Goal: Information Seeking & Learning: Learn about a topic

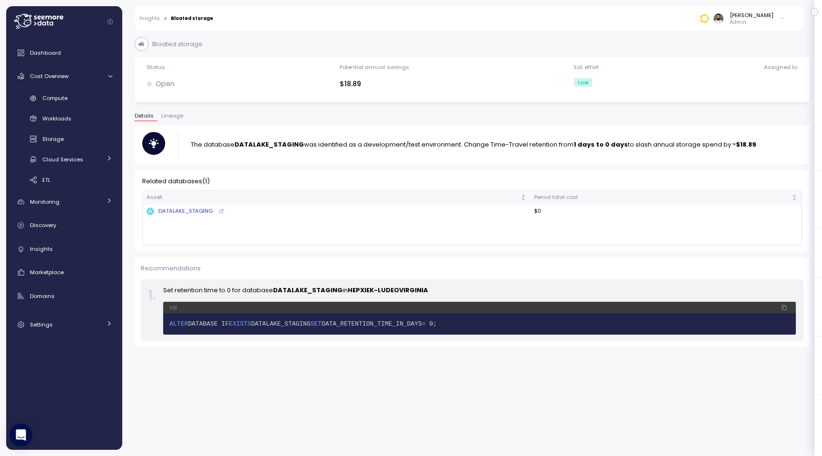
click at [255, 311] on div "sql" at bounding box center [479, 307] width 633 height 11
drag, startPoint x: 139, startPoint y: 183, endPoint x: 246, endPoint y: 183, distance: 107.1
click at [246, 183] on div "Related databases ( 1 ) Asset Period total cost DATALAKE_STAGING $0 No records" at bounding box center [472, 210] width 675 height 81
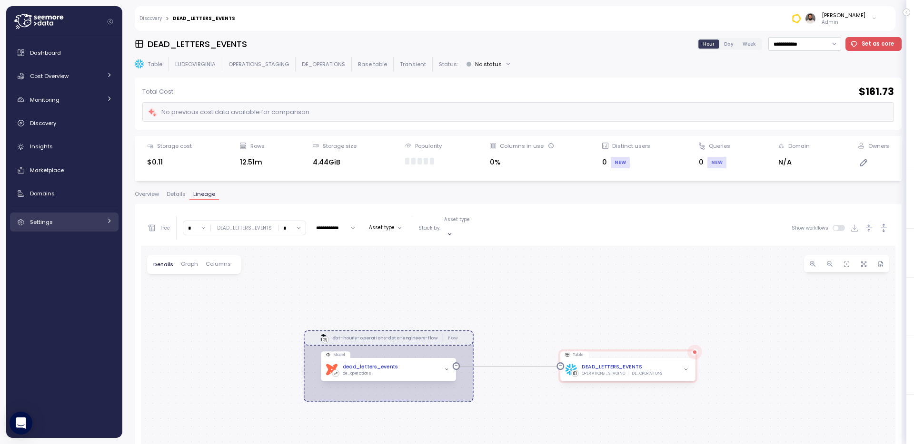
click at [81, 221] on div "Settings" at bounding box center [65, 222] width 71 height 10
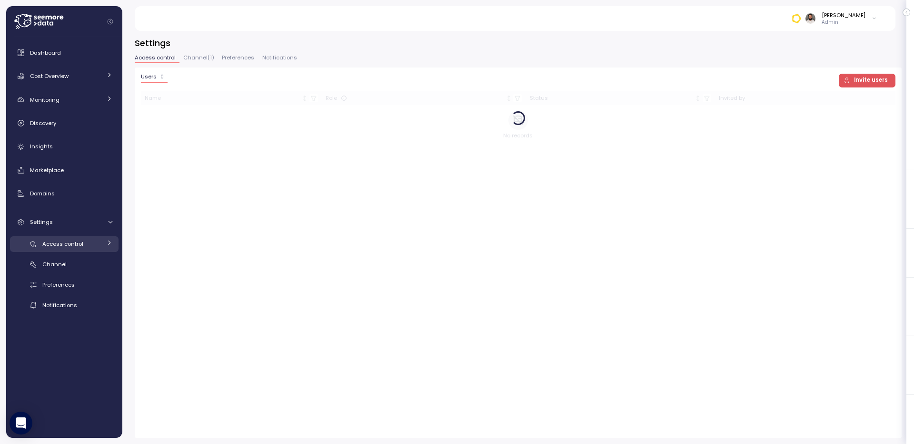
click at [79, 249] on div "Access control" at bounding box center [71, 244] width 59 height 10
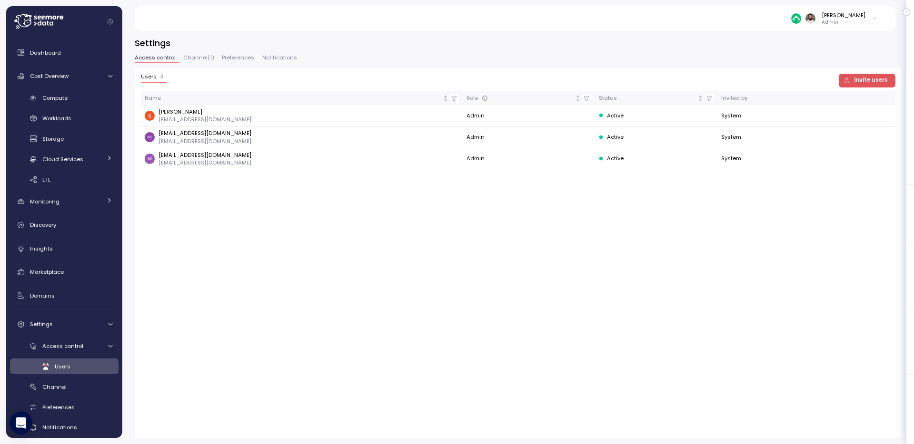
scroll to position [9, 0]
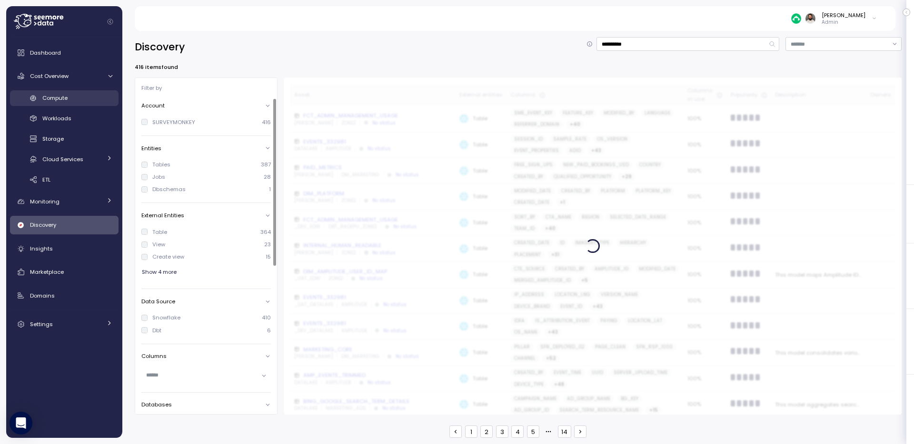
click at [65, 95] on span "Compute" at bounding box center [54, 98] width 25 height 8
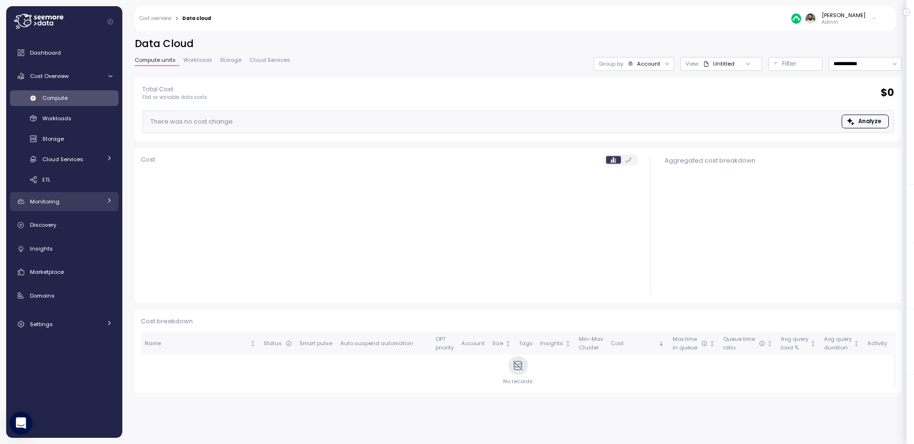
click at [92, 205] on div "Monitoring" at bounding box center [65, 202] width 71 height 10
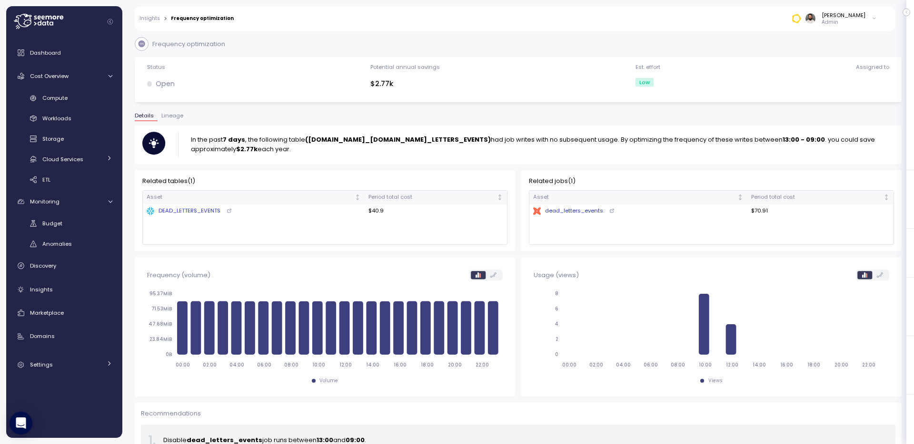
scroll to position [12, 0]
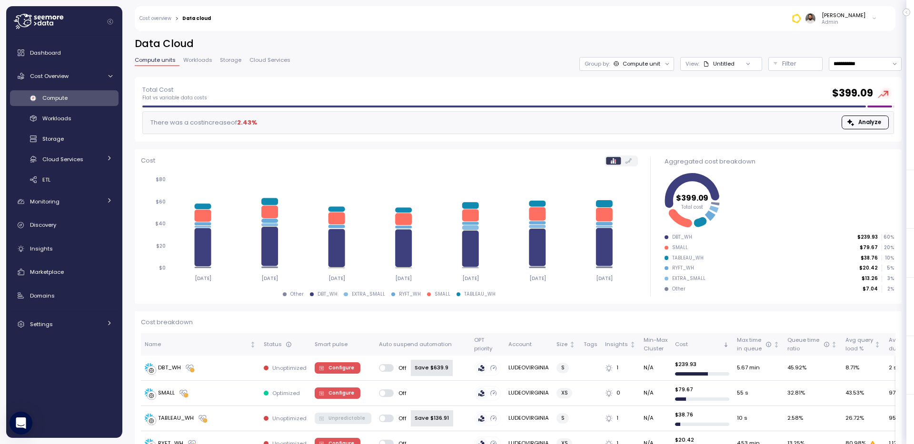
scroll to position [184, 0]
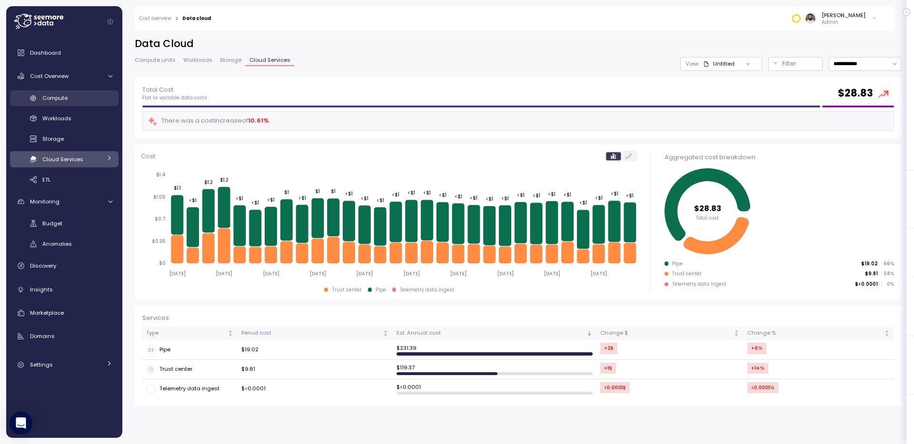
click at [80, 93] on div "Compute" at bounding box center [77, 98] width 70 height 10
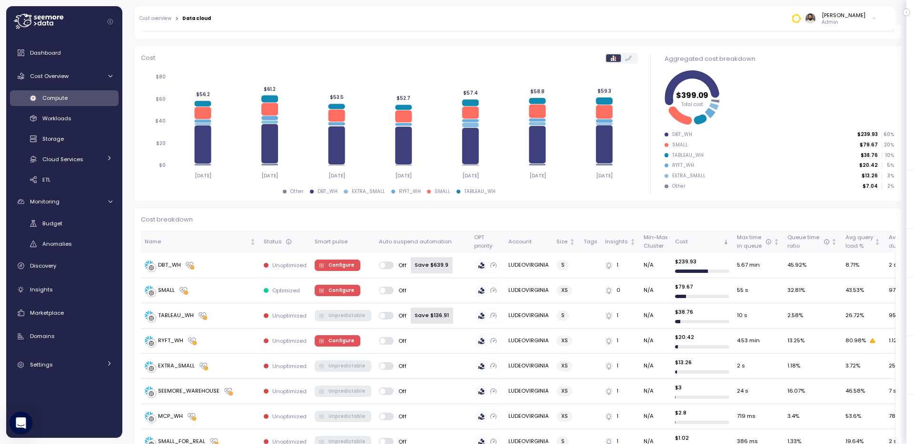
scroll to position [38, 0]
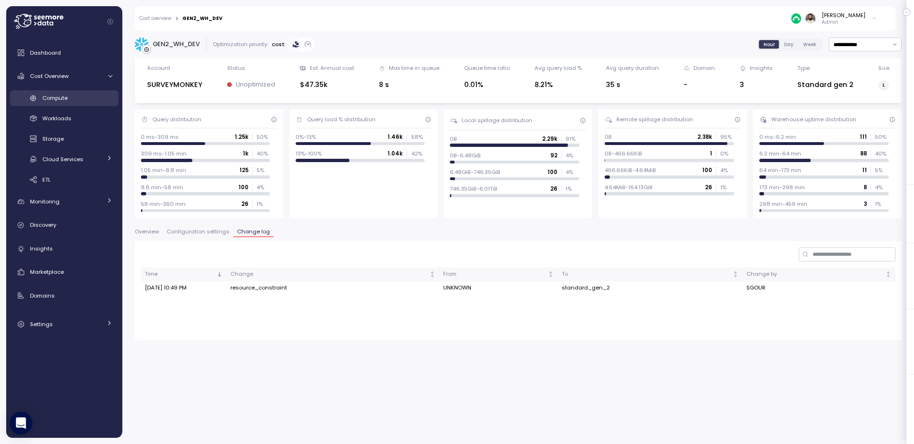
click at [77, 98] on div "Compute" at bounding box center [77, 98] width 70 height 10
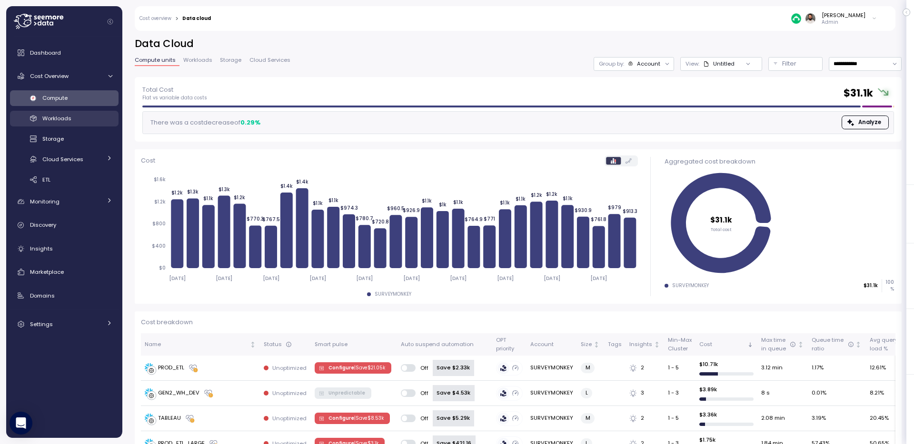
click at [80, 116] on div "Workloads" at bounding box center [77, 119] width 70 height 10
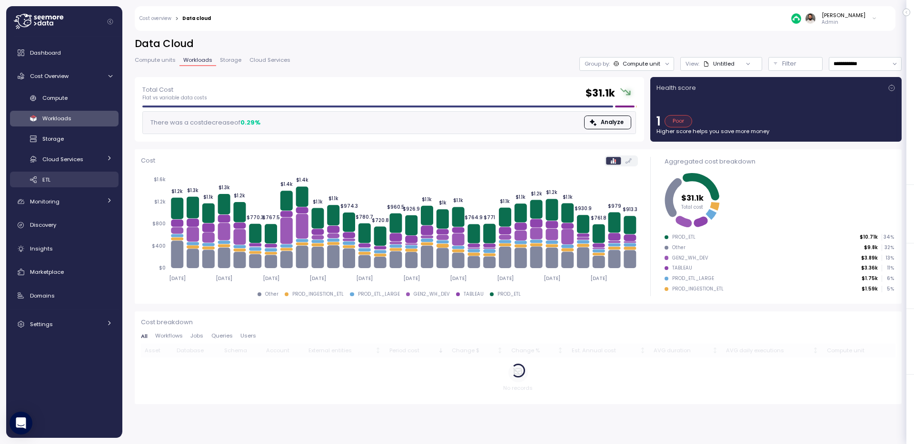
click at [76, 173] on link "ETL" at bounding box center [64, 180] width 108 height 16
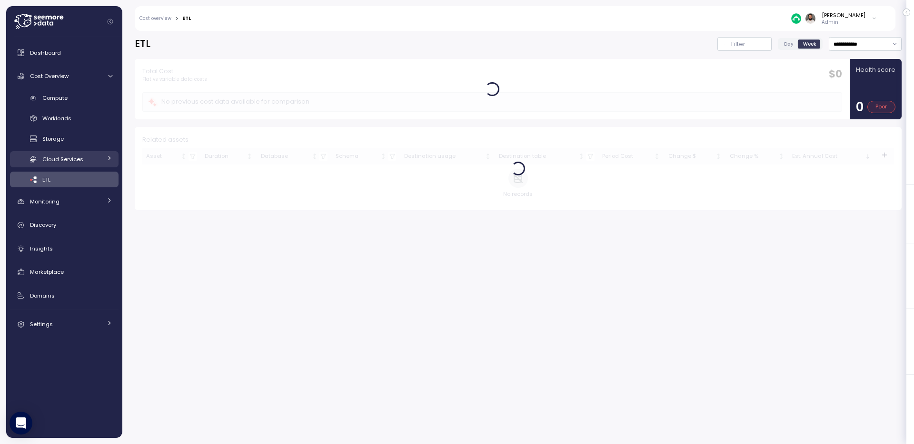
click at [76, 163] on div "Cloud Services" at bounding box center [71, 160] width 59 height 10
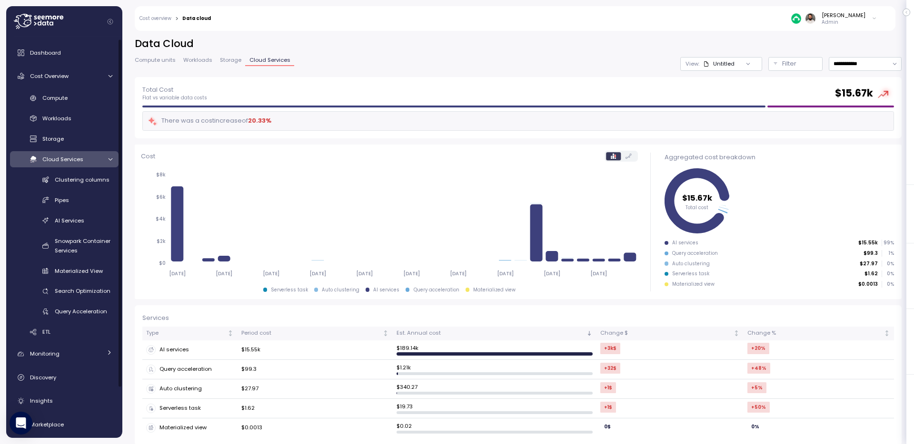
scroll to position [59, 0]
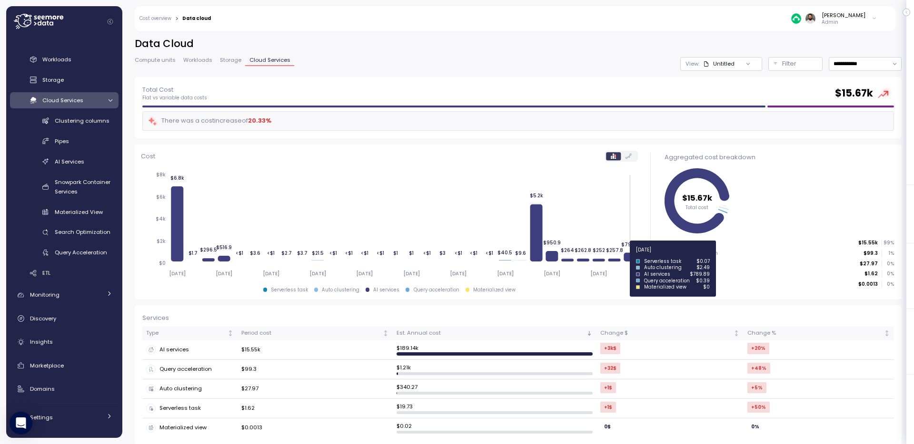
click at [626, 256] on icon at bounding box center [629, 257] width 12 height 9
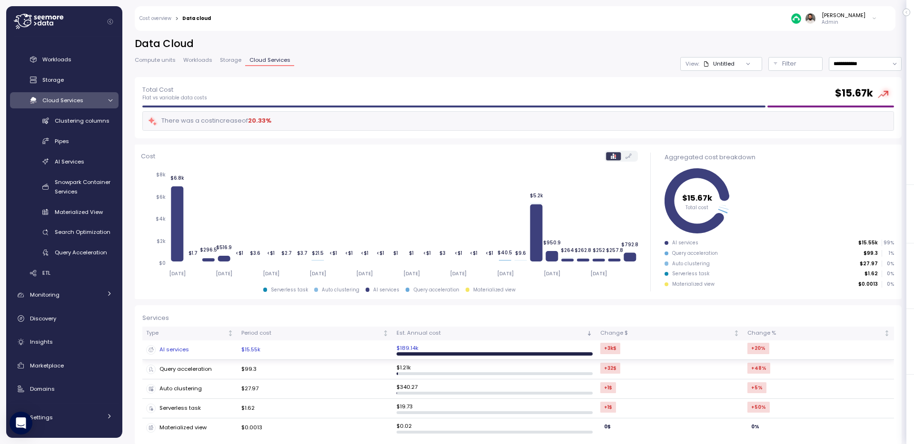
click at [381, 347] on td "$15.55k" at bounding box center [314, 351] width 155 height 20
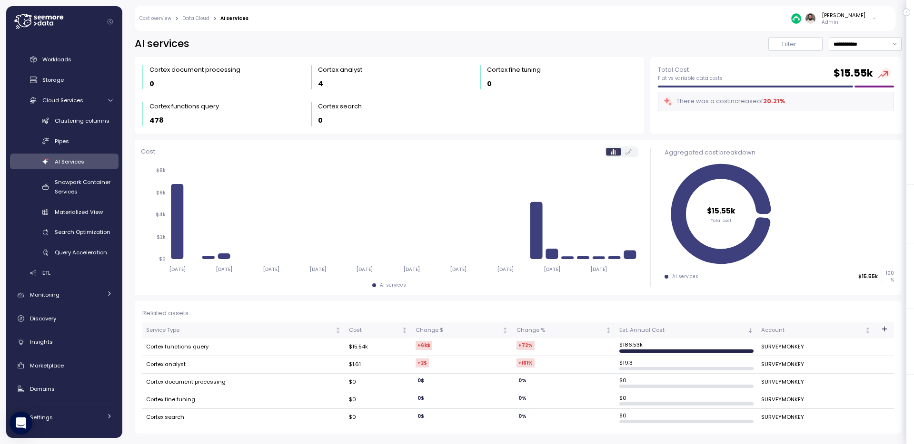
click at [877, 36] on div "**********" at bounding box center [517, 235] width 791 height 420
click at [874, 45] on input "**********" at bounding box center [864, 44] width 73 height 14
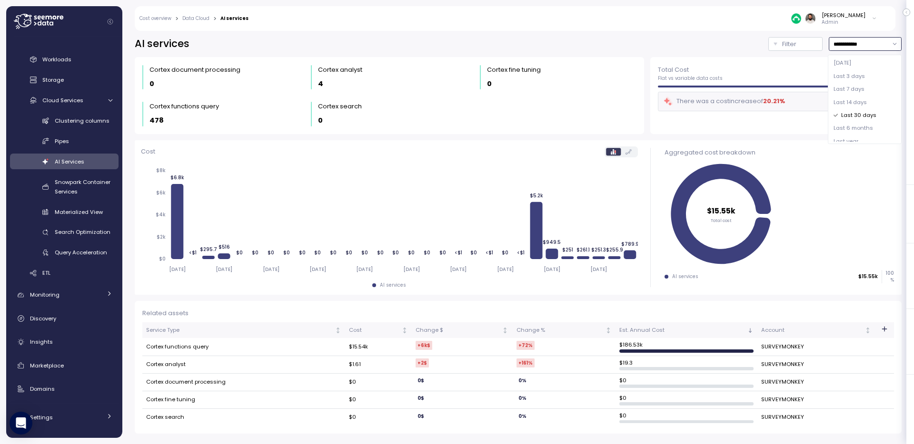
click at [868, 87] on div "Last 7 days" at bounding box center [864, 89] width 70 height 13
type input "**********"
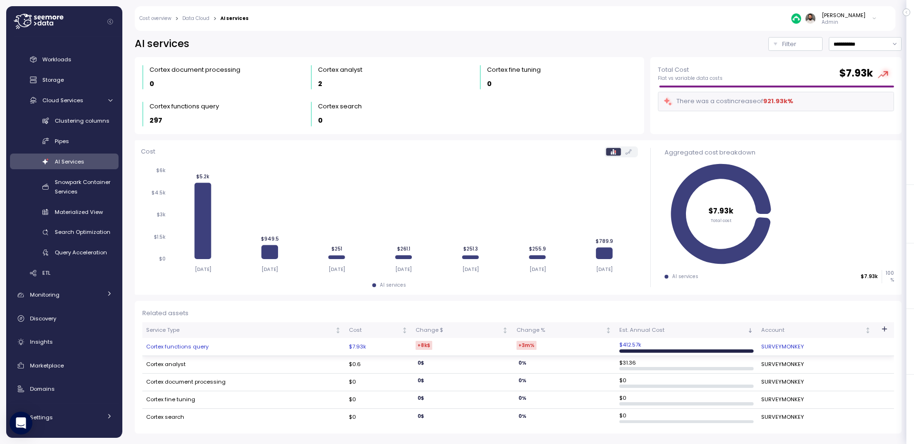
click at [196, 348] on td "Cortex functions query" at bounding box center [243, 347] width 203 height 18
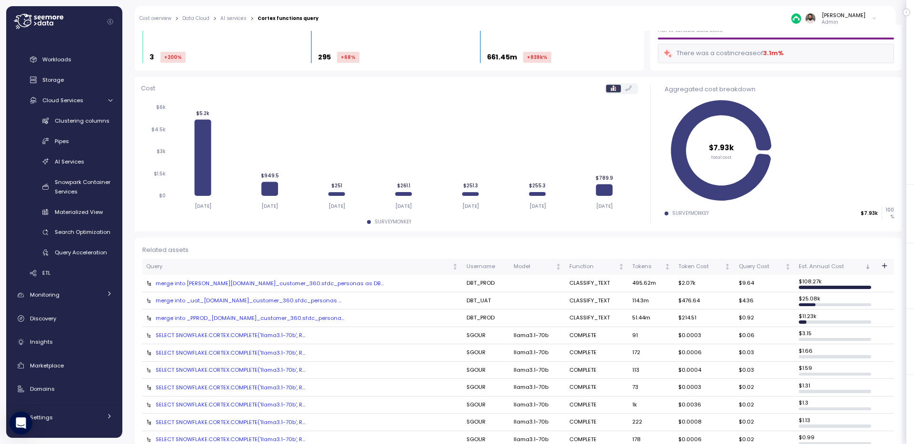
scroll to position [63, 0]
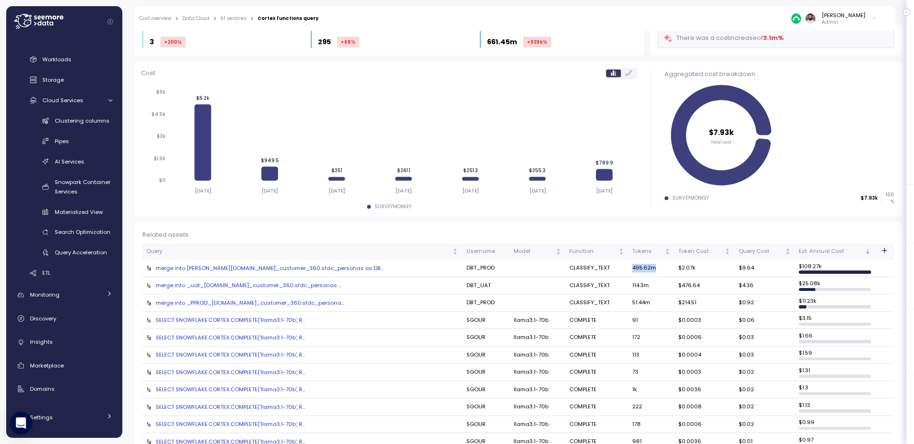
drag, startPoint x: 596, startPoint y: 265, endPoint x: 635, endPoint y: 265, distance: 39.0
click at [635, 265] on tr "merge into EDW.dm_customer_360.sfdc_personas as DB... DBT_PROD CLASSIFY_TEXT 49…" at bounding box center [517, 269] width 751 height 18
click at [295, 266] on div "merge into EDW.dm_customer_360.sfdc_personas as DB..." at bounding box center [302, 269] width 312 height 8
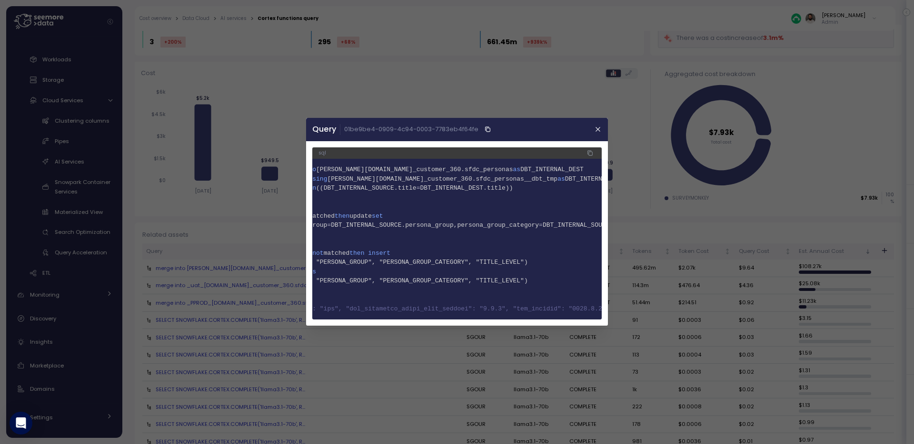
scroll to position [0, 0]
click at [485, 181] on span "EDW.dm_customer_360.sfdc_personas__dbt_tmp" at bounding box center [482, 179] width 230 height 7
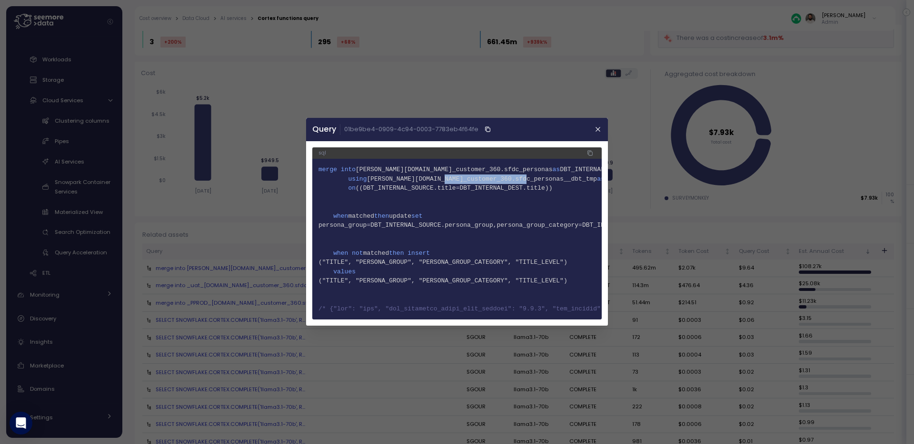
click at [485, 181] on span "EDW.dm_customer_360.sfdc_personas__dbt_tmp" at bounding box center [482, 179] width 230 height 7
copy span "sfdc_personas__dbt_tmp"
click at [596, 128] on icon "button" at bounding box center [598, 130] width 4 height 4
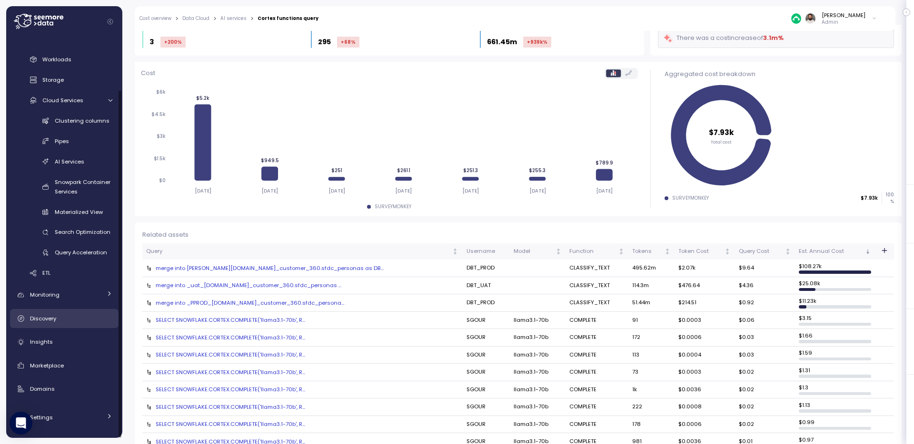
click at [89, 314] on div "Discovery" at bounding box center [71, 319] width 82 height 10
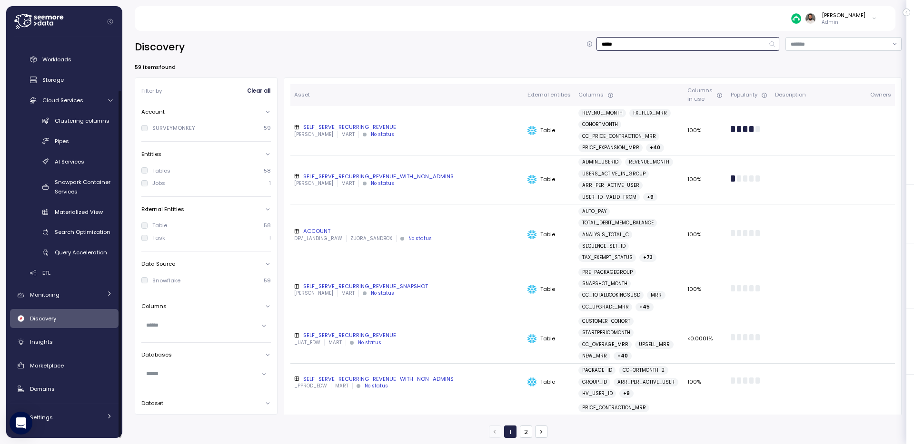
click at [621, 43] on input "*****" at bounding box center [687, 44] width 183 height 14
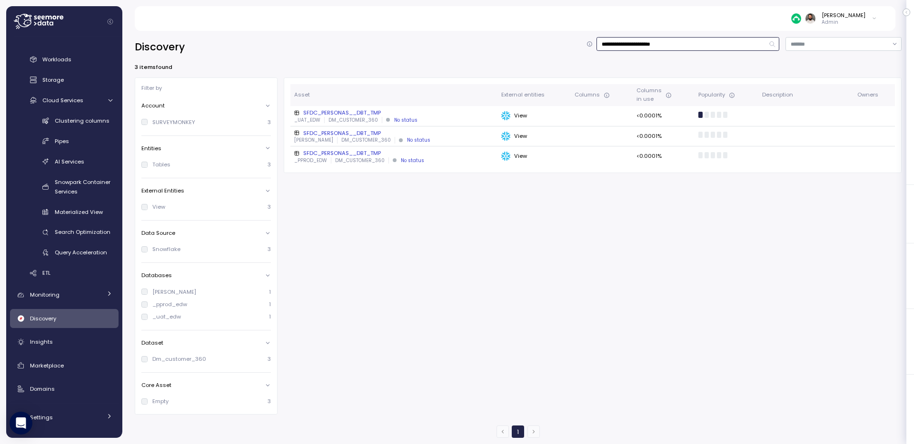
type input "**********"
click at [358, 114] on div "SFDC_PERSONAS__DBT_TMP" at bounding box center [393, 113] width 199 height 8
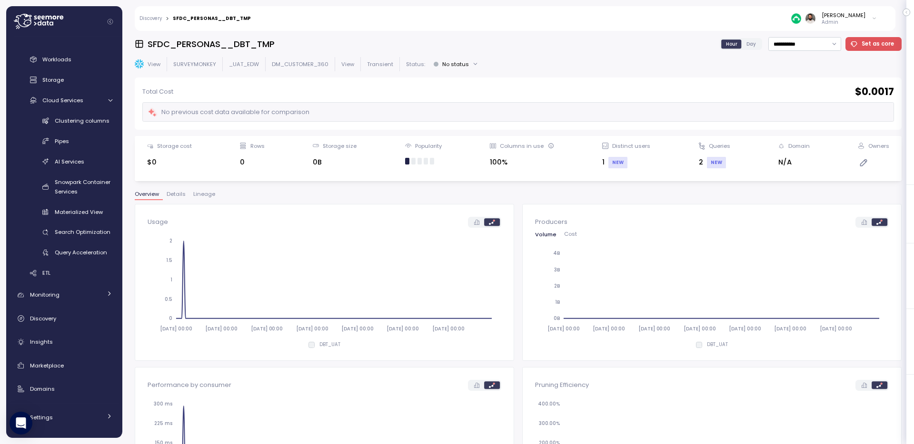
click at [212, 192] on span "Lineage" at bounding box center [204, 194] width 22 height 5
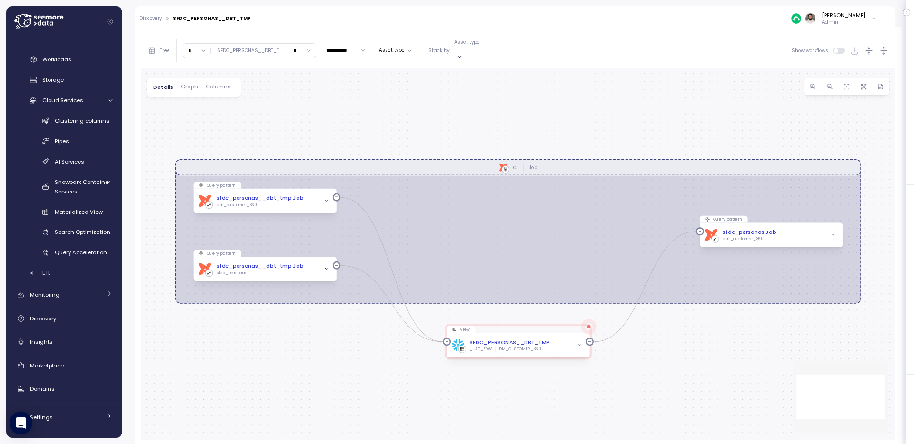
scroll to position [179, 0]
click at [273, 203] on div "dbt CI Job Query pattern dbt sfdc_personas__dbt_tmp Job dm_customer_360 View SF…" at bounding box center [518, 253] width 754 height 372
click at [273, 198] on div "dbt sfdc_personas__dbt_tmp Job dm_customer_360" at bounding box center [264, 199] width 143 height 24
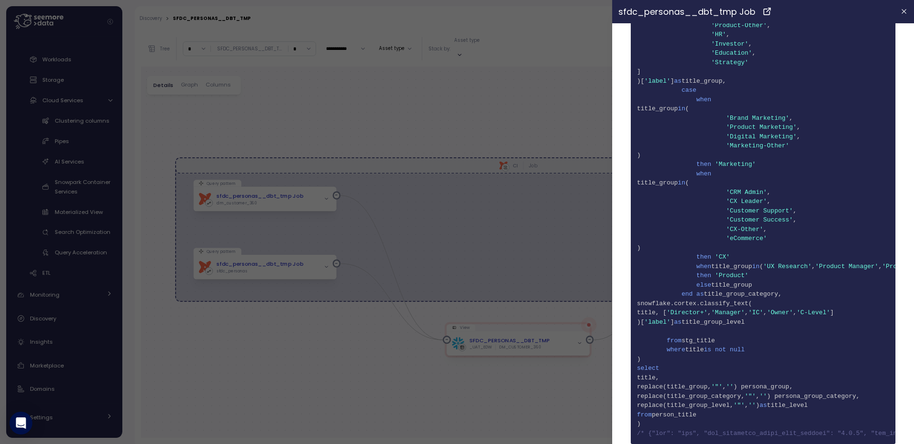
scroll to position [478, 0]
click at [779, 308] on span "69 snowflake.cortex.classify_text(" at bounding box center [763, 305] width 252 height 10
click at [539, 127] on div at bounding box center [457, 222] width 914 height 444
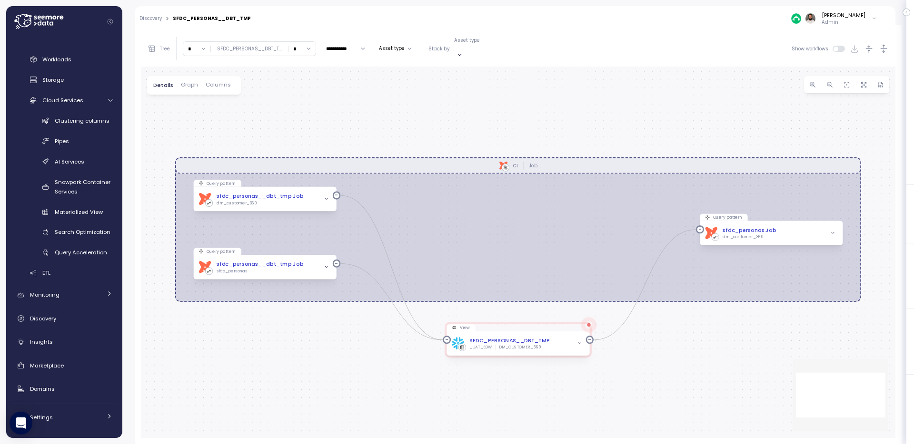
click at [200, 49] on input "*" at bounding box center [196, 49] width 27 height 14
click at [199, 104] on div "2" at bounding box center [197, 103] width 23 height 13
type input "*"
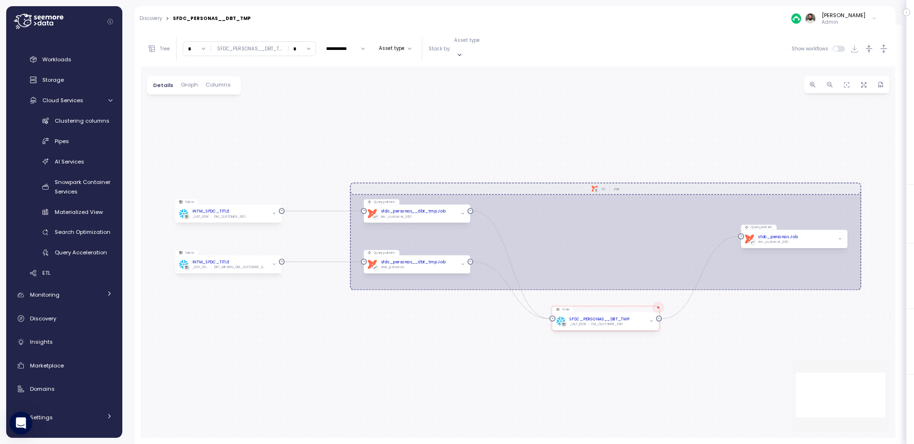
click at [885, 49] on icon "button" at bounding box center [883, 49] width 10 height 10
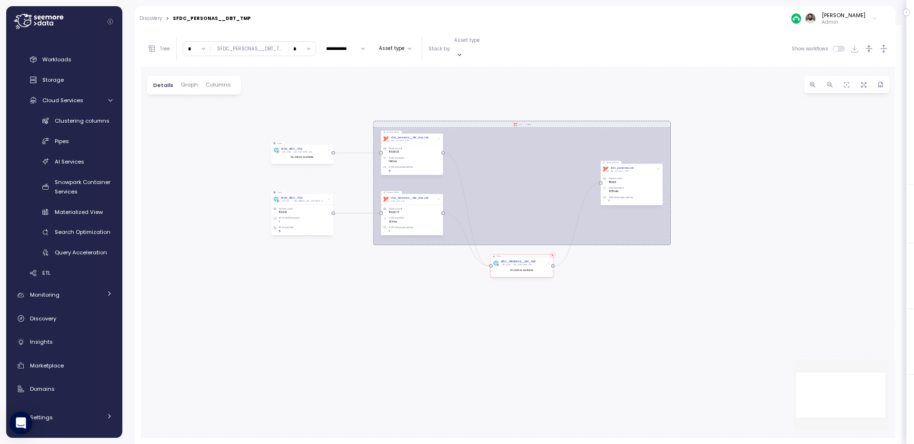
drag, startPoint x: 712, startPoint y: 155, endPoint x: 584, endPoint y: 101, distance: 139.3
click at [584, 101] on div "dbt CI Job Query pattern dbt sfdc_personas__dbt_tmp Job dm_customer_360 Period …" at bounding box center [518, 253] width 754 height 372
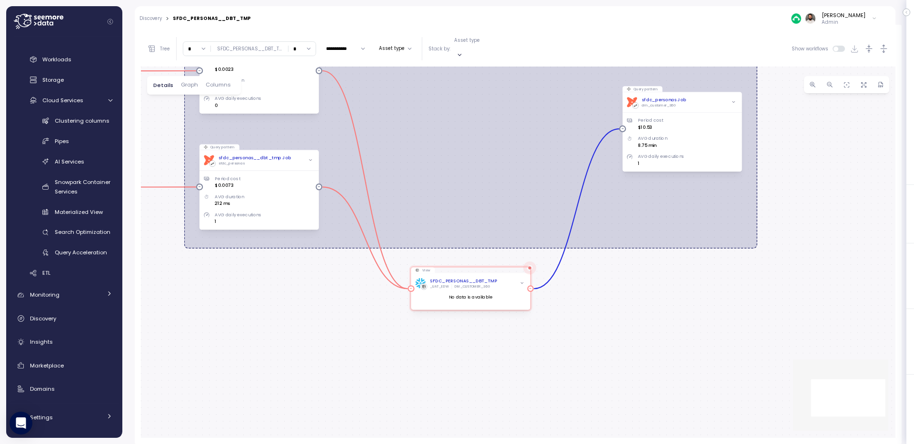
click at [520, 281] on icon "button" at bounding box center [522, 283] width 4 height 4
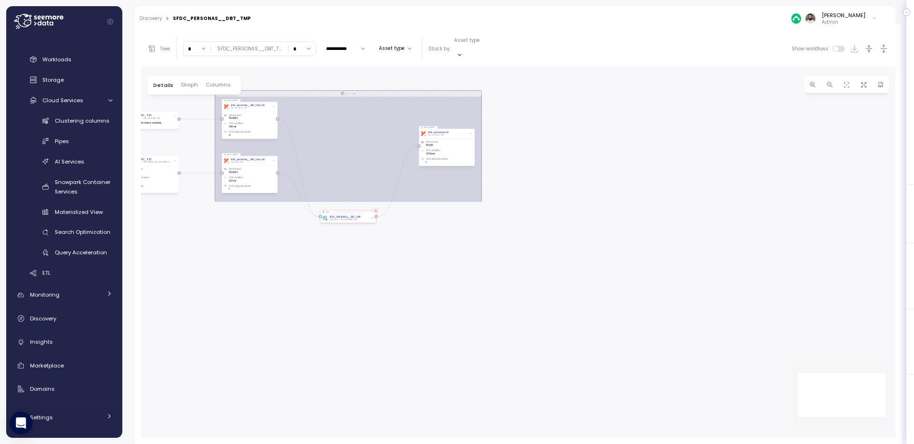
click at [289, 42] on input "*" at bounding box center [301, 49] width 27 height 14
click at [300, 118] on div "3" at bounding box center [300, 115] width 23 height 13
type input "*"
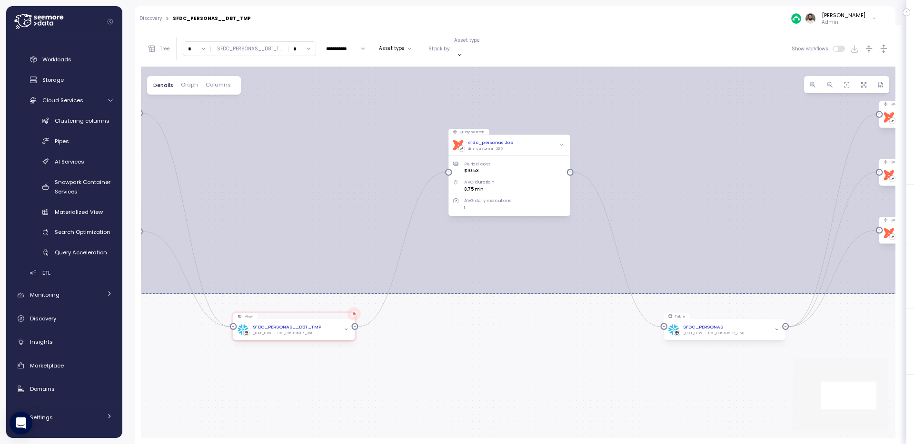
scroll to position [179, 0]
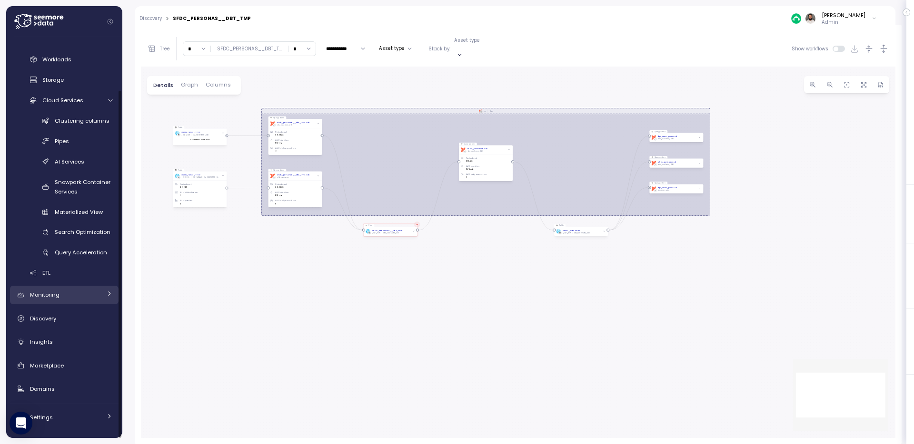
click at [59, 300] on div "Monitoring" at bounding box center [65, 295] width 71 height 10
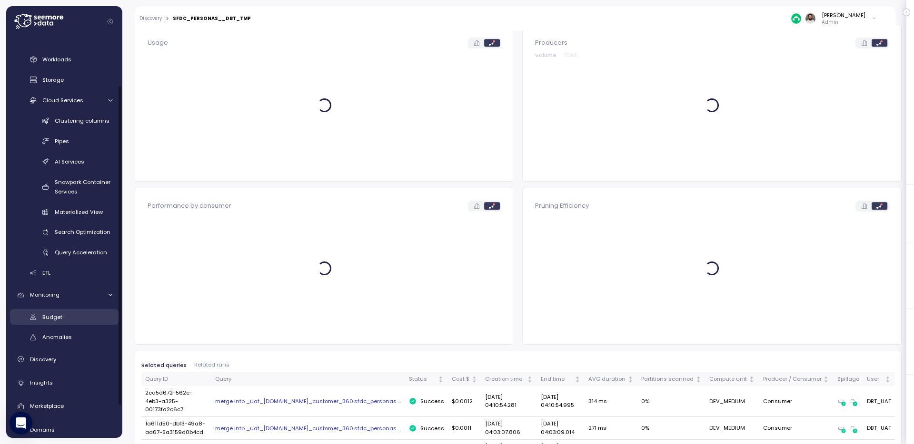
click at [62, 318] on div "Budget" at bounding box center [77, 318] width 70 height 10
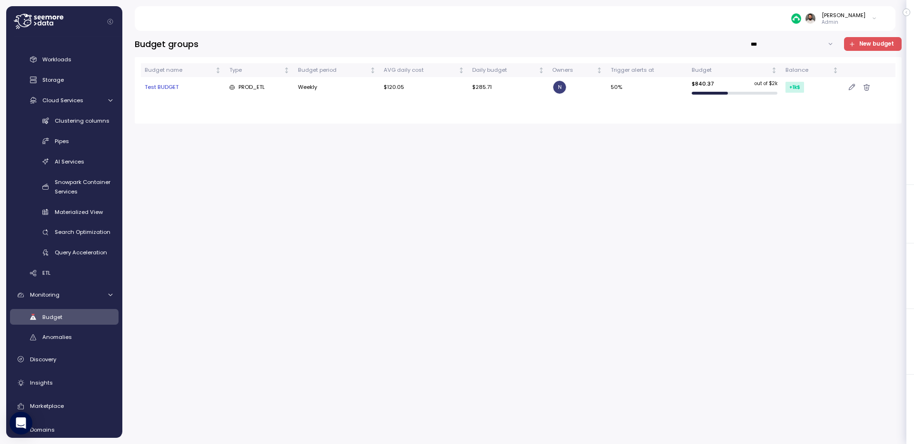
click at [354, 88] on td "Weekly" at bounding box center [337, 87] width 86 height 20
click at [172, 86] on div "Test BUDGET" at bounding box center [183, 87] width 77 height 9
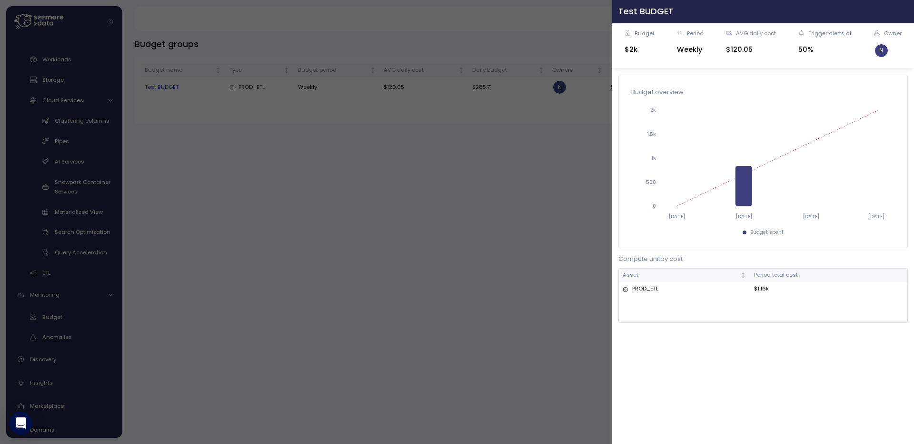
click at [903, 11] on icon "button" at bounding box center [904, 12] width 4 height 4
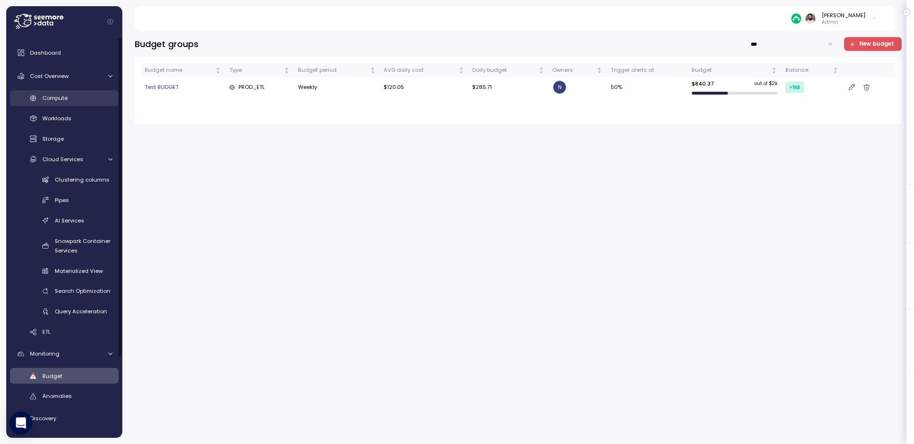
click at [93, 95] on div "Compute" at bounding box center [77, 98] width 70 height 10
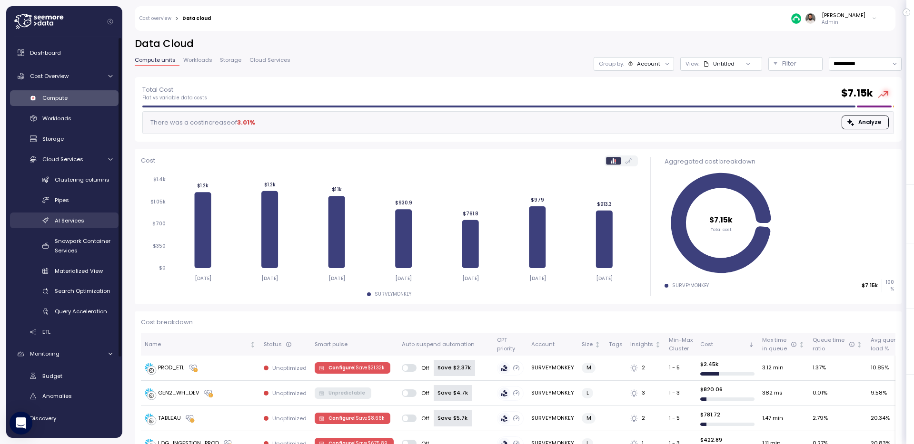
click at [86, 217] on div "AI Services" at bounding box center [84, 221] width 58 height 10
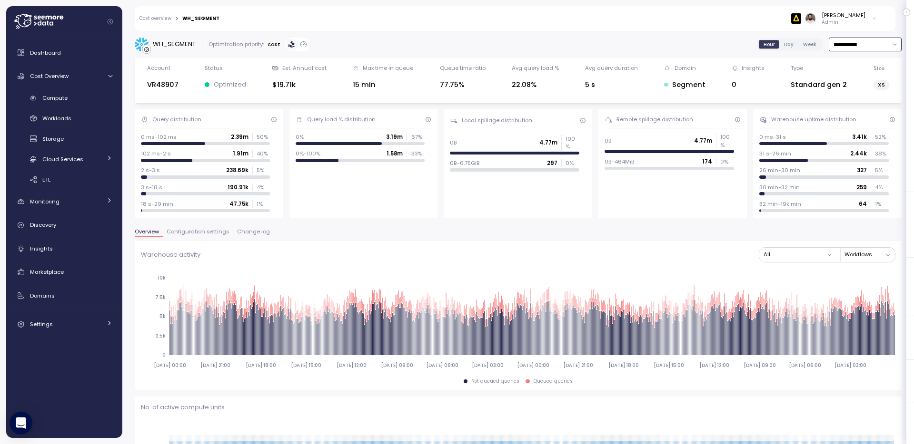
click at [842, 40] on input "**********" at bounding box center [864, 45] width 73 height 14
click at [846, 83] on div "Last 7 days" at bounding box center [864, 89] width 70 height 13
type input "**********"
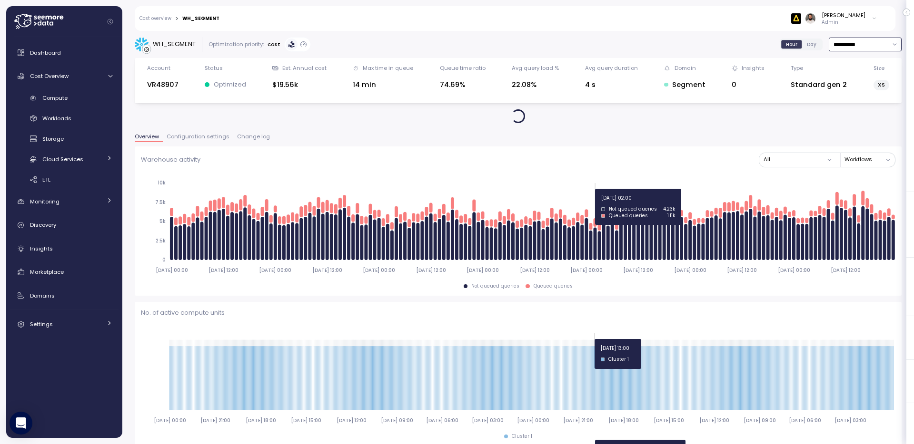
scroll to position [644, 0]
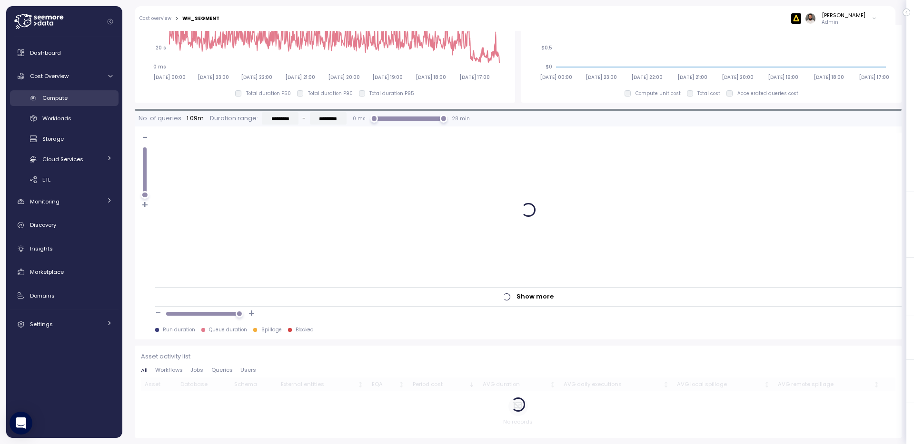
click at [72, 94] on div "Compute" at bounding box center [77, 98] width 70 height 10
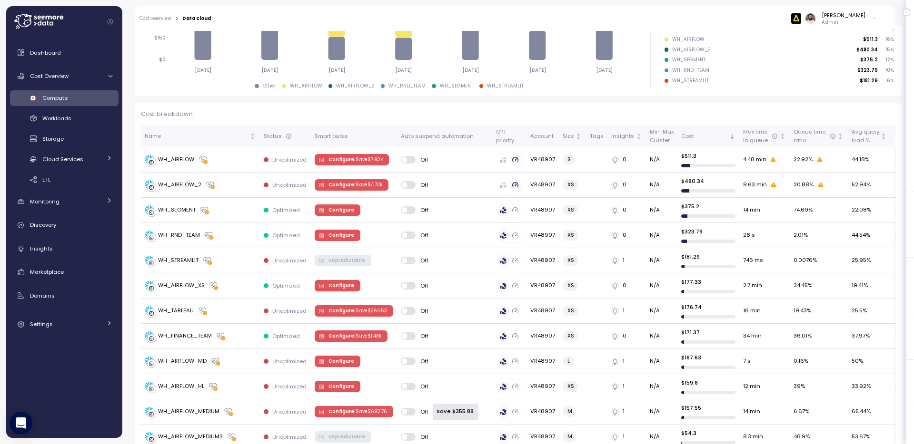
scroll to position [207, 0]
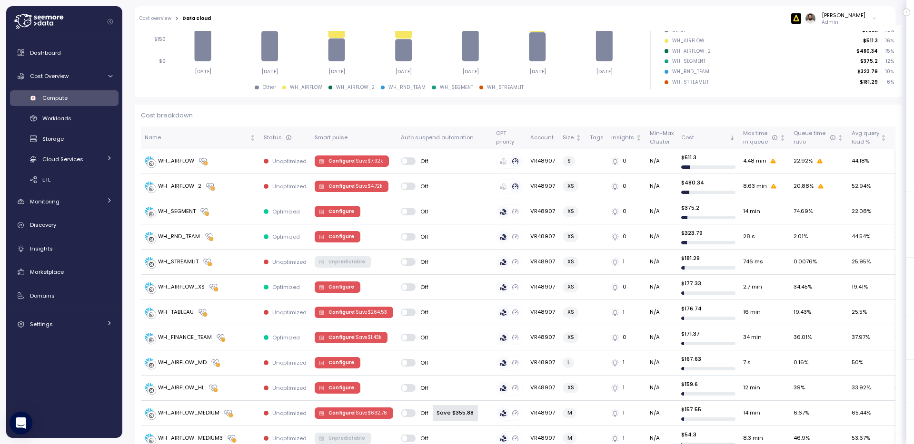
click at [92, 98] on div "Compute" at bounding box center [77, 98] width 70 height 10
click at [229, 164] on div "WH_AIRFLOW" at bounding box center [200, 162] width 111 height 10
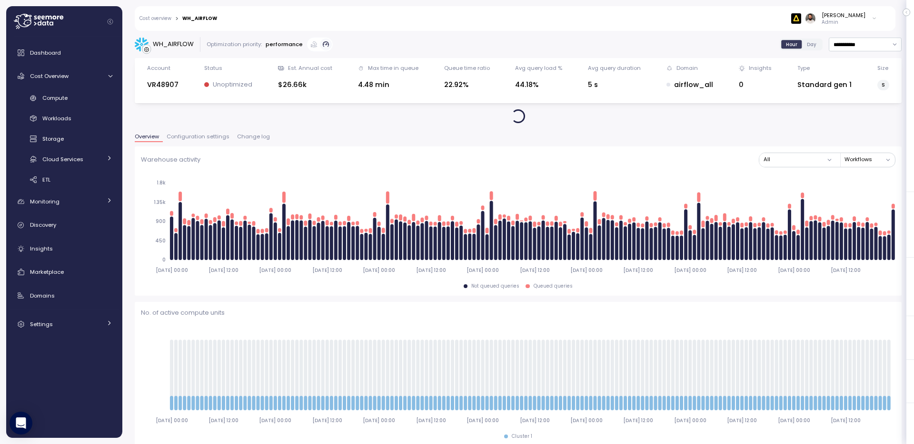
click at [247, 140] on button "Change log" at bounding box center [253, 138] width 40 height 8
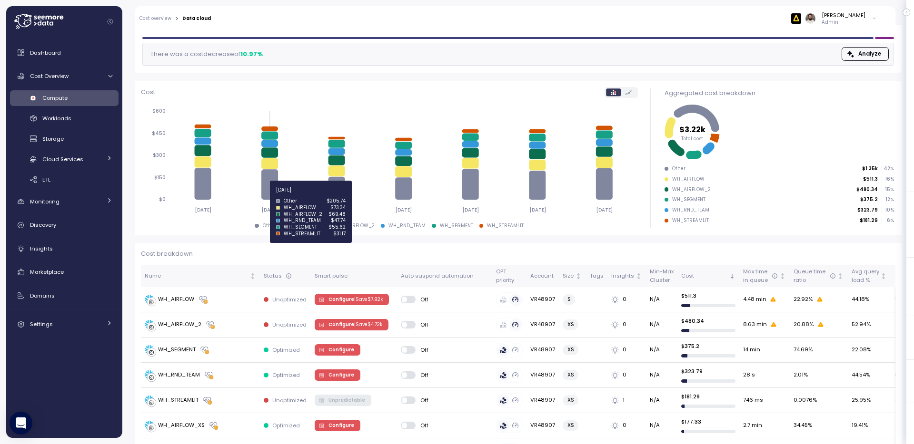
scroll to position [102, 0]
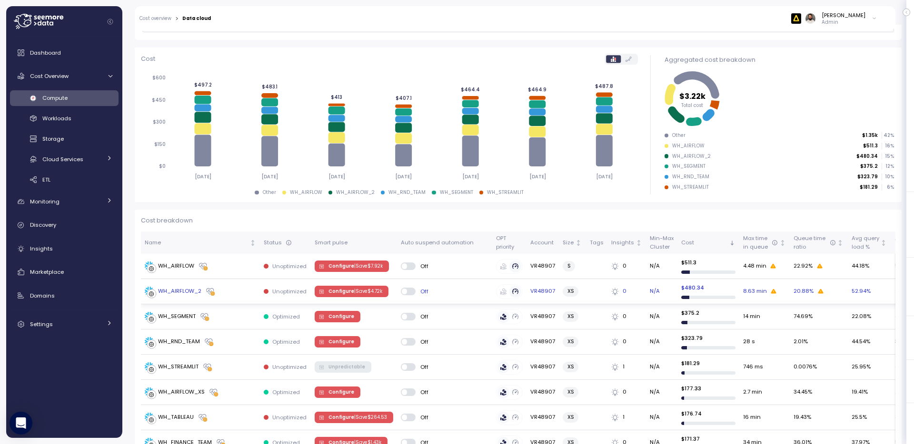
click at [243, 288] on div "WH_AIRFLOW_2" at bounding box center [200, 292] width 111 height 10
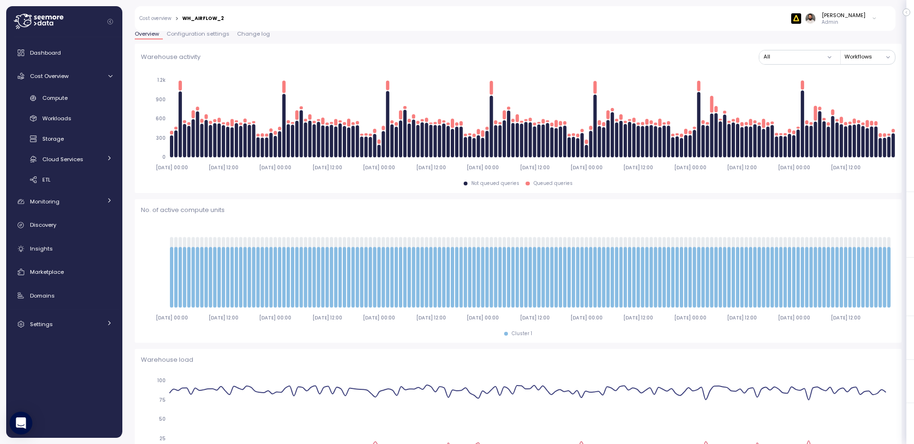
scroll to position [27, 0]
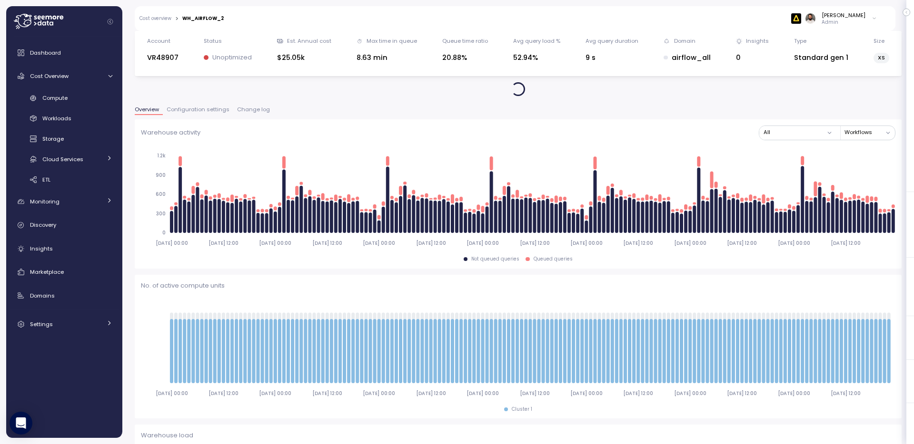
click at [248, 111] on span "Change log" at bounding box center [253, 109] width 33 height 5
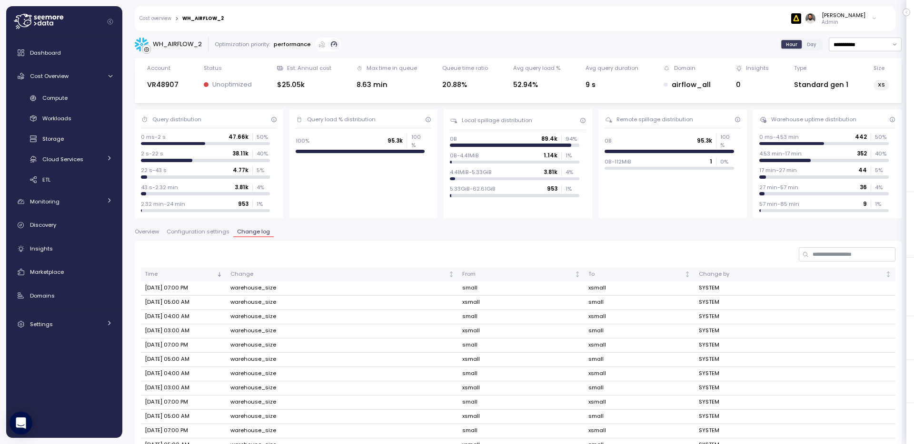
scroll to position [76, 0]
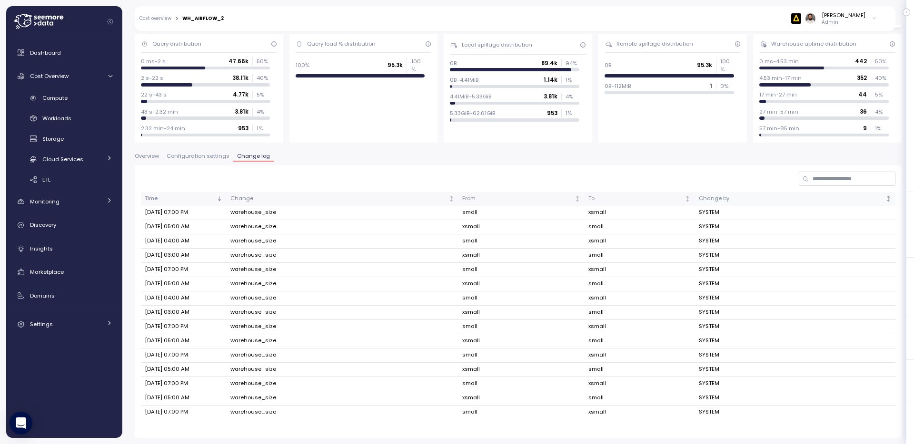
click at [889, 200] on icon "Not sorted" at bounding box center [888, 199] width 7 height 7
drag, startPoint x: 196, startPoint y: 213, endPoint x: 254, endPoint y: 394, distance: 189.8
click at [254, 394] on tbody "Aug 26, 2025 07:00 PM warehouse_size small xsmall SYSTEM Aug 26, 2025 05:00 AM …" at bounding box center [518, 313] width 754 height 214
click at [254, 394] on td "warehouse_size" at bounding box center [342, 399] width 232 height 14
click at [828, 174] on input at bounding box center [846, 179] width 97 height 14
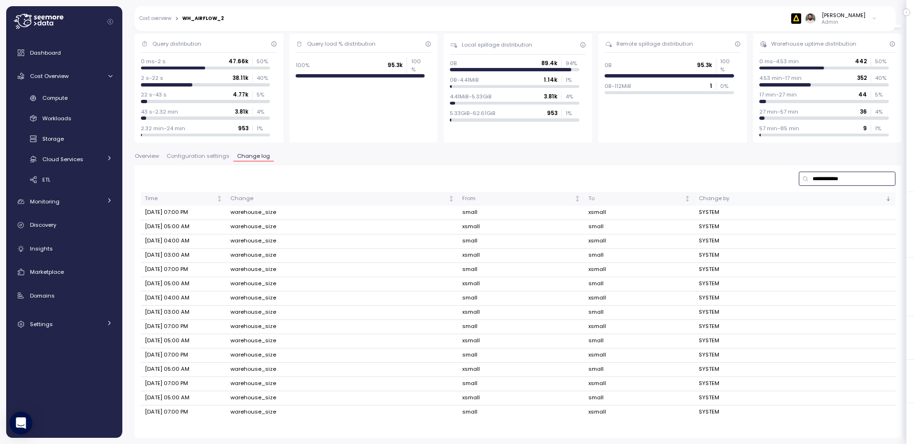
type input "**********"
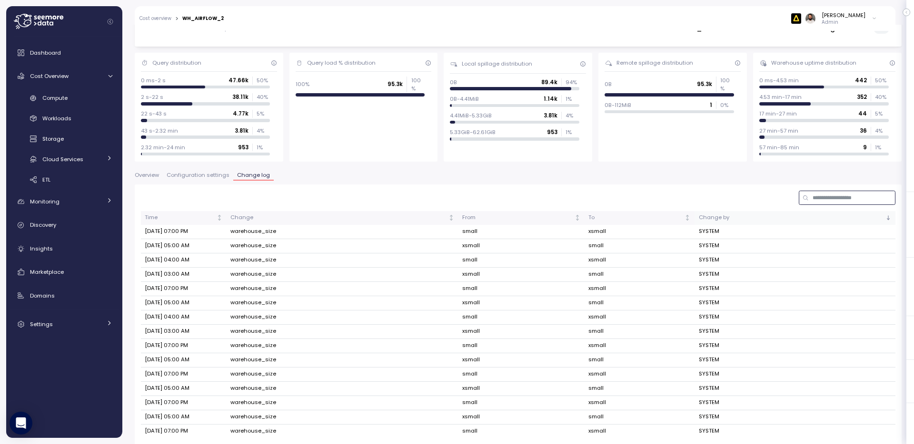
scroll to position [65, 0]
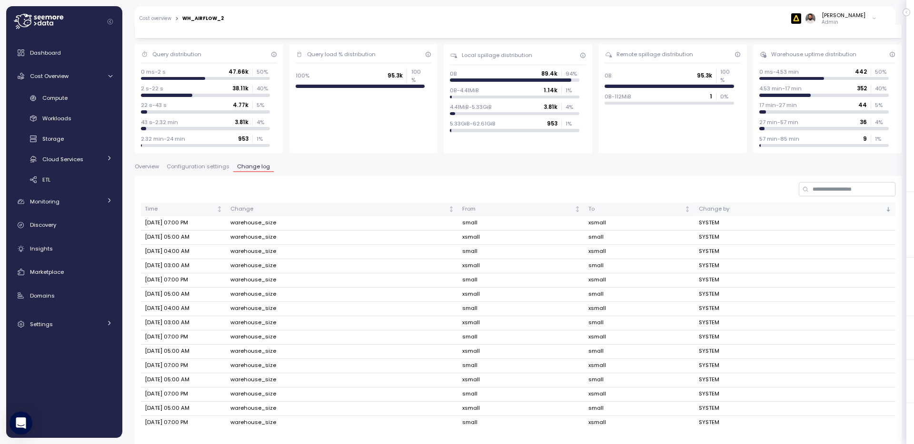
click at [207, 171] on button "Configuration settings" at bounding box center [198, 168] width 70 height 8
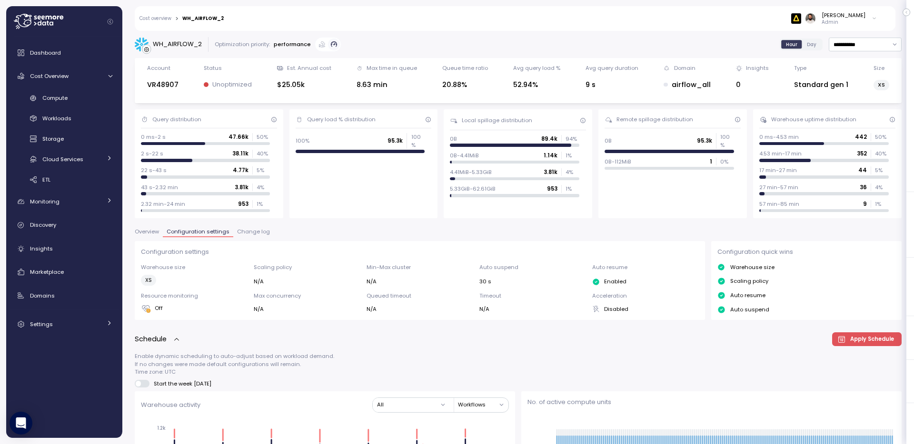
scroll to position [0, 0]
click at [260, 234] on span "Change log" at bounding box center [253, 231] width 33 height 5
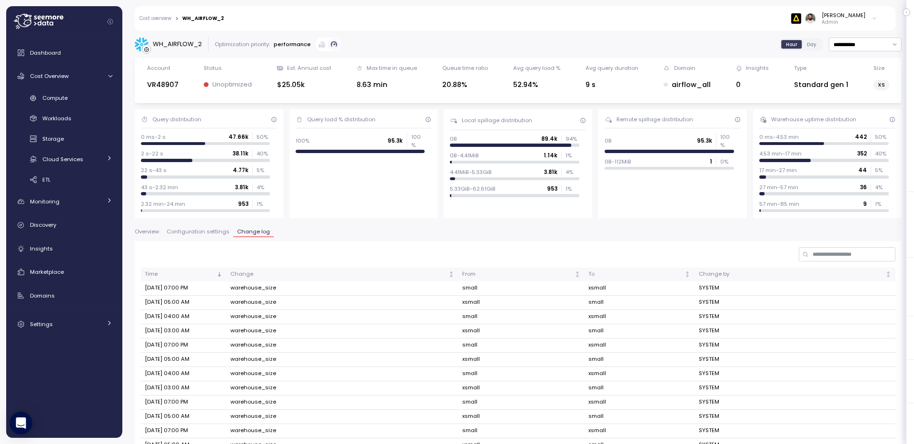
scroll to position [76, 0]
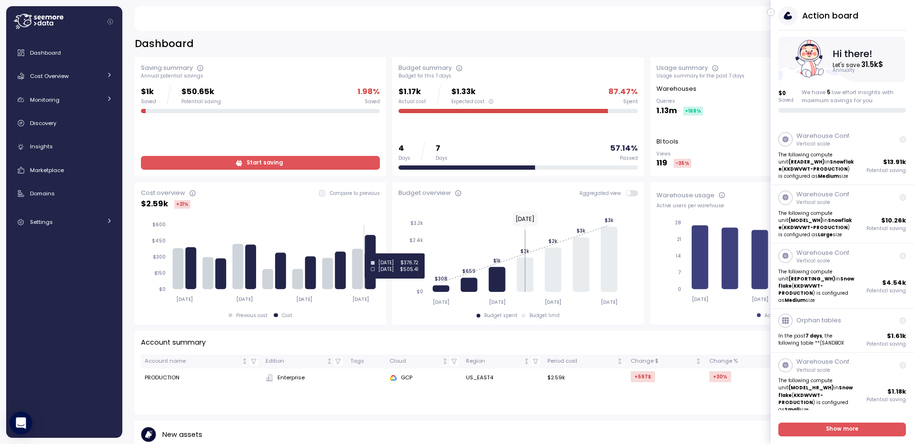
click at [370, 254] on icon at bounding box center [370, 262] width 11 height 54
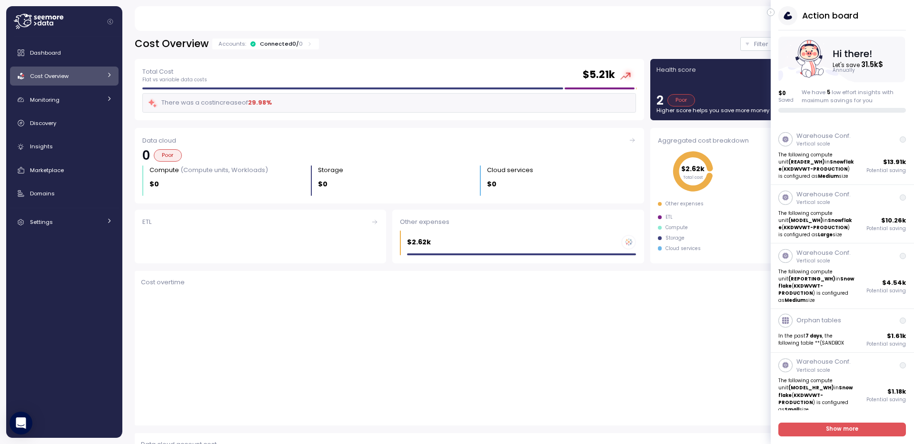
click at [770, 10] on icon "button" at bounding box center [770, 12] width 4 height 11
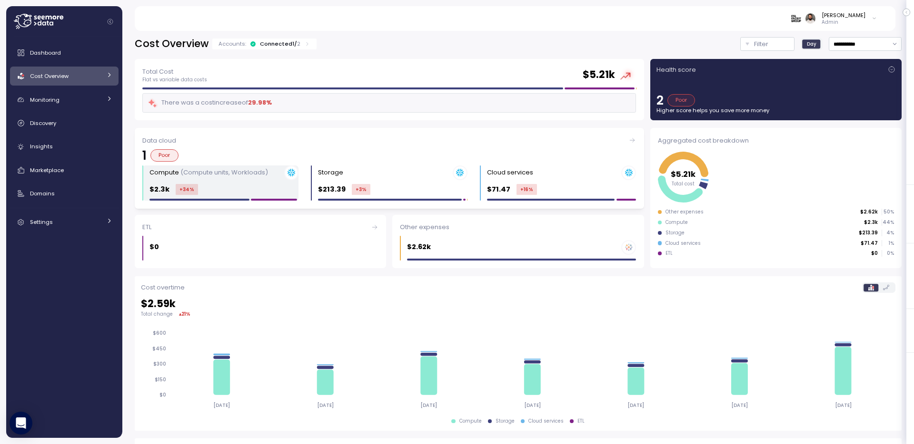
click at [259, 189] on div "$2.3k +34 %" at bounding box center [223, 189] width 149 height 11
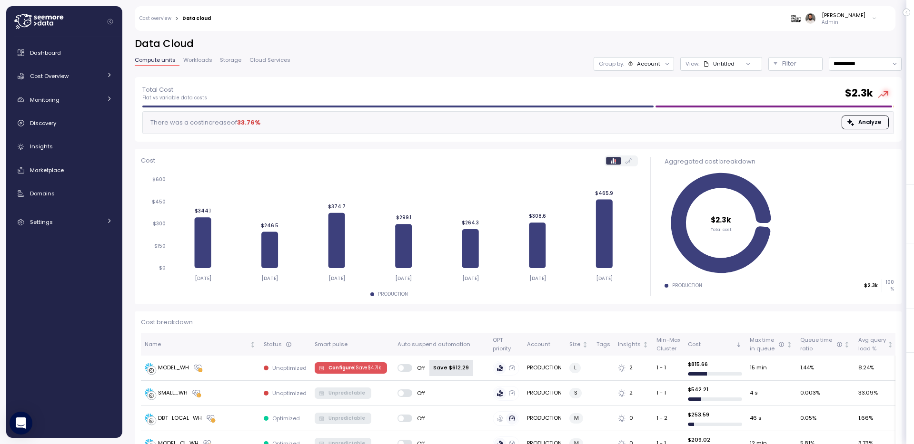
click at [632, 71] on div "**********" at bounding box center [518, 57] width 767 height 40
click at [632, 67] on div "Account" at bounding box center [644, 64] width 33 height 8
click at [634, 115] on p "Compute unit" at bounding box center [643, 117] width 38 height 8
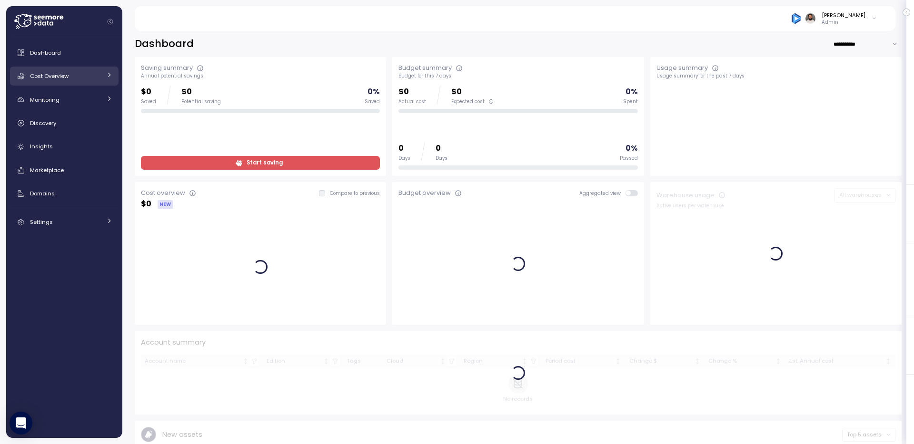
click at [111, 82] on link "Cost Overview" at bounding box center [64, 76] width 108 height 19
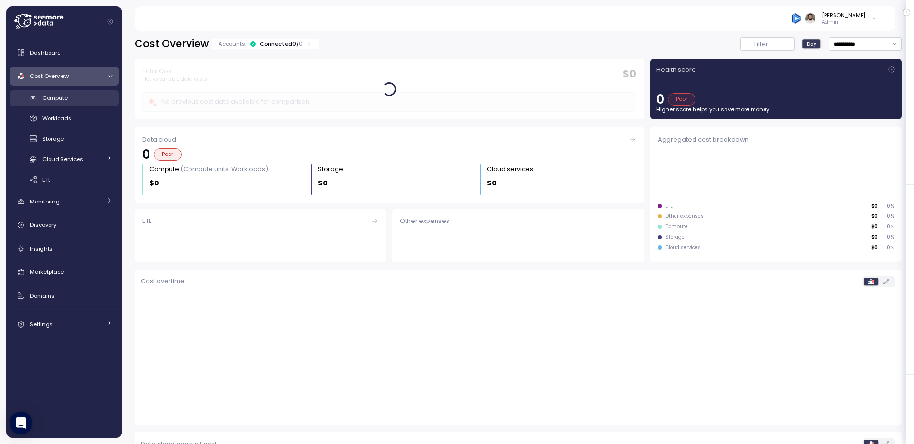
click at [97, 95] on div "Compute" at bounding box center [77, 98] width 70 height 10
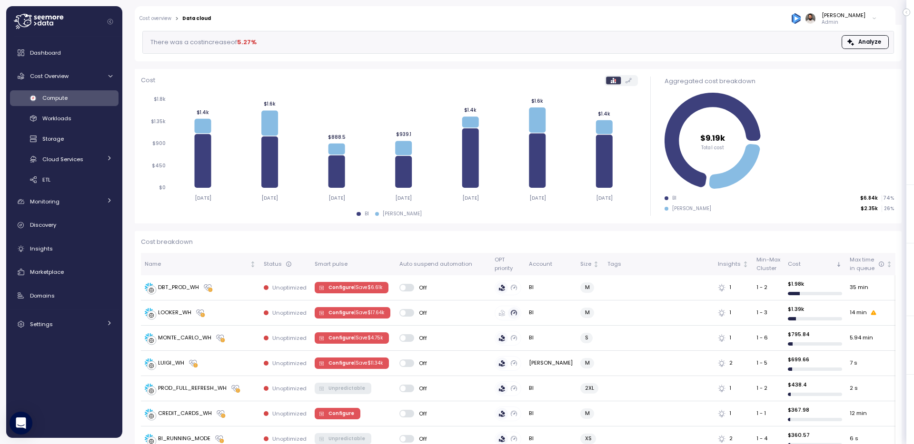
scroll to position [124, 0]
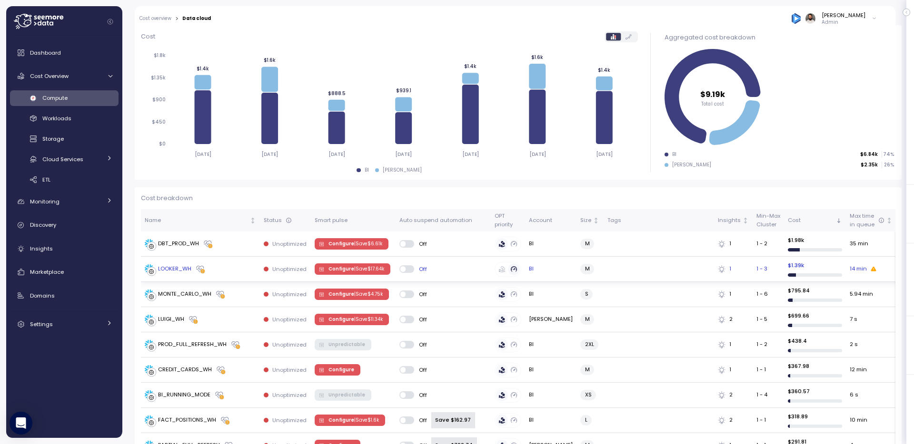
click at [228, 265] on div "LOOKER_WH" at bounding box center [200, 270] width 111 height 10
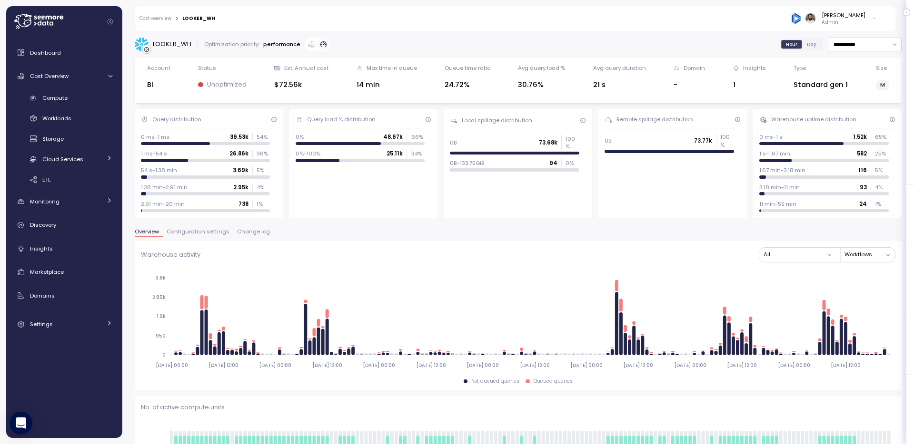
click at [216, 230] on span "Configuration settings" at bounding box center [198, 231] width 63 height 5
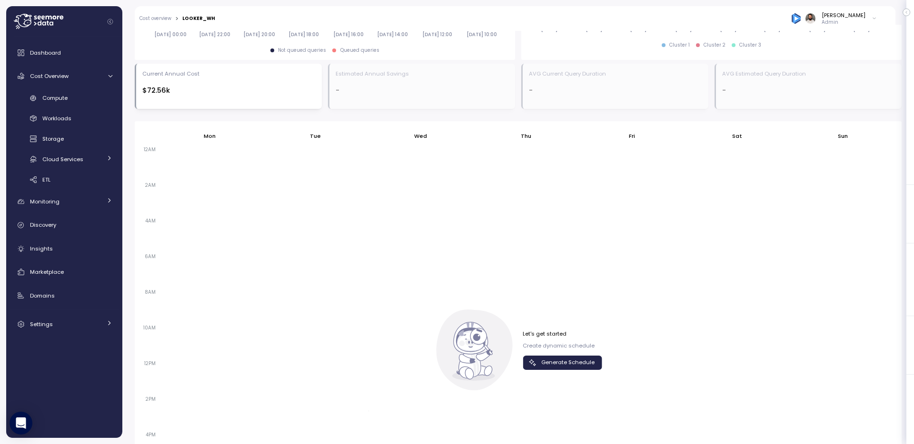
scroll to position [556, 0]
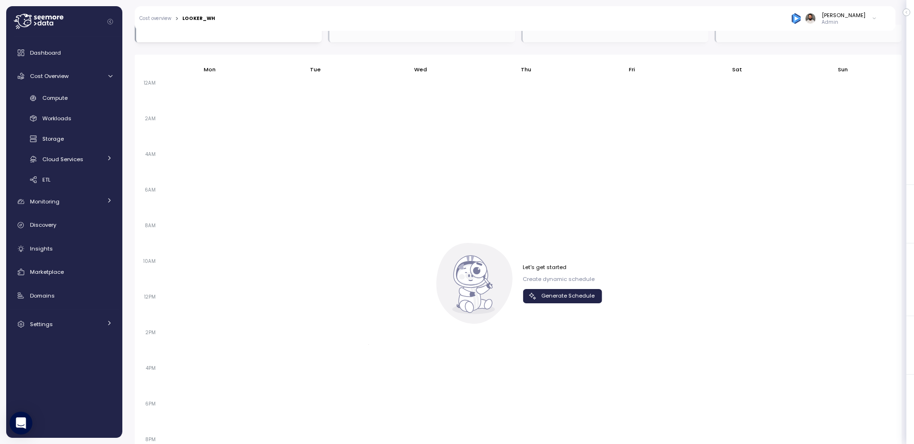
click at [536, 296] on icon "button" at bounding box center [533, 297] width 10 height 10
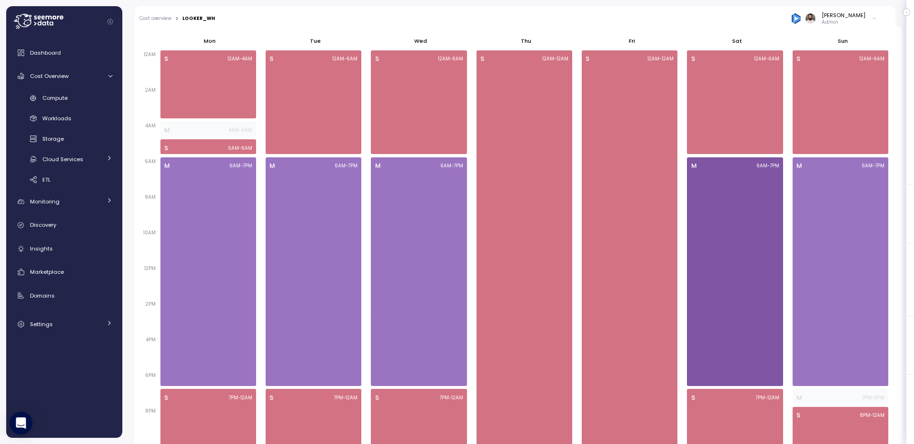
scroll to position [585, 0]
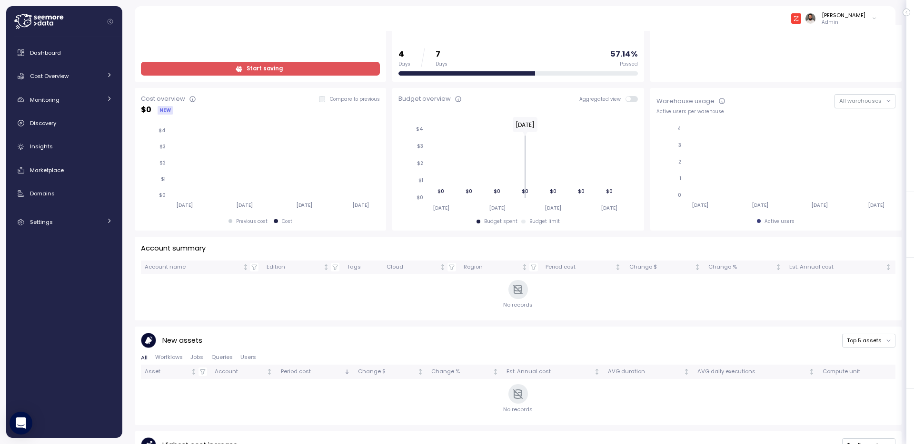
scroll to position [291, 0]
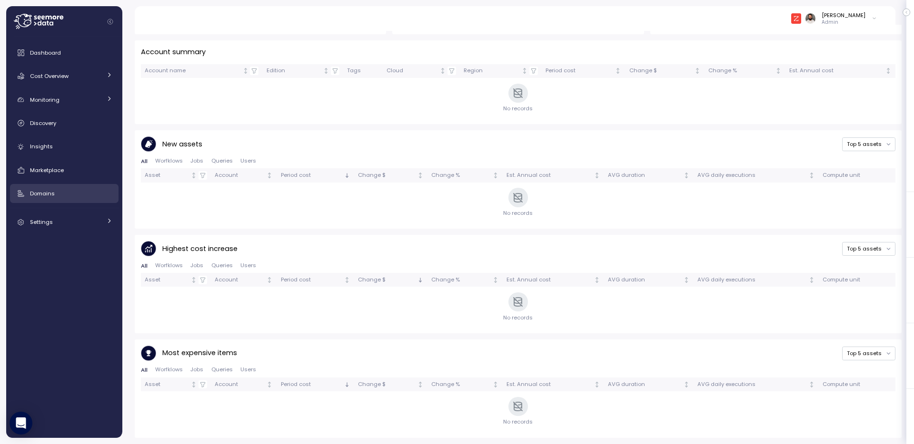
click at [79, 194] on div "Domains" at bounding box center [71, 194] width 82 height 10
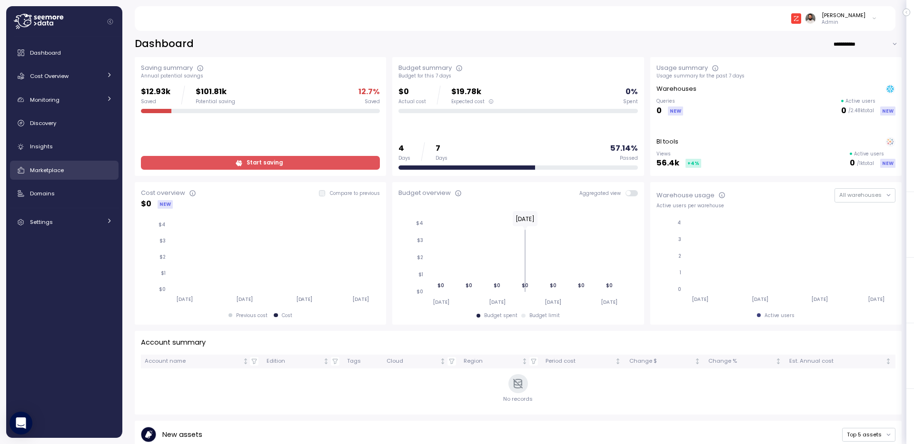
click at [82, 178] on link "Marketplace" at bounding box center [64, 170] width 108 height 19
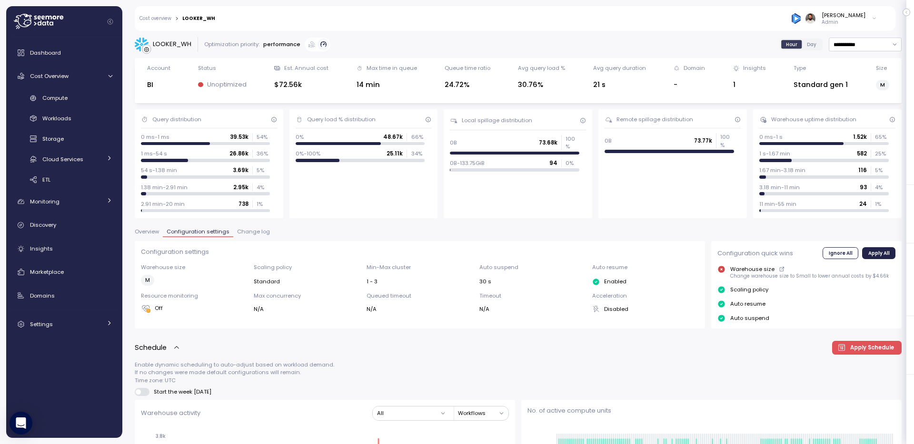
click at [256, 235] on span "Change log" at bounding box center [253, 231] width 33 height 5
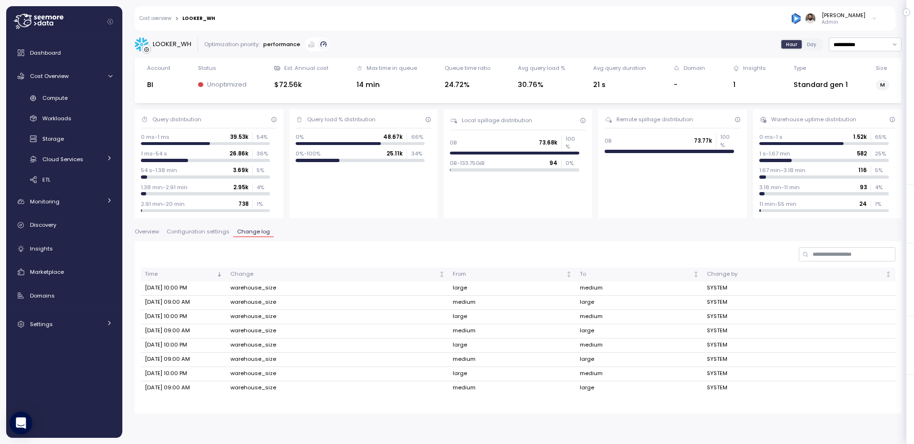
click at [154, 230] on span "Overview" at bounding box center [147, 231] width 24 height 5
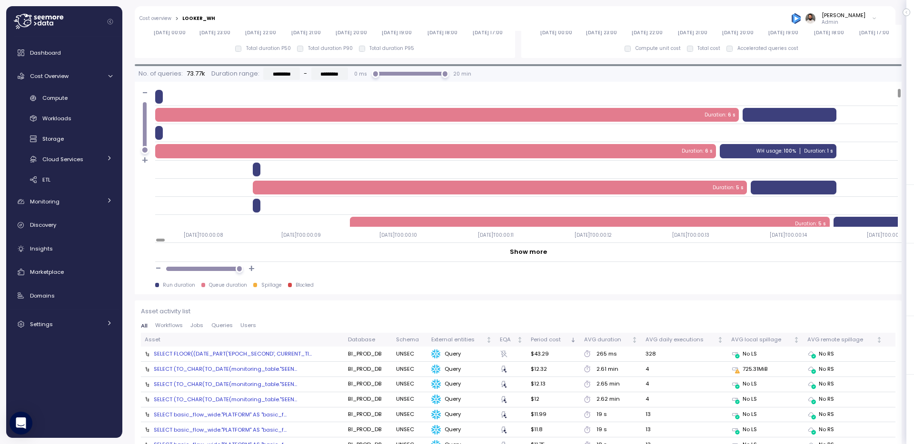
scroll to position [685, 0]
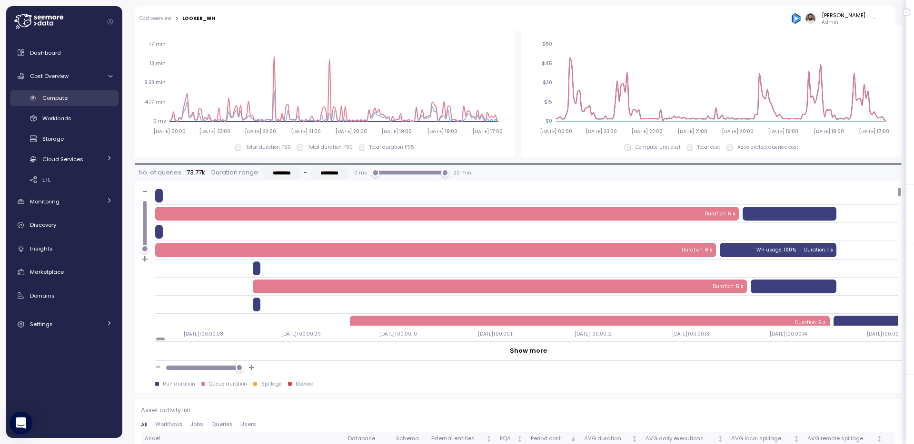
click at [79, 99] on div "Compute" at bounding box center [77, 98] width 70 height 10
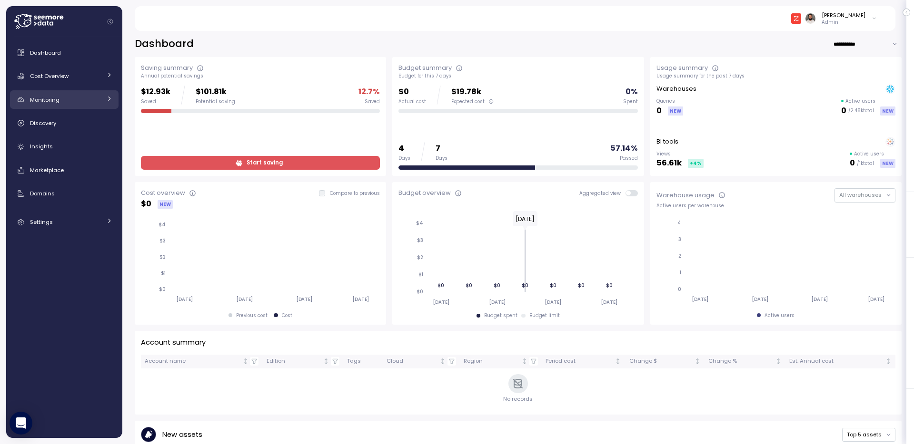
click at [96, 105] on link "Monitoring" at bounding box center [64, 99] width 108 height 19
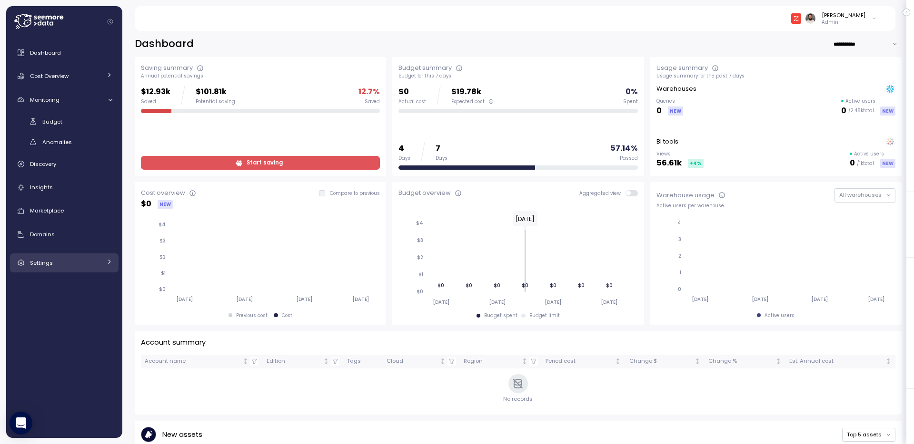
click at [39, 261] on span "Settings" at bounding box center [41, 263] width 23 height 8
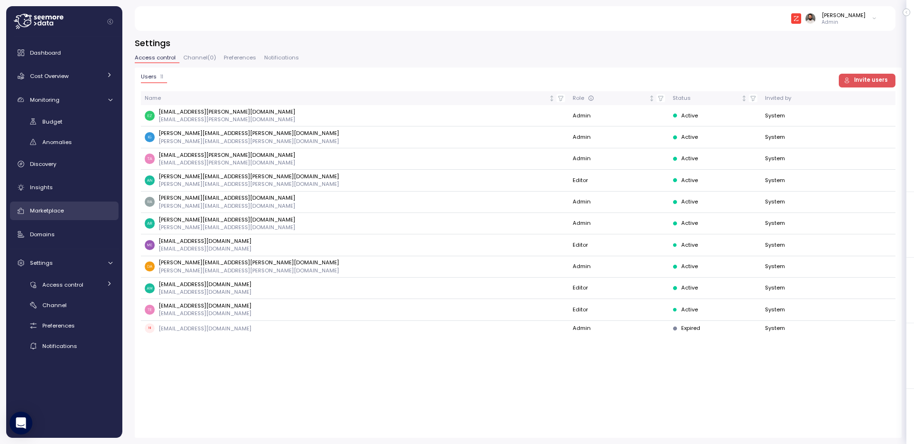
click at [59, 213] on span "Marketplace" at bounding box center [47, 211] width 34 height 8
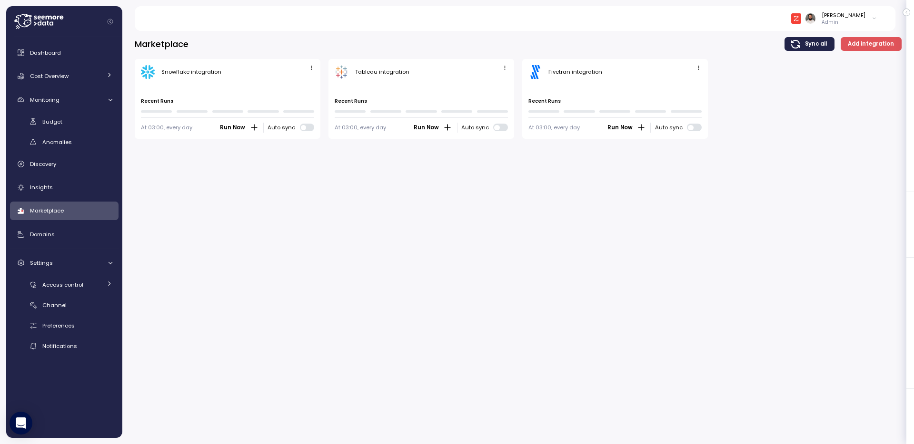
click at [426, 216] on div "Marketplace Sync all Add integration Snowflake integration Last run ago Recent …" at bounding box center [517, 235] width 791 height 420
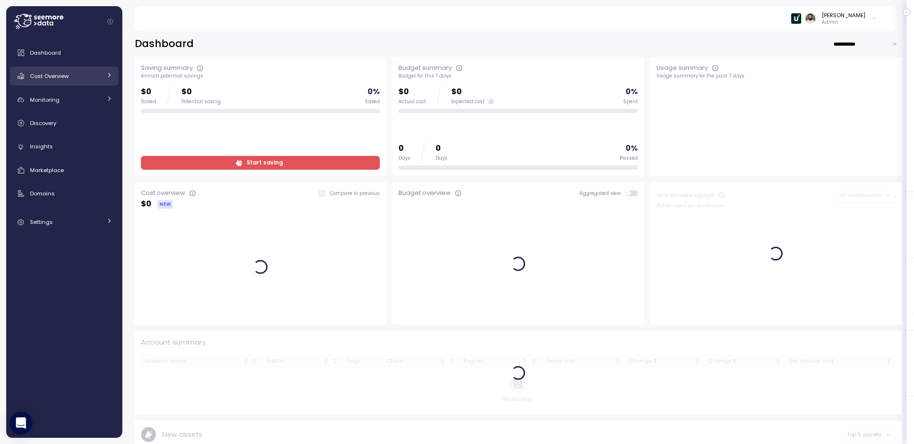
click at [93, 83] on link "Cost Overview" at bounding box center [64, 76] width 108 height 19
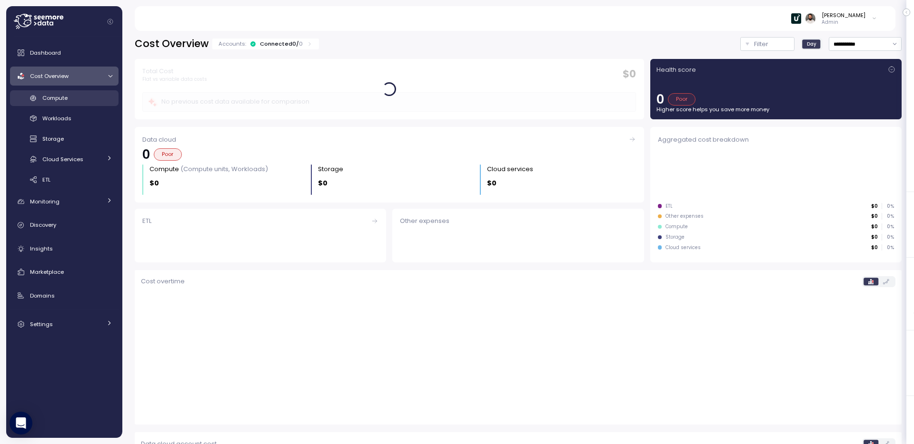
click at [85, 90] on link "Compute" at bounding box center [64, 98] width 108 height 16
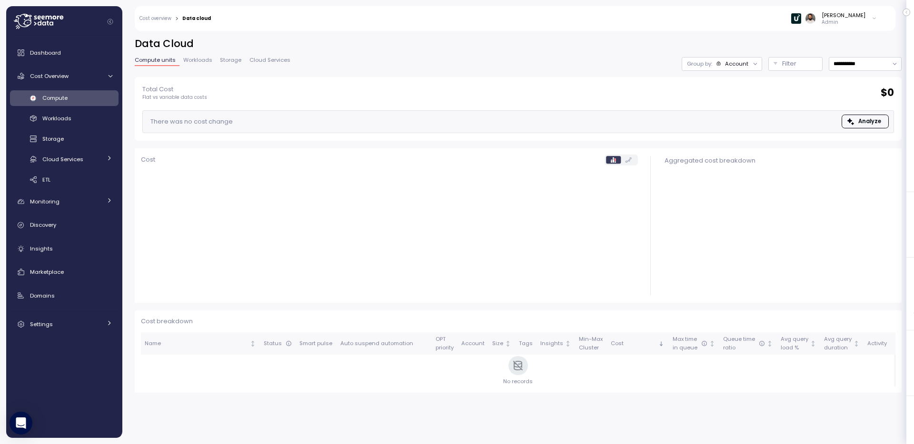
click at [85, 107] on div "Compute Workloads Storage Cloud Services Clustering columns Pipes AI Services S…" at bounding box center [64, 139] width 108 height 98
click at [793, 65] on p "Filter" at bounding box center [789, 64] width 14 height 10
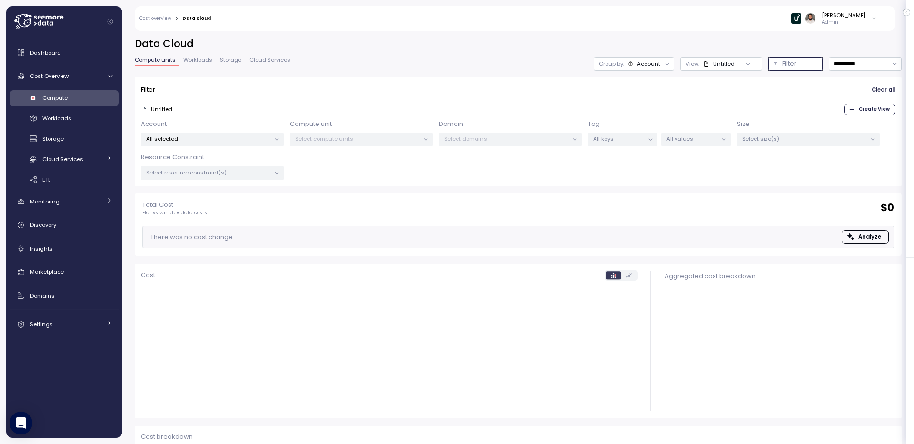
click at [356, 141] on p "Select compute units" at bounding box center [357, 139] width 124 height 8
click at [250, 149] on div "Account All selected Compute unit Select compute units Domain Select domains Ta…" at bounding box center [518, 149] width 754 height 61
click at [252, 139] on p "All selected" at bounding box center [208, 139] width 124 height 8
click at [234, 208] on span "only" at bounding box center [231, 207] width 11 height 10
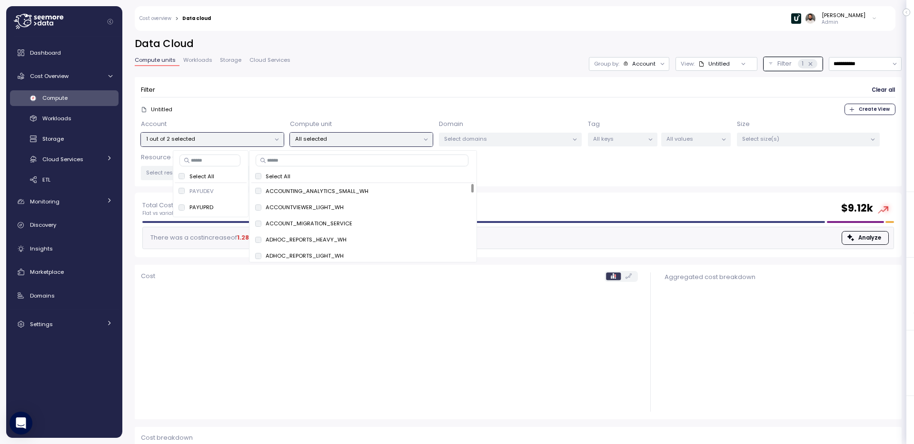
click at [342, 142] on p "All selected" at bounding box center [357, 139] width 124 height 8
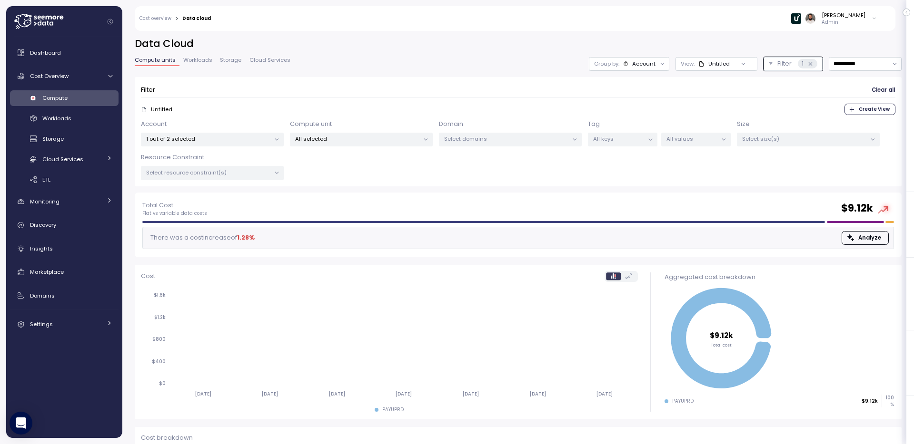
click at [334, 142] on p "All selected" at bounding box center [357, 139] width 124 height 8
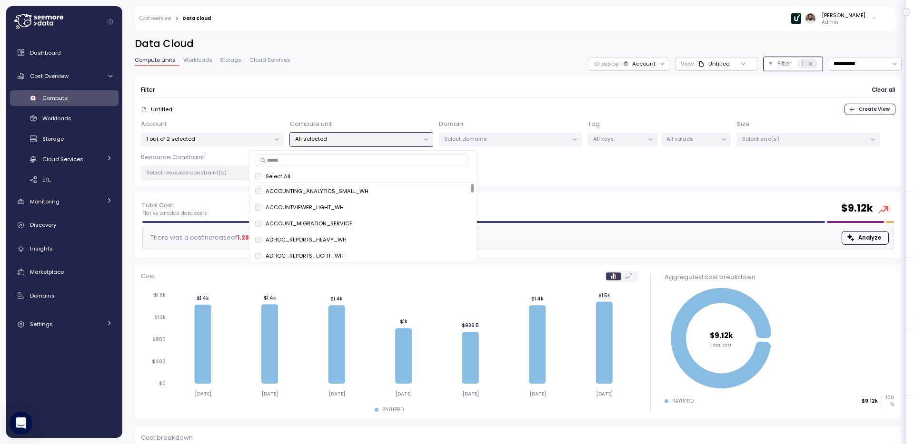
click at [331, 162] on input at bounding box center [362, 160] width 213 height 11
type input "****"
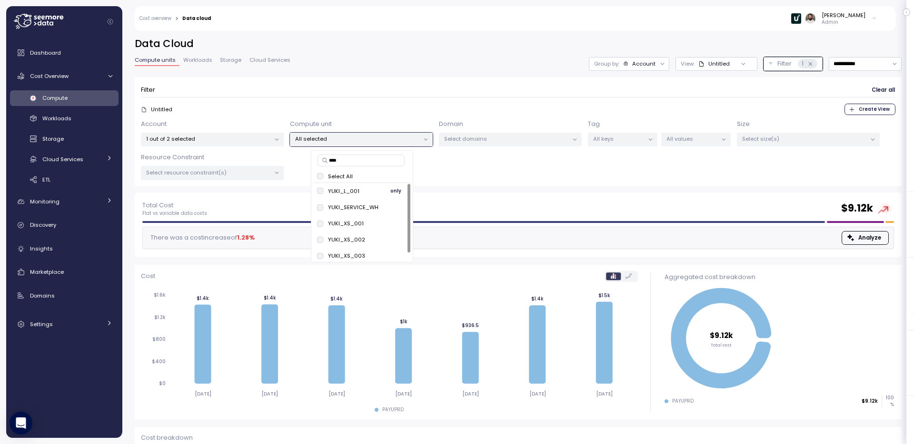
click at [397, 191] on span "only" at bounding box center [395, 191] width 11 height 10
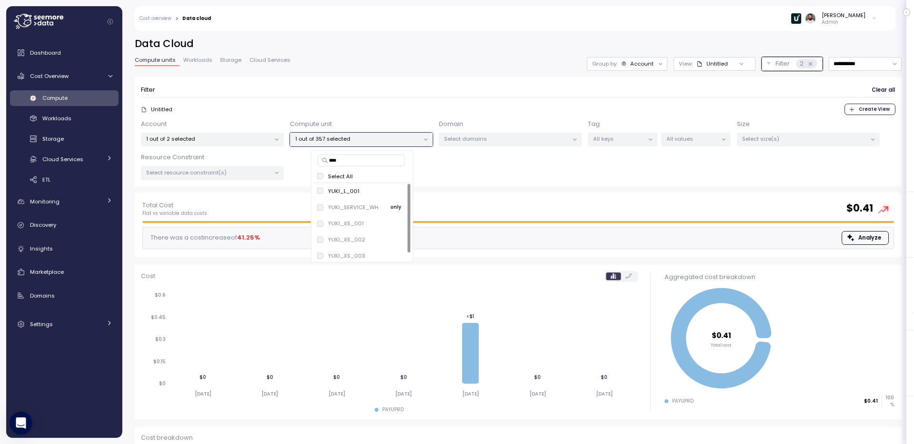
click at [390, 210] on span "only" at bounding box center [395, 207] width 11 height 10
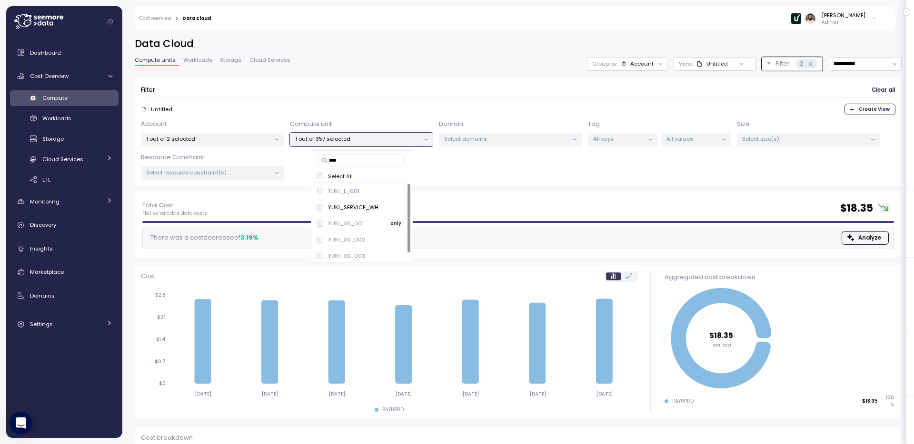
click at [393, 225] on span "only" at bounding box center [395, 223] width 11 height 10
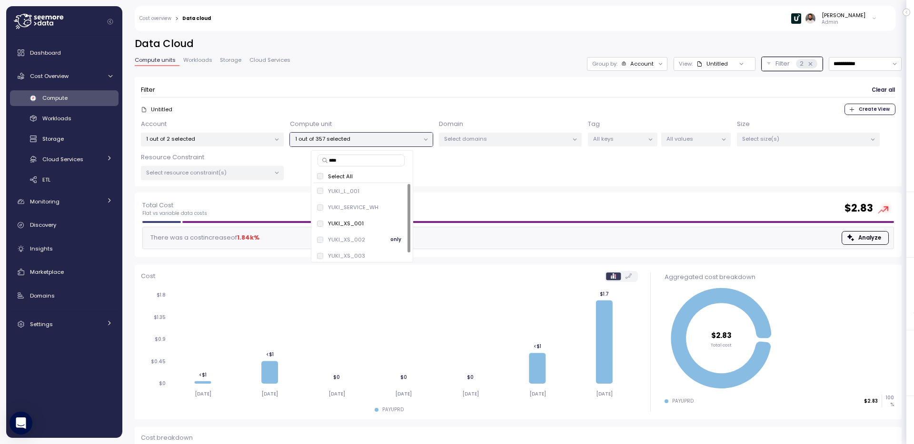
click at [392, 236] on span "only" at bounding box center [395, 240] width 11 height 10
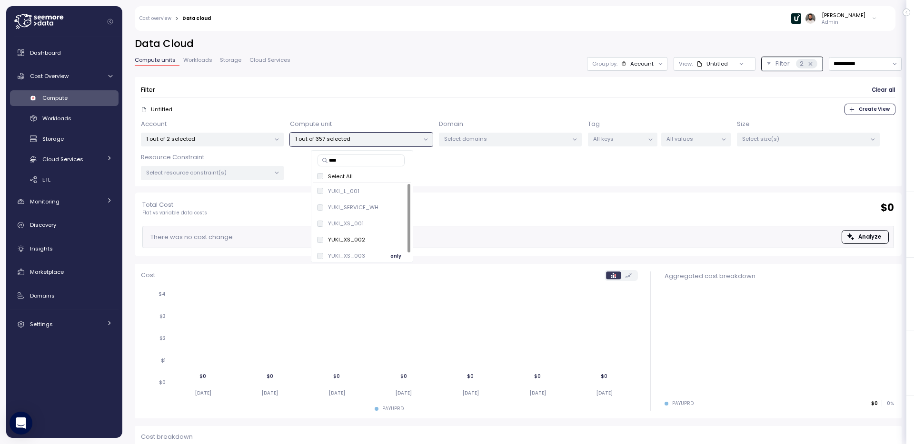
click at [396, 254] on span "only" at bounding box center [395, 256] width 11 height 10
click at [392, 224] on span "only" at bounding box center [395, 223] width 11 height 10
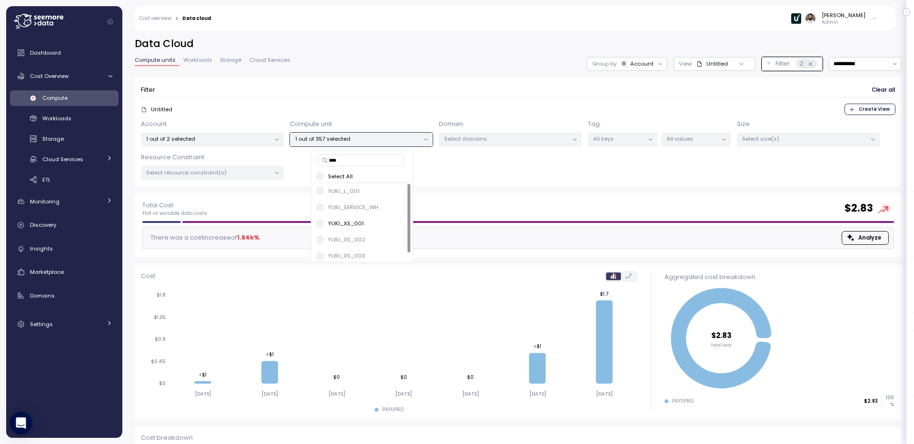
click at [499, 170] on div "Account 1 out of 2 selected Compute unit 1 out of 357 selected Domain Select do…" at bounding box center [518, 149] width 754 height 61
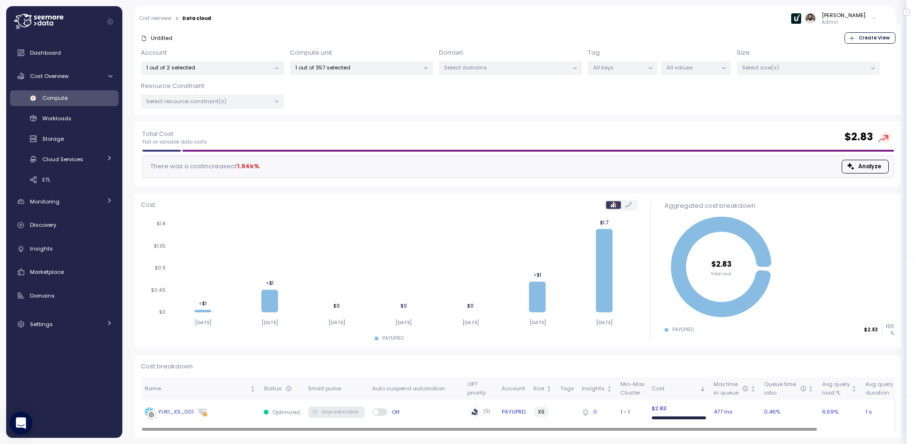
click at [244, 413] on div "YUKI_XS_001" at bounding box center [200, 413] width 111 height 10
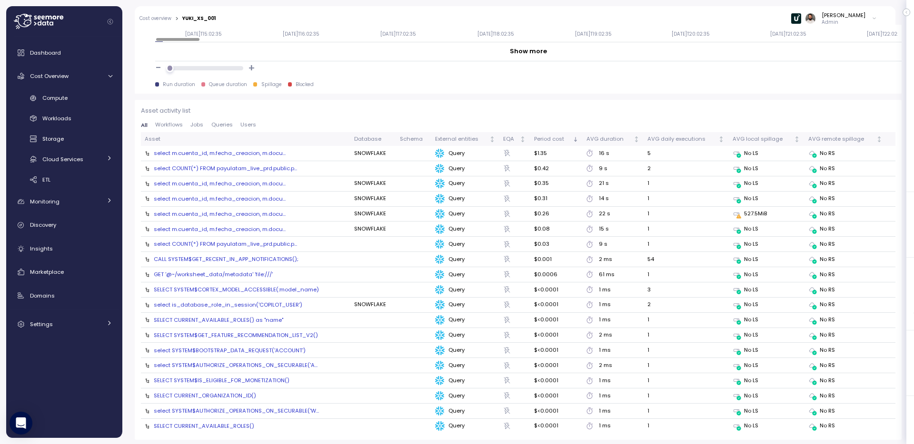
scroll to position [986, 0]
click at [273, 258] on div "CALL SYSTEM$GET_RECENT_IN_APP_NOTIFICATIONS();" at bounding box center [226, 258] width 145 height 8
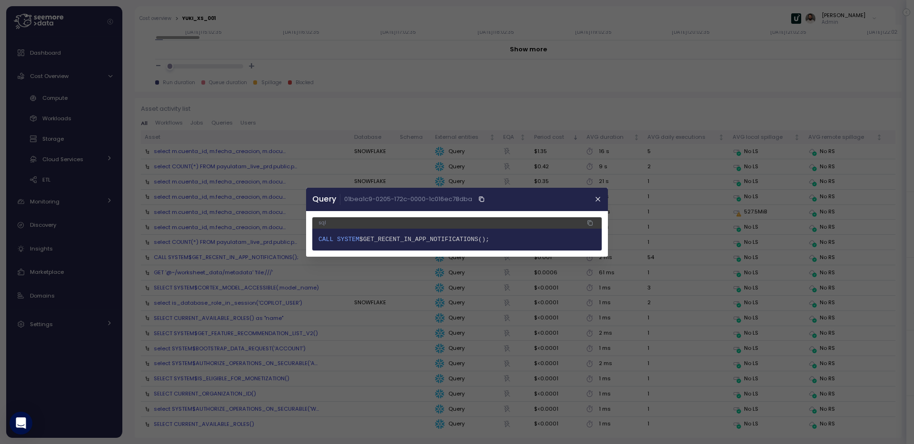
click at [266, 276] on div at bounding box center [457, 222] width 914 height 444
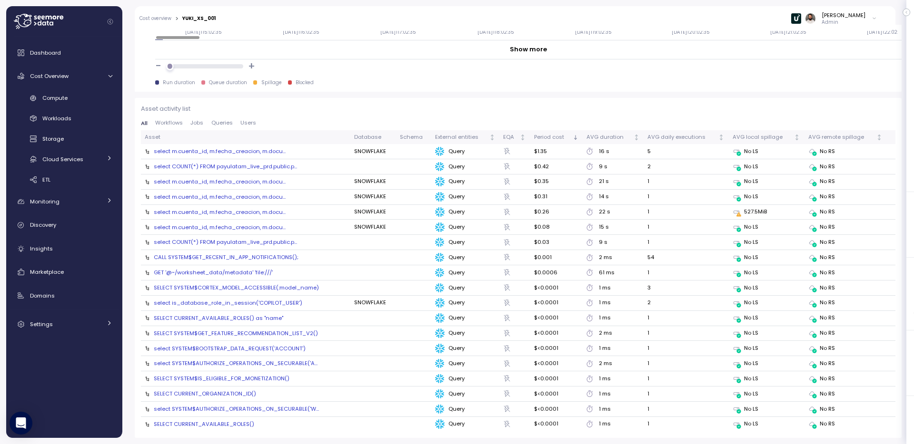
click at [255, 271] on div "GET '@~/worksheet_data/metadata' 'file:///'" at bounding box center [213, 273] width 119 height 8
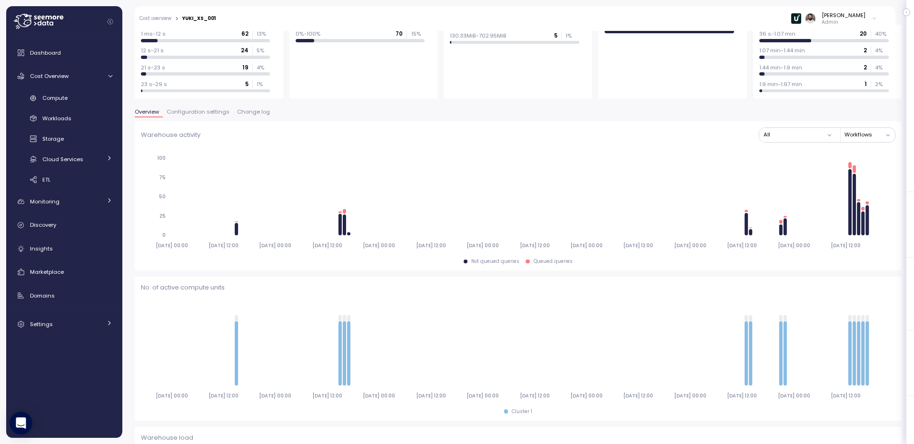
scroll to position [0, 0]
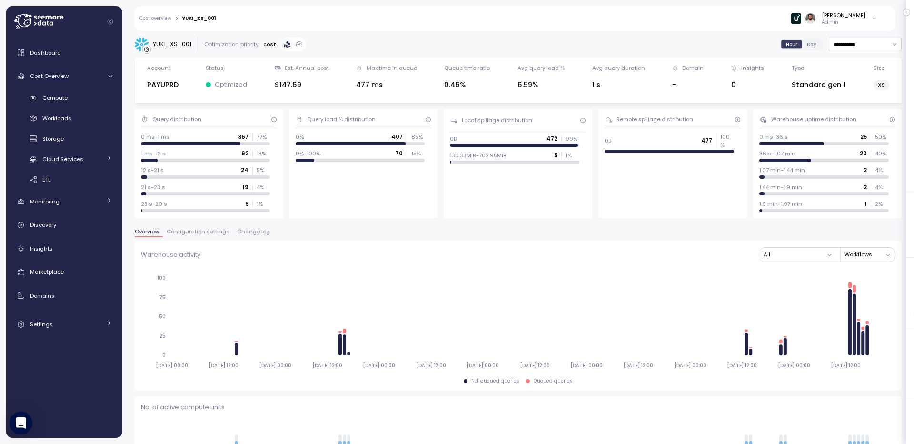
click at [208, 232] on span "Configuration settings" at bounding box center [198, 231] width 63 height 5
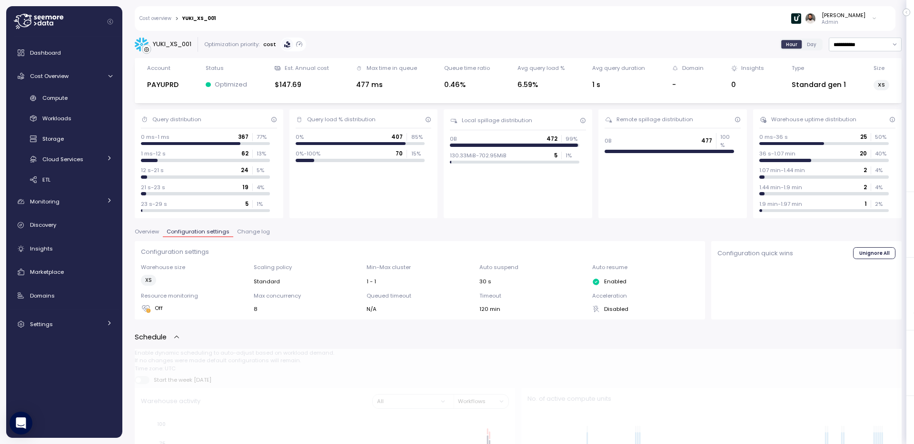
click at [240, 233] on span "Change log" at bounding box center [253, 231] width 33 height 5
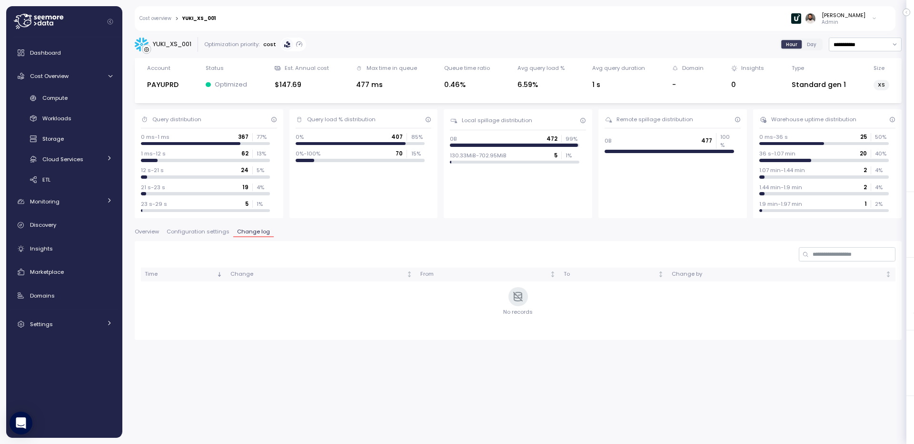
click at [210, 232] on span "Configuration settings" at bounding box center [198, 231] width 63 height 5
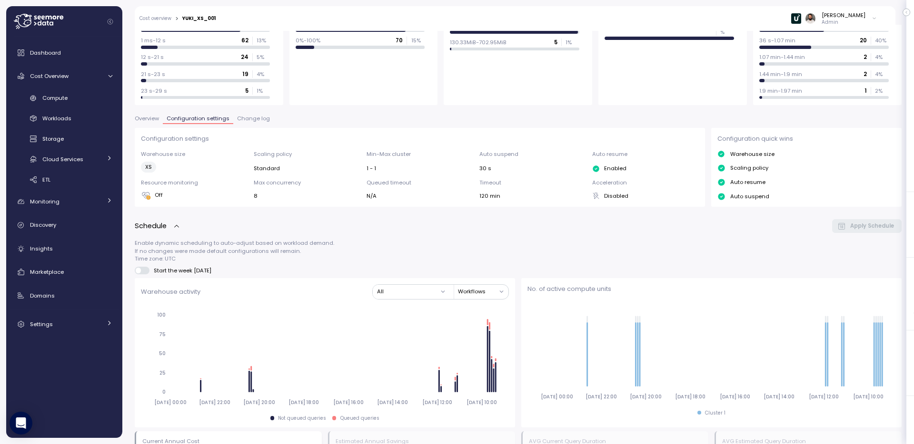
scroll to position [33, 0]
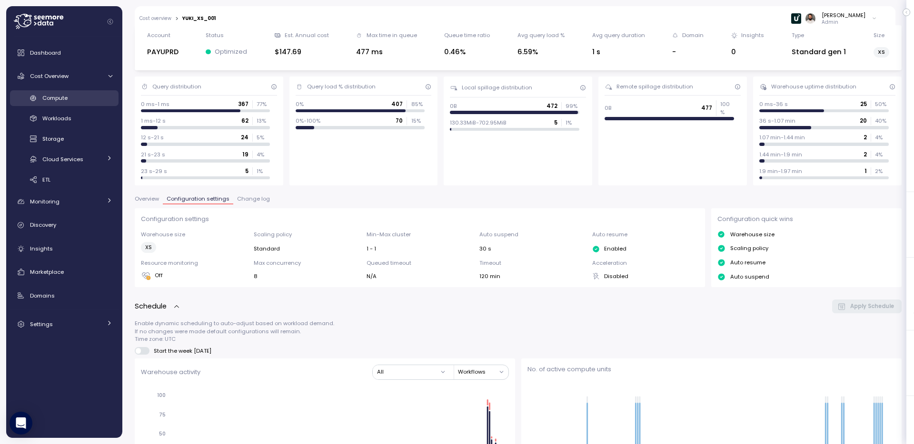
click at [89, 101] on div "Compute" at bounding box center [77, 98] width 70 height 10
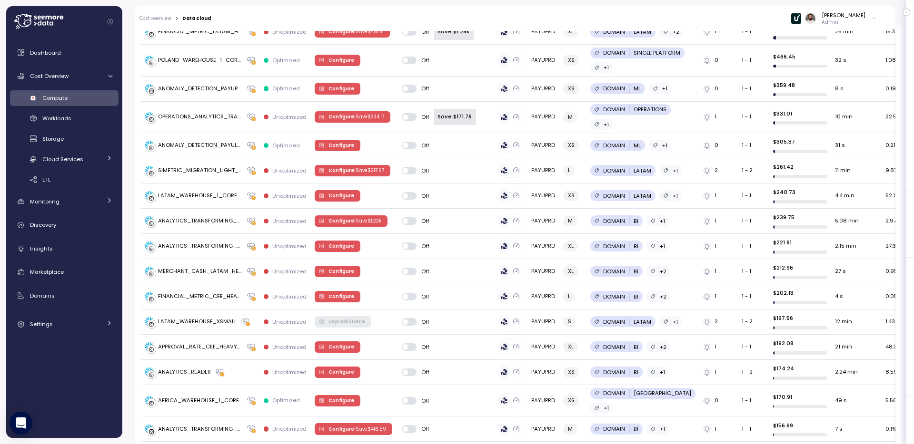
scroll to position [161, 0]
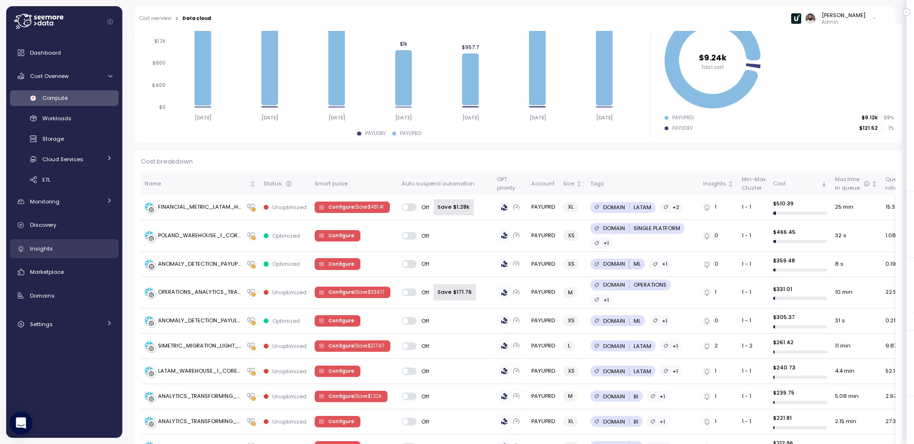
click at [69, 239] on link "Insights" at bounding box center [64, 248] width 108 height 19
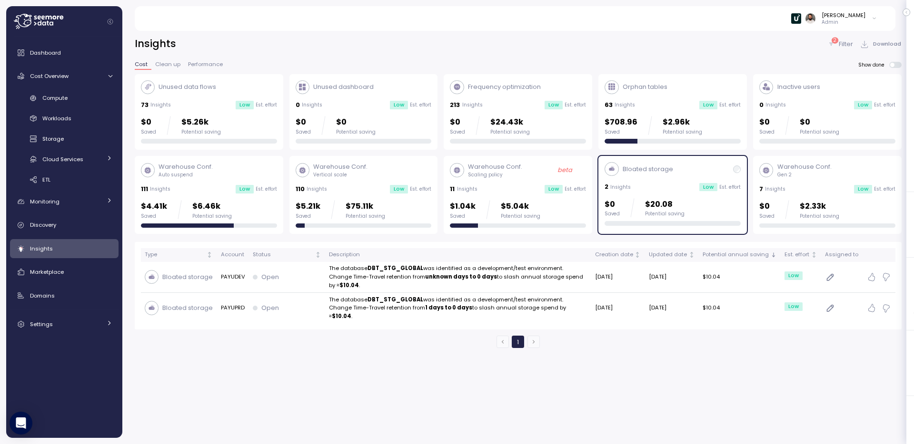
click at [723, 197] on div "Bloated storage 2 Insights Low Est. effort $0 Saved $20.08 Potential saving" at bounding box center [672, 194] width 136 height 64
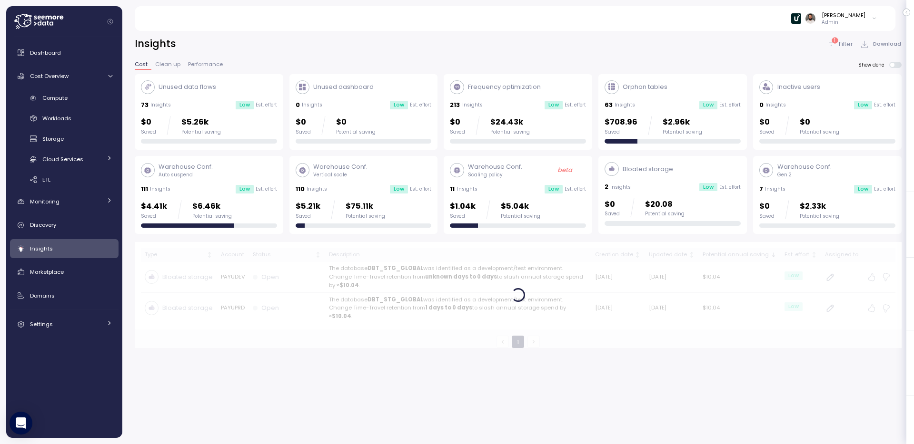
click at [809, 192] on div "7 Insights Low Est. effort" at bounding box center [827, 190] width 136 height 10
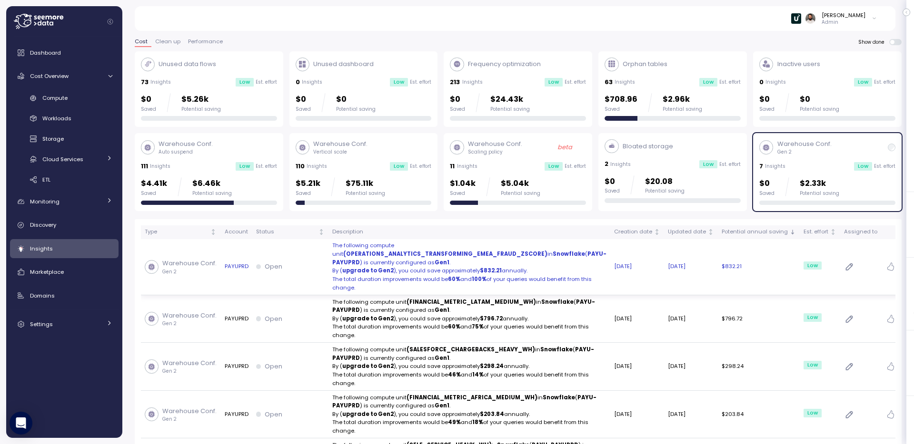
scroll to position [22, 0]
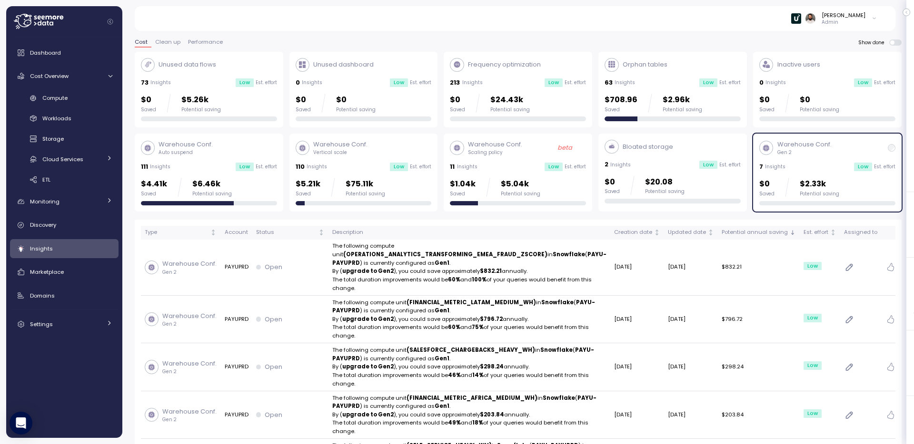
click at [411, 185] on div "$5.21k Saved $75.11k Potential saving" at bounding box center [363, 187] width 136 height 19
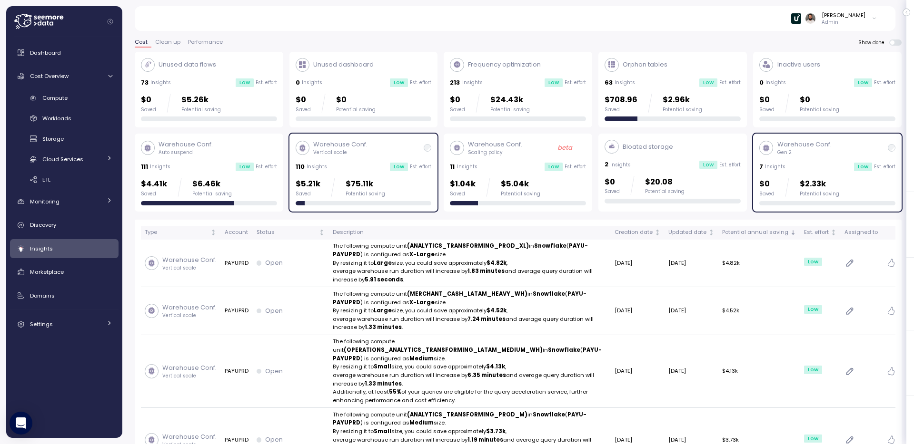
click at [823, 160] on div "Warehouse Conf. Gen 2 7 Insights Low Est. effort $0 Saved $2.33k Potential savi…" at bounding box center [827, 173] width 136 height 66
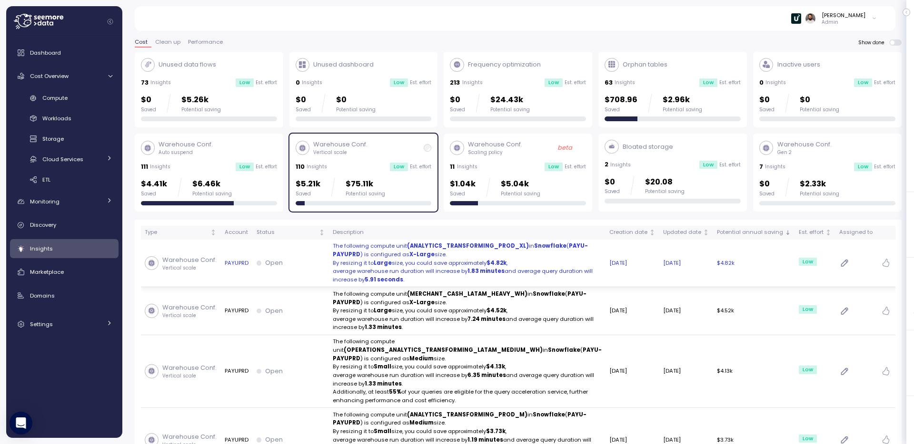
click at [528, 257] on p "The following compute unit (ANALYTICS_TRANSFORMING_PROD_XL) in Snowflake ( PAYU…" at bounding box center [467, 250] width 269 height 17
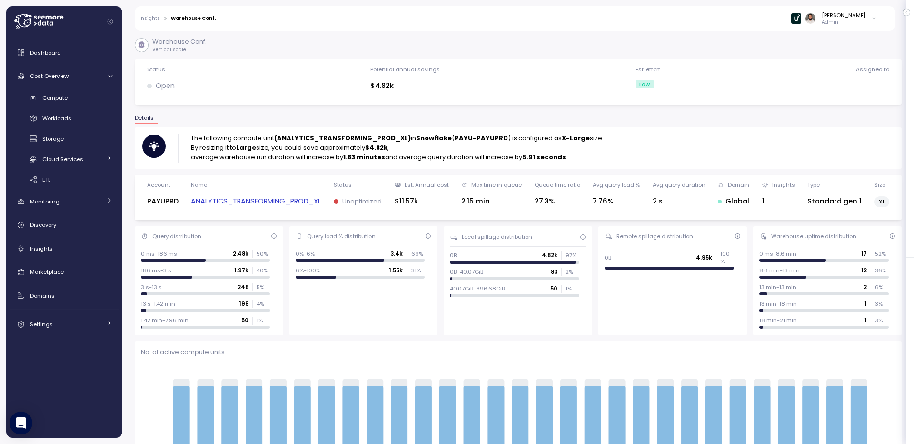
click at [256, 206] on link "ANALYTICS_TRANSFORMING_PROD_XL" at bounding box center [256, 201] width 130 height 11
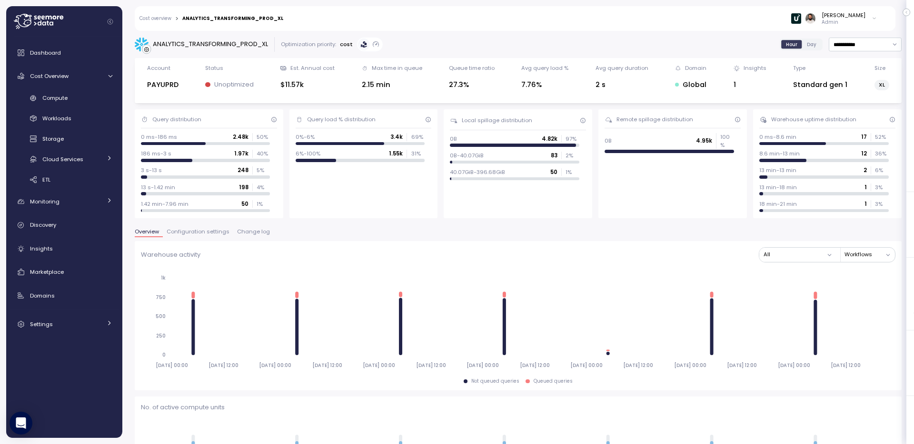
click at [208, 231] on span "Configuration settings" at bounding box center [198, 231] width 63 height 5
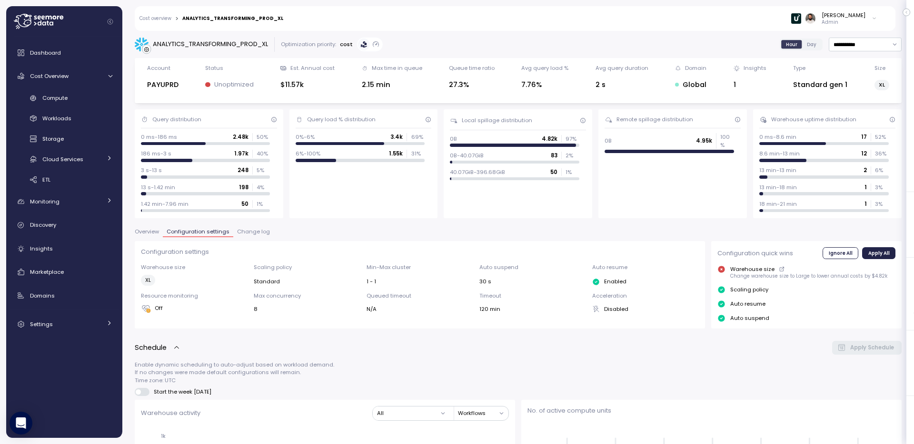
click at [150, 232] on span "Overview" at bounding box center [147, 231] width 24 height 5
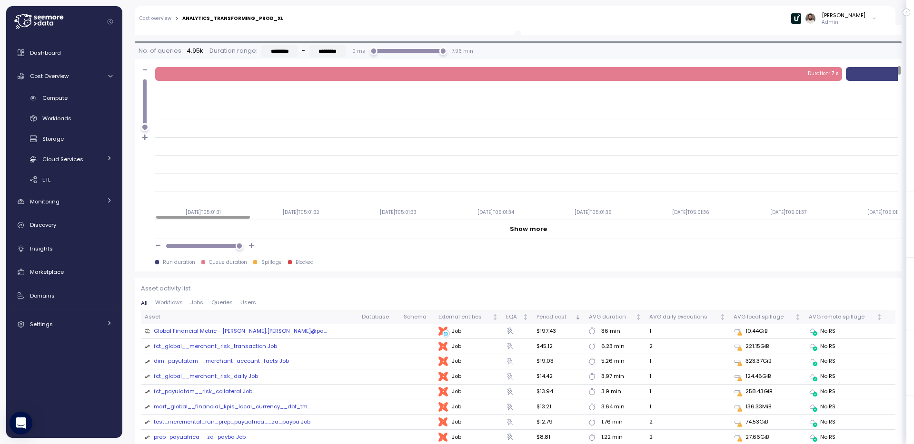
scroll to position [830, 0]
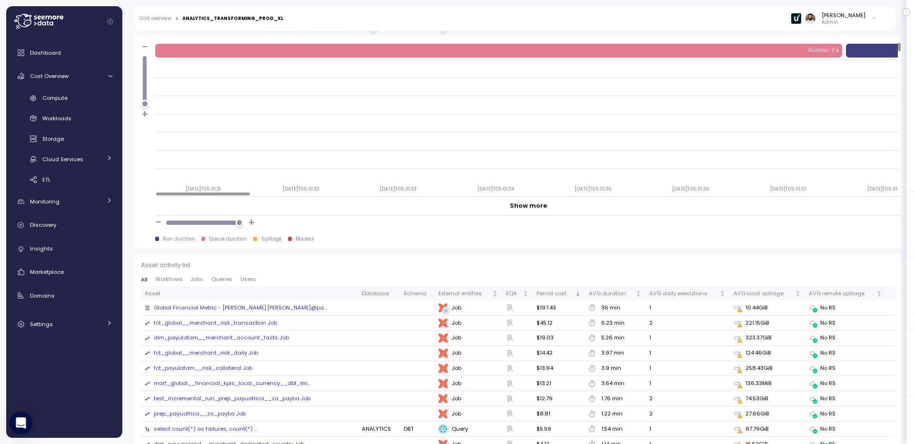
click at [181, 279] on span "Workflows" at bounding box center [169, 279] width 28 height 5
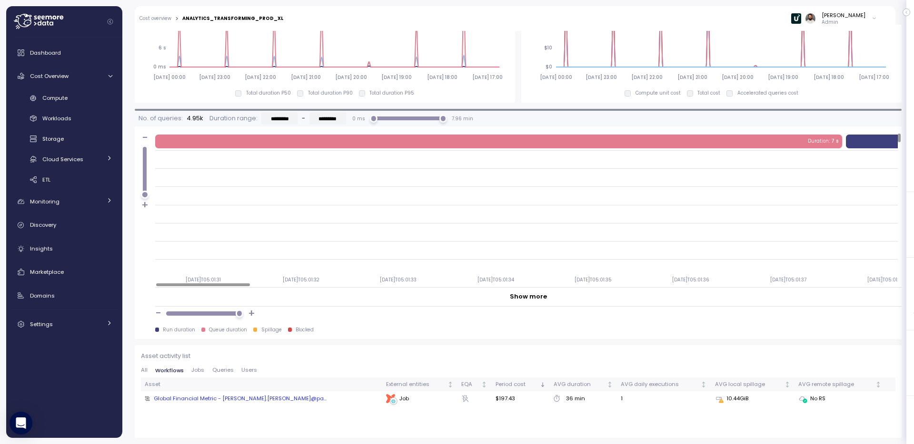
click at [213, 368] on span "Queries" at bounding box center [222, 370] width 21 height 5
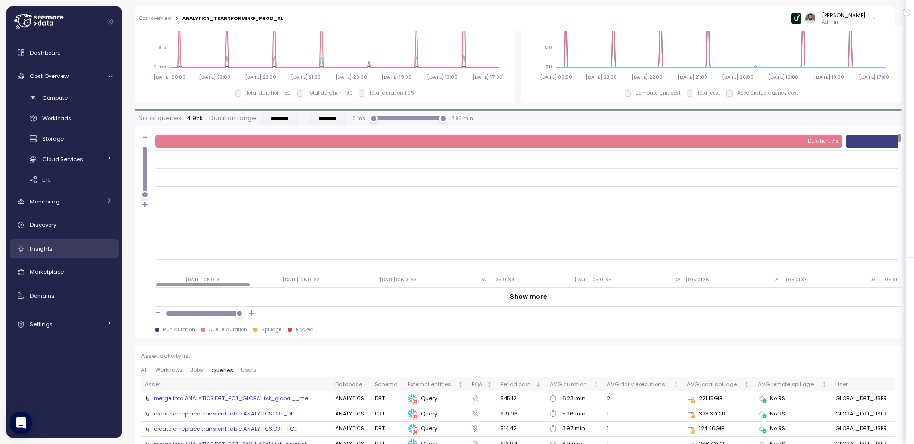
click at [58, 239] on link "Insights" at bounding box center [64, 248] width 108 height 19
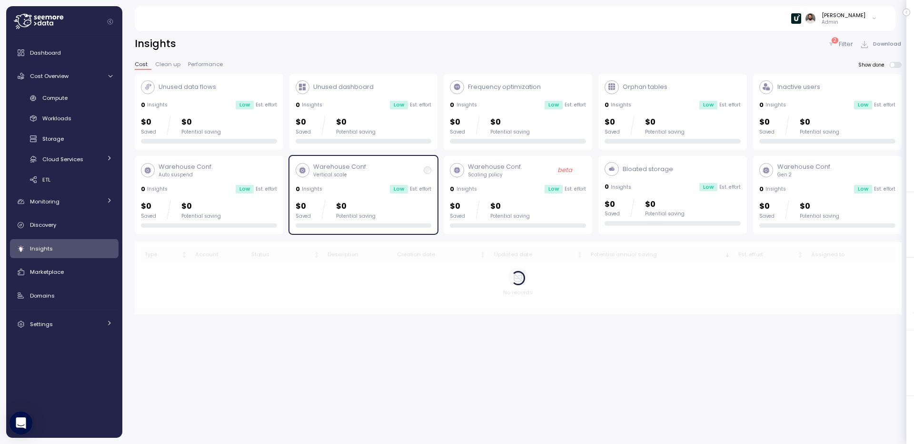
click at [704, 196] on div "Bloated storage 0 Insights Low Est. effort $0 Saved $0 Potential saving" at bounding box center [672, 194] width 136 height 64
click at [406, 207] on div "$0 Saved $0 Potential saving" at bounding box center [363, 209] width 136 height 19
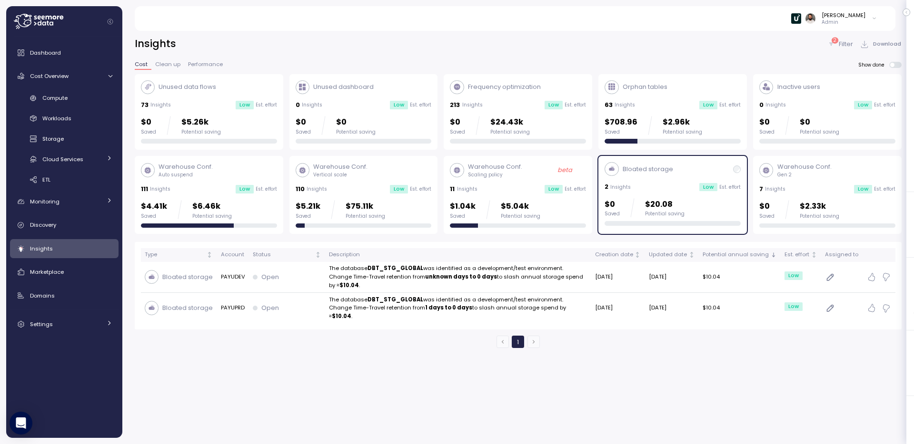
scroll to position [25, 0]
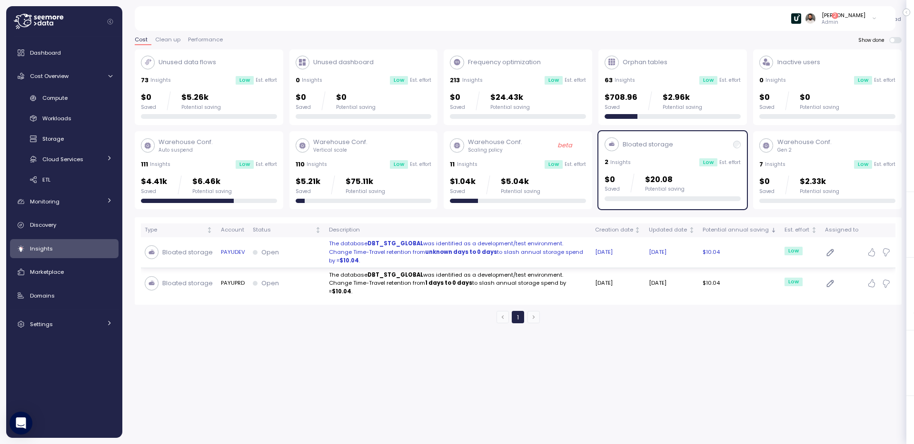
click at [359, 257] on strong "$10.04" at bounding box center [349, 261] width 20 height 8
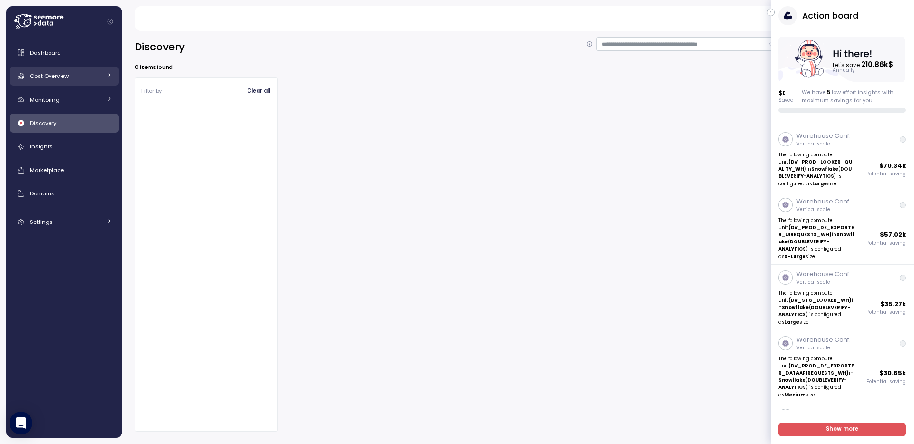
click at [81, 80] on div "Cost Overview" at bounding box center [65, 76] width 71 height 10
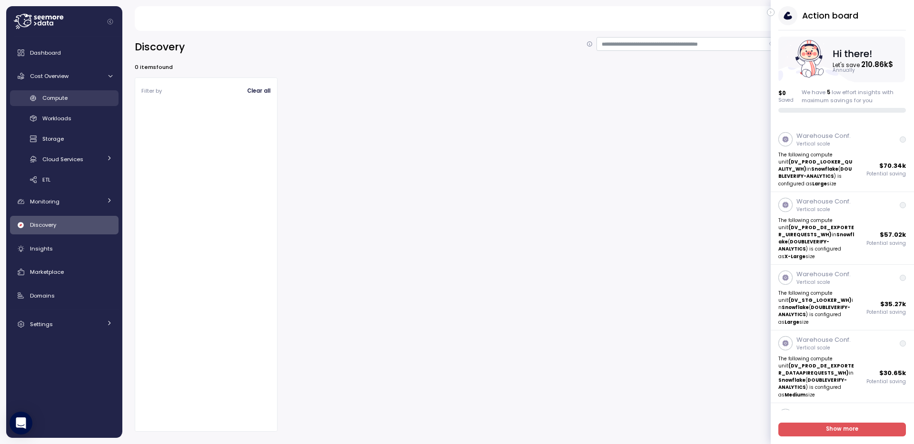
click at [86, 94] on div "Compute" at bounding box center [77, 98] width 70 height 10
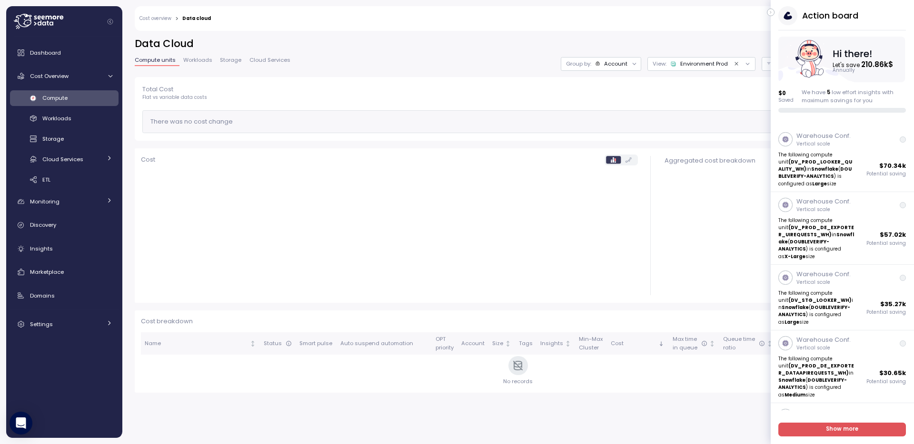
click at [775, 11] on div "Action board Let's save 210.86k $ Annually $ 0 Saved We have 5 low effort insig…" at bounding box center [841, 59] width 143 height 107
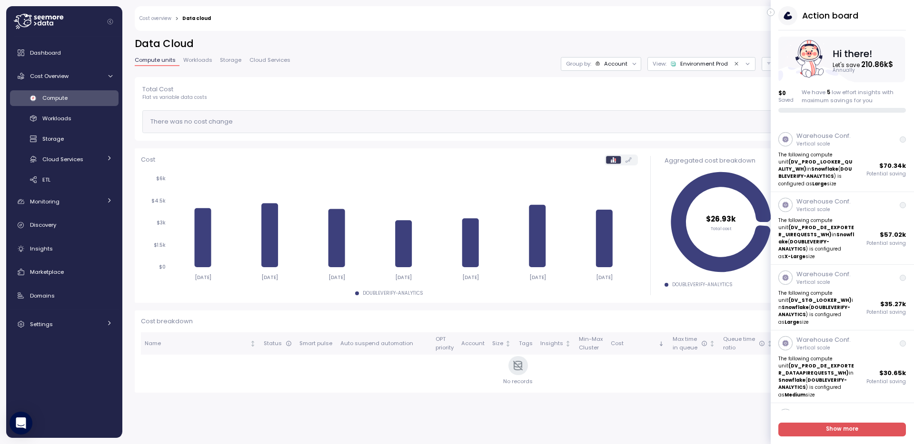
click at [771, 9] on icon "button" at bounding box center [770, 12] width 4 height 11
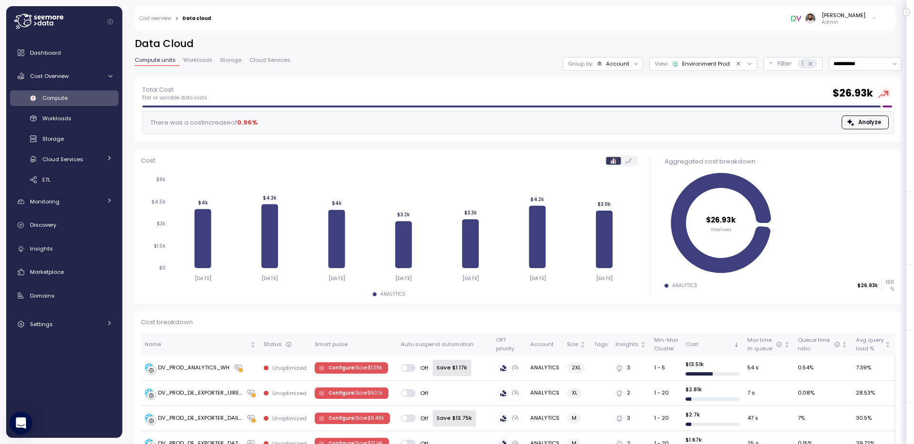
click at [710, 67] on div "Environment Prod" at bounding box center [701, 64] width 58 height 8
click at [709, 42] on h2 "Data Cloud" at bounding box center [518, 44] width 767 height 14
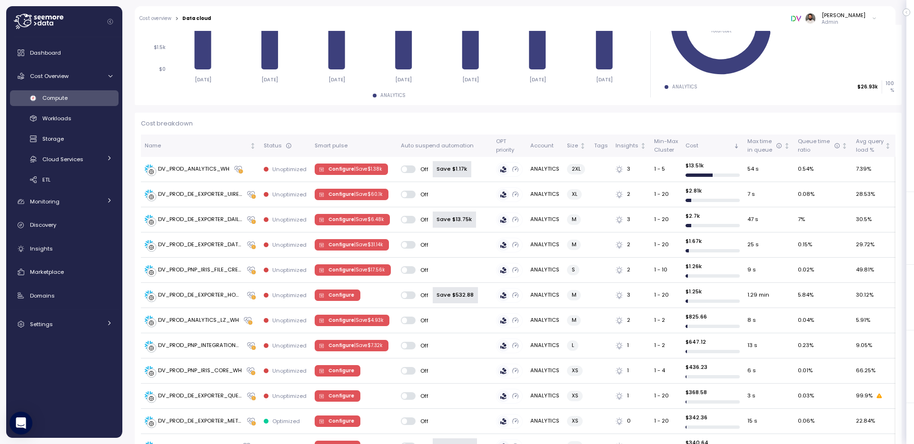
scroll to position [198, 0]
click at [342, 197] on span "Configure | Save $ 60.1k" at bounding box center [355, 195] width 54 height 10
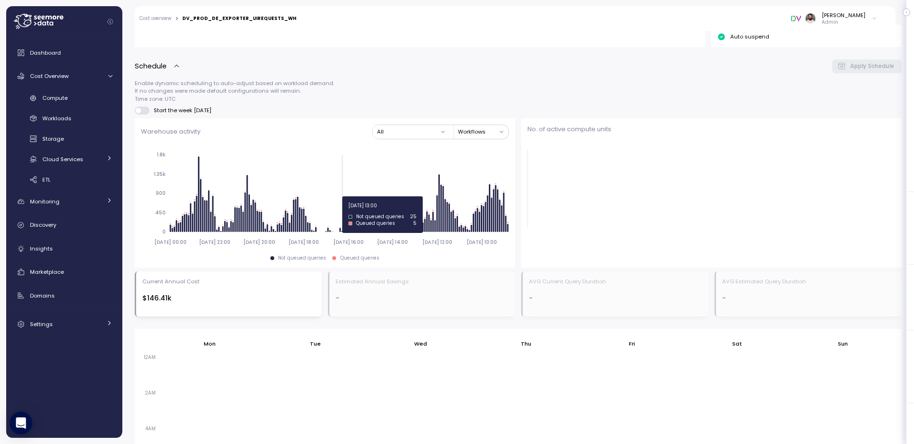
scroll to position [548, 0]
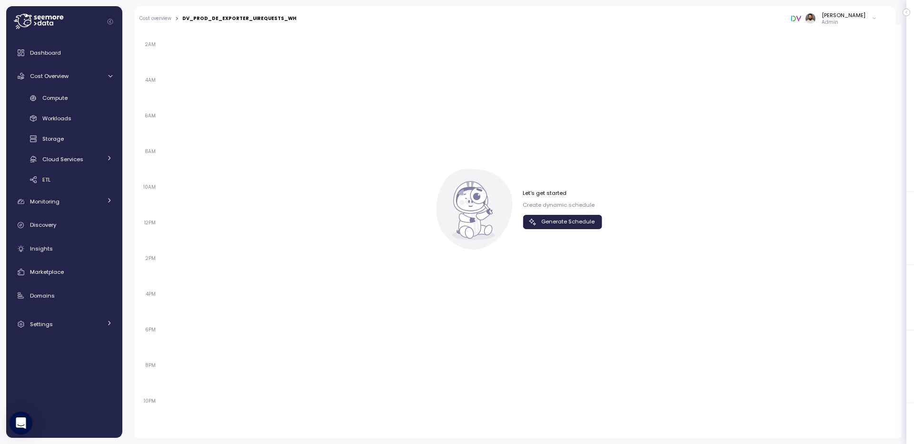
click at [548, 200] on div "Let's get started Create dynamic schedule" at bounding box center [561, 199] width 79 height 20
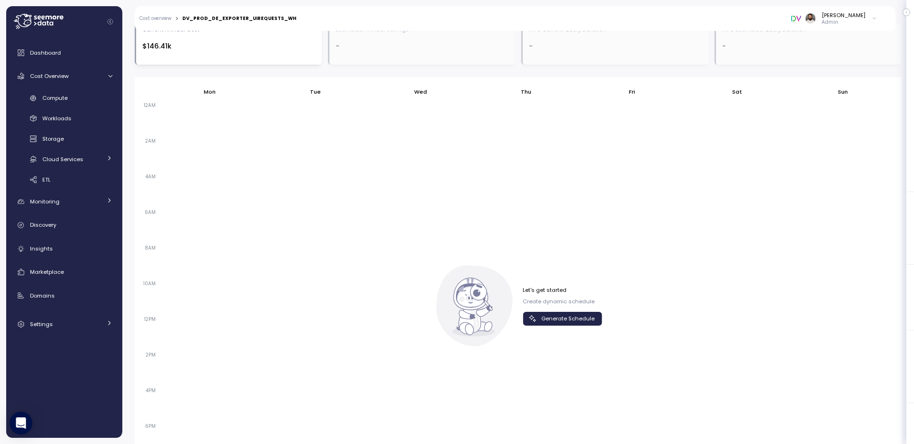
click at [548, 286] on div "Let's get started Create dynamic schedule Generate Schedule" at bounding box center [561, 305] width 79 height 39
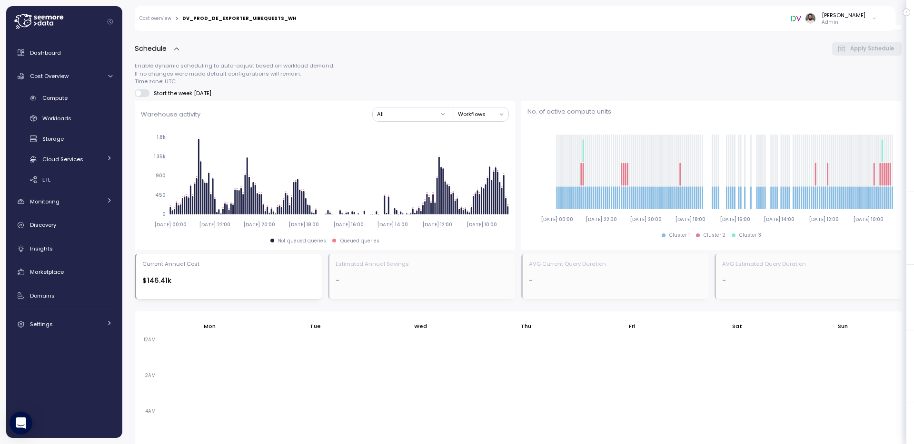
scroll to position [645, 0]
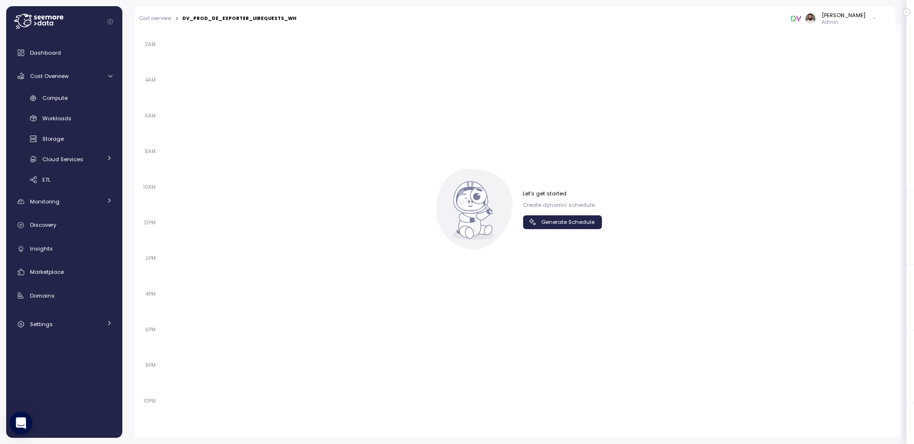
click at [549, 227] on span "Generate Schedule" at bounding box center [567, 222] width 53 height 13
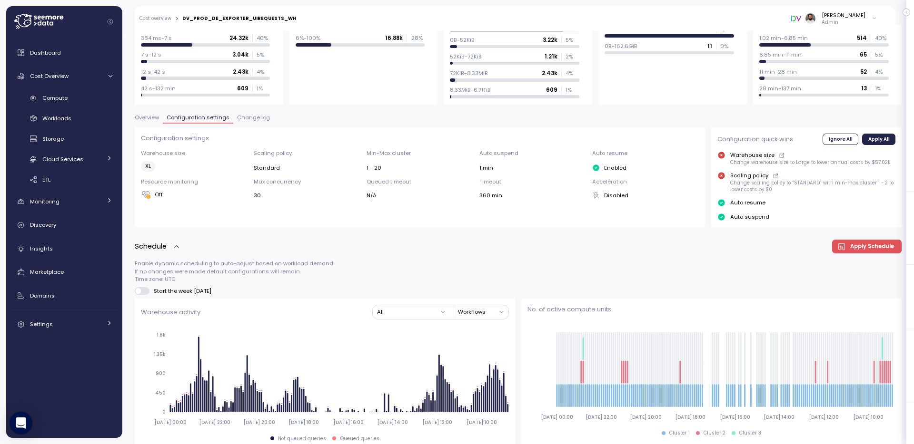
scroll to position [0, 0]
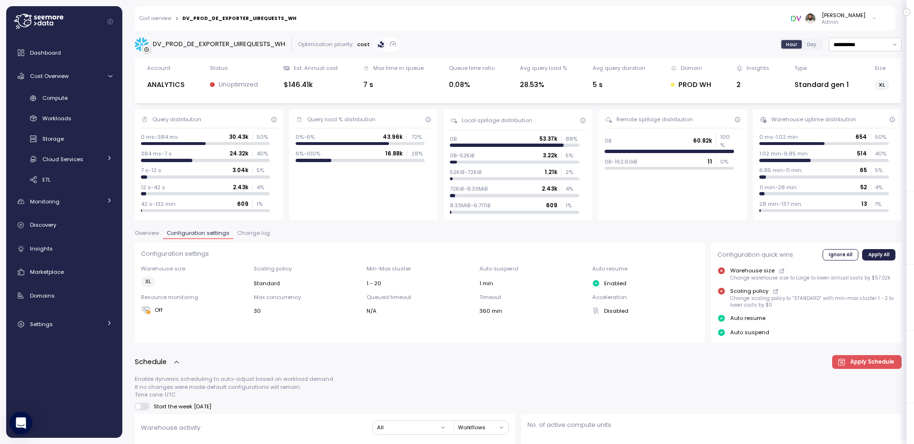
click at [149, 237] on button "Overview" at bounding box center [149, 235] width 28 height 8
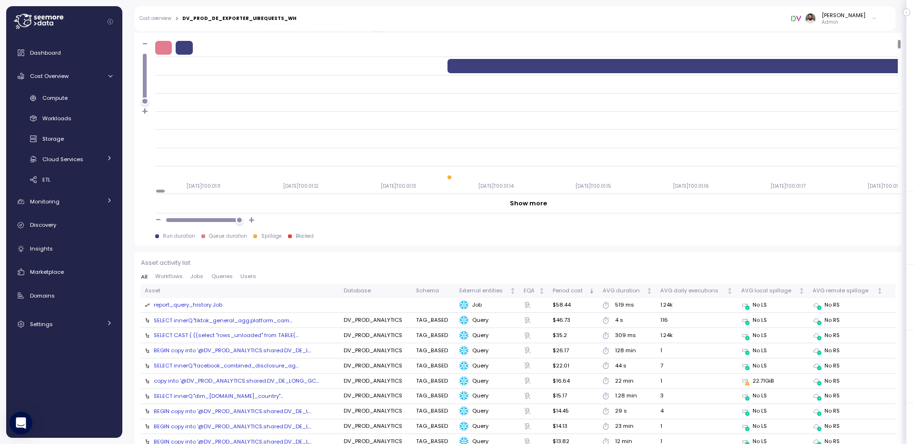
scroll to position [1028, 0]
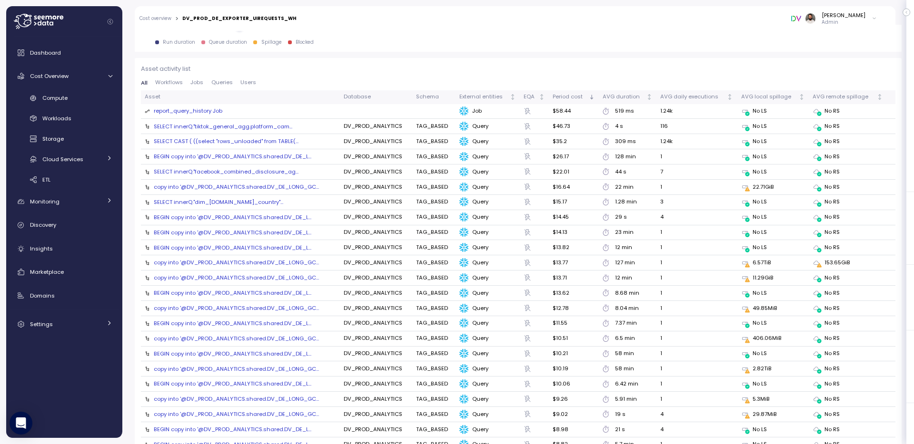
click at [226, 83] on span "Queries" at bounding box center [221, 82] width 21 height 5
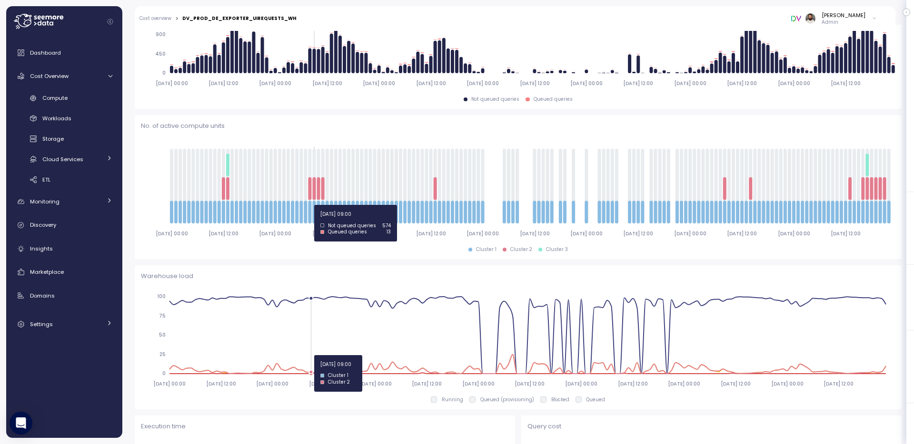
scroll to position [94, 0]
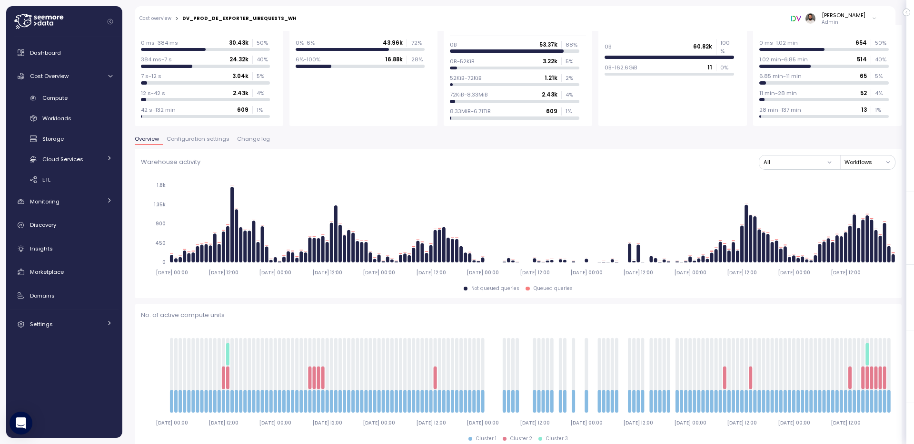
click at [187, 137] on span "Configuration settings" at bounding box center [198, 139] width 63 height 5
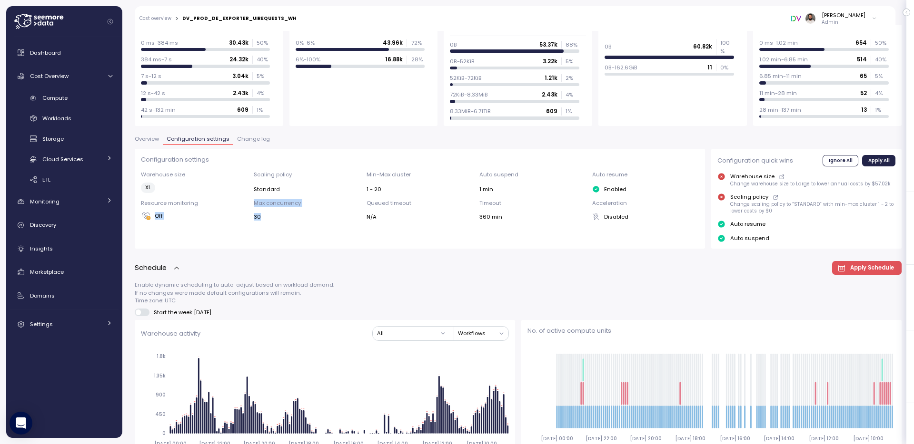
drag, startPoint x: 248, startPoint y: 202, endPoint x: 265, endPoint y: 215, distance: 21.3
click at [265, 215] on div "Warehouse size XL Scaling policy Standard Min-Max cluster 1 - 20 Auto suspend 1…" at bounding box center [420, 196] width 558 height 50
click at [265, 215] on div "30" at bounding box center [307, 217] width 107 height 8
drag, startPoint x: 257, startPoint y: 200, endPoint x: 257, endPoint y: 234, distance: 33.3
click at [257, 234] on div "Configuration settings Warehouse size XL Scaling policy Standard Min-Max cluste…" at bounding box center [420, 199] width 571 height 100
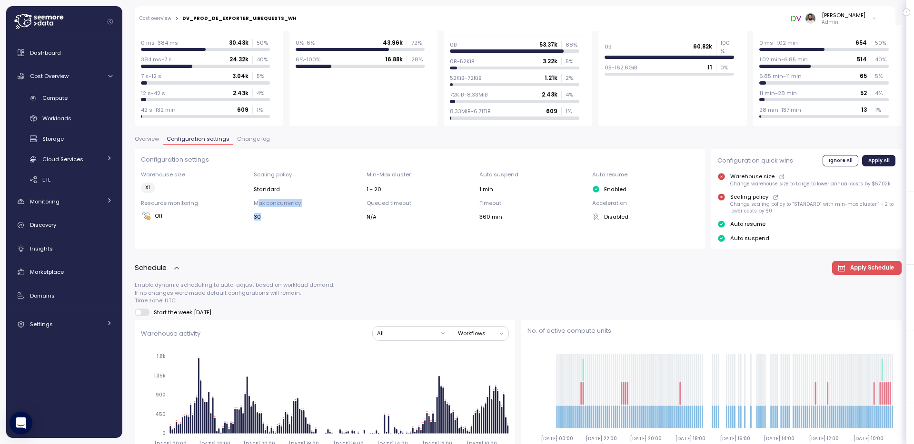
click at [257, 234] on div "Configuration settings Warehouse size XL Scaling policy Standard Min-Max cluste…" at bounding box center [420, 199] width 571 height 100
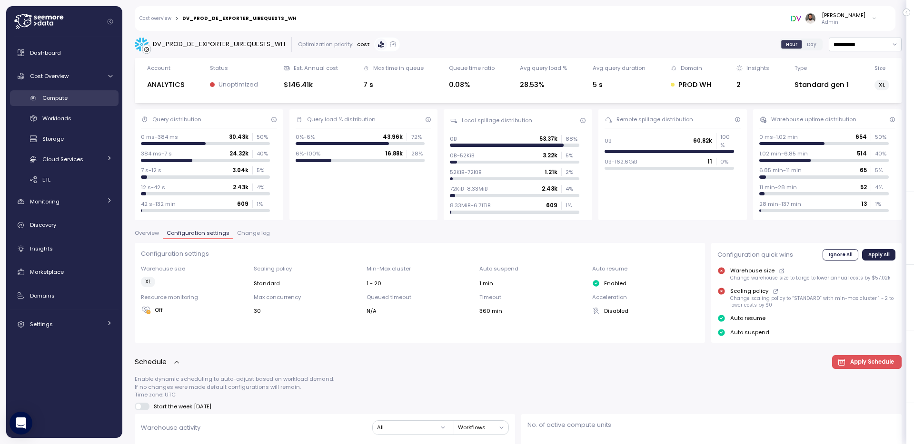
click at [75, 92] on link "Compute" at bounding box center [64, 98] width 108 height 16
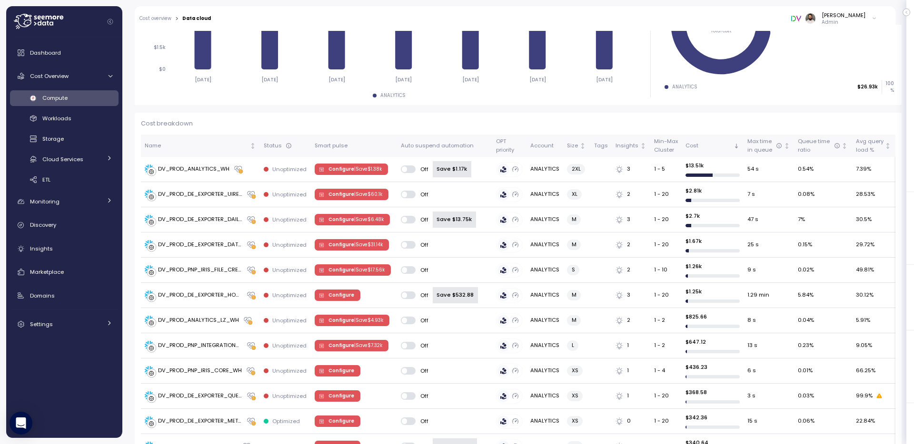
scroll to position [200, 0]
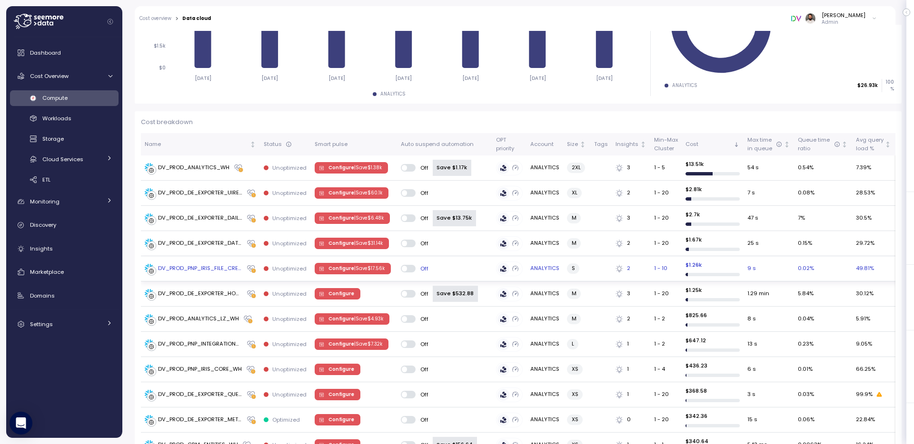
click at [333, 266] on span "Configure | Save $ 17.56k" at bounding box center [356, 269] width 56 height 10
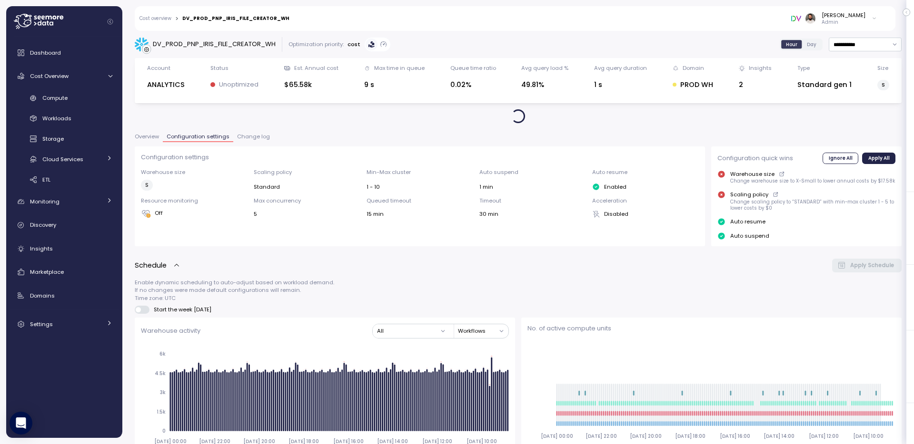
scroll to position [548, 0]
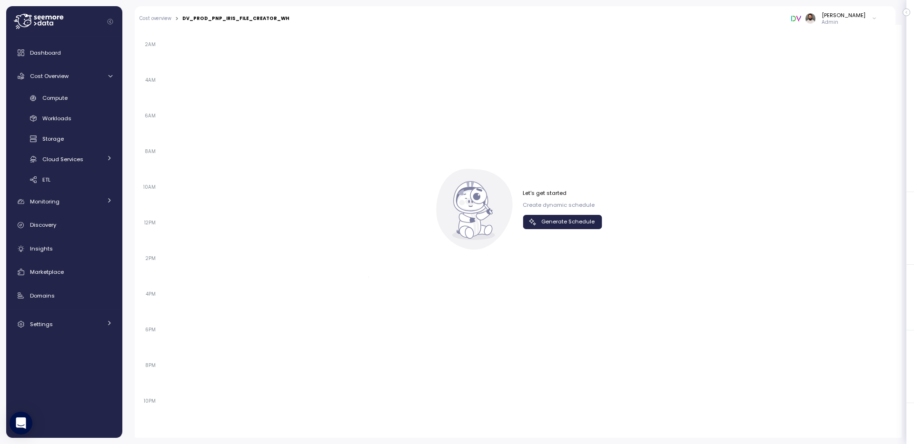
click at [580, 223] on span "Generate Schedule" at bounding box center [567, 222] width 53 height 13
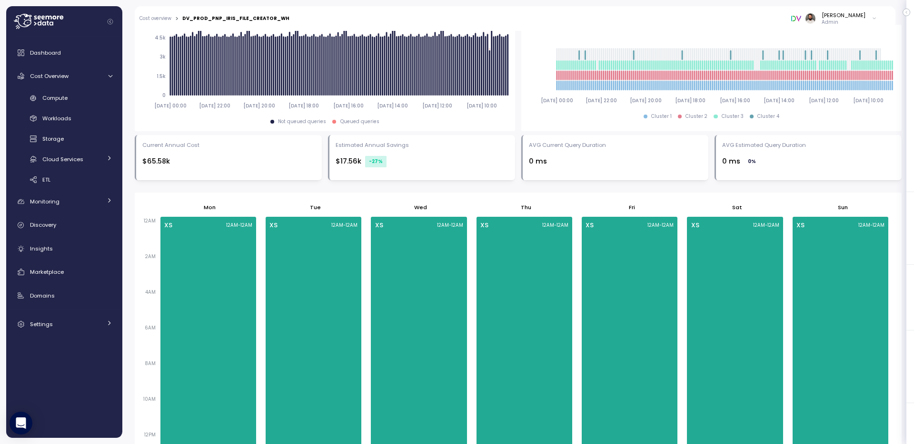
scroll to position [210, 0]
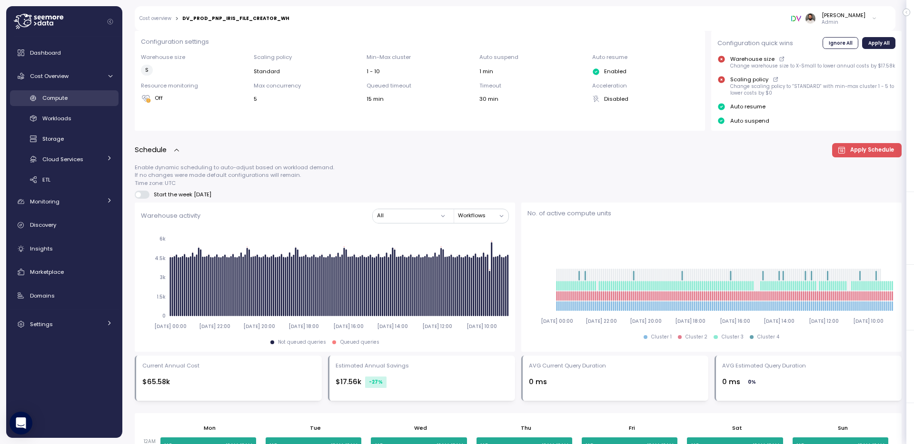
click at [93, 103] on div "Compute" at bounding box center [77, 98] width 70 height 10
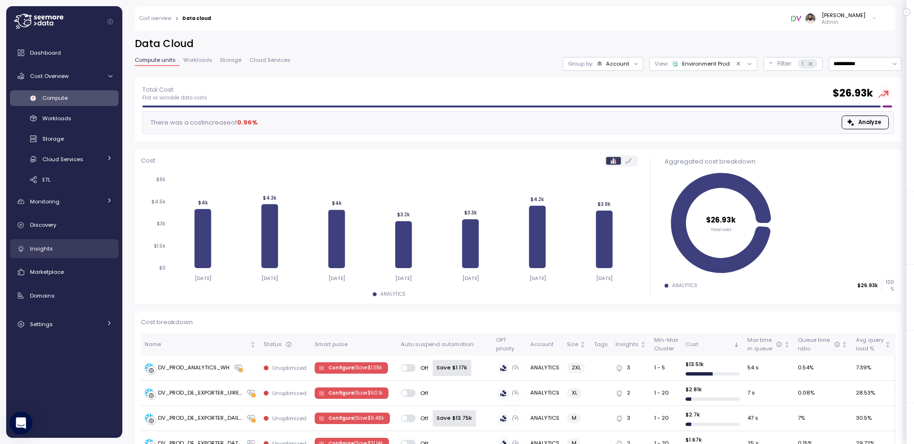
click at [67, 247] on div "Insights" at bounding box center [71, 249] width 82 height 10
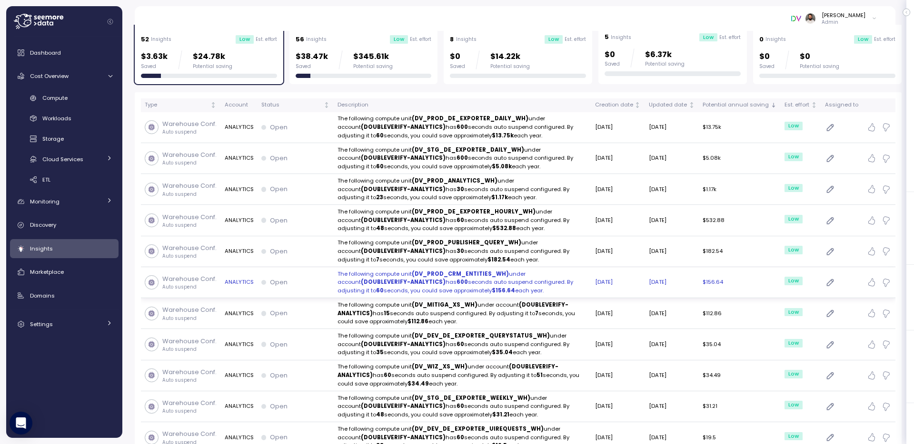
scroll to position [109, 0]
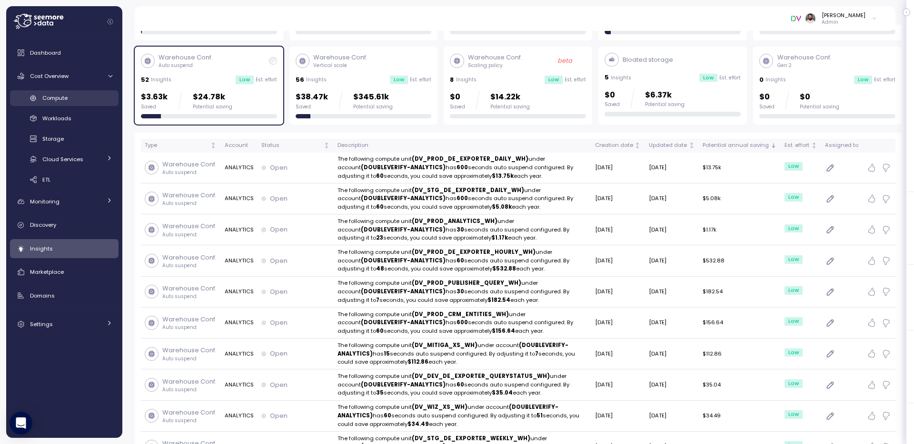
click at [74, 99] on div "Compute" at bounding box center [77, 98] width 70 height 10
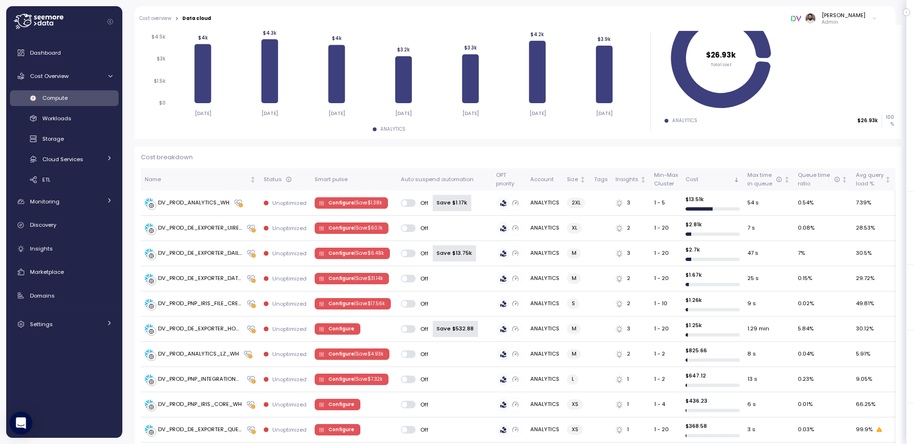
scroll to position [171, 0]
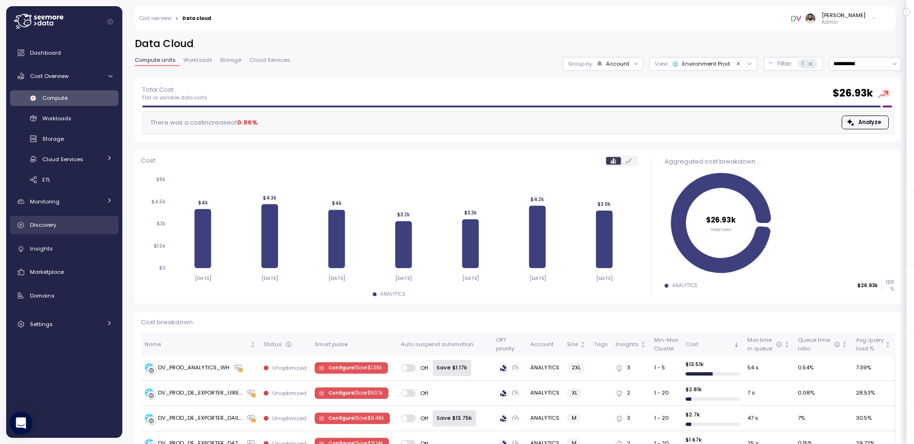
click at [69, 225] on div "Discovery" at bounding box center [71, 225] width 82 height 10
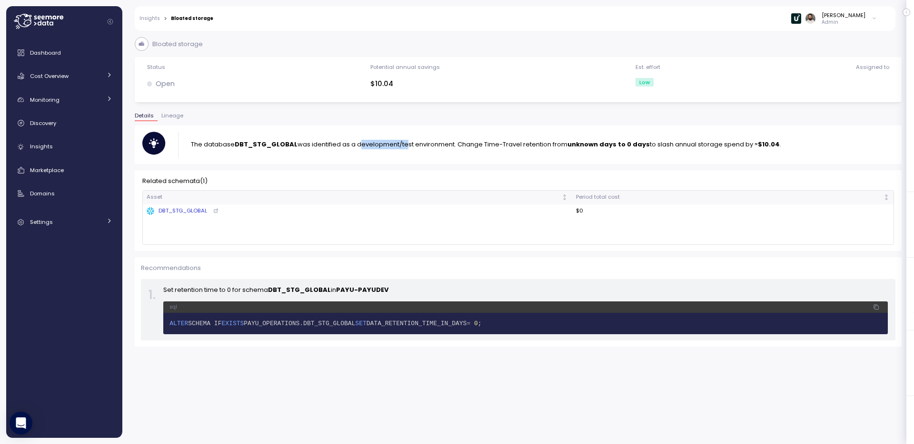
drag, startPoint x: 354, startPoint y: 147, endPoint x: 401, endPoint y: 147, distance: 46.6
click at [401, 147] on p "The database DBT_STG_GLOBAL was identified as a development/test environment. C…" at bounding box center [486, 145] width 590 height 10
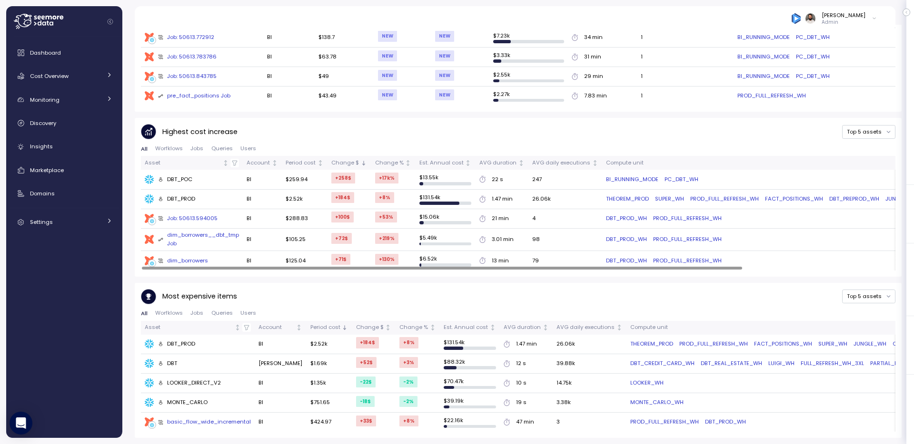
scroll to position [454, 0]
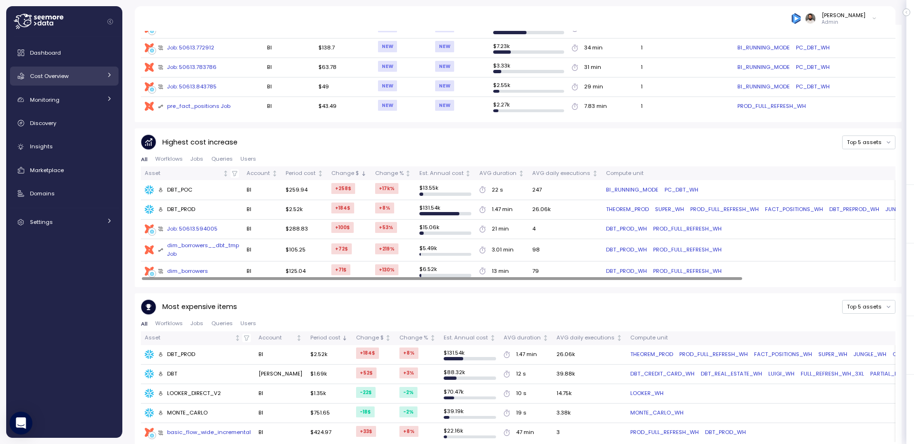
click at [91, 75] on div "Cost Overview" at bounding box center [65, 76] width 71 height 10
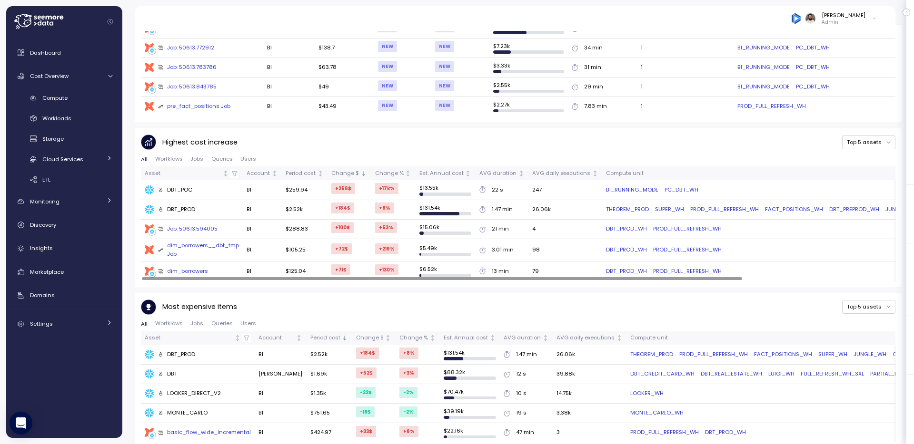
scroll to position [149, 0]
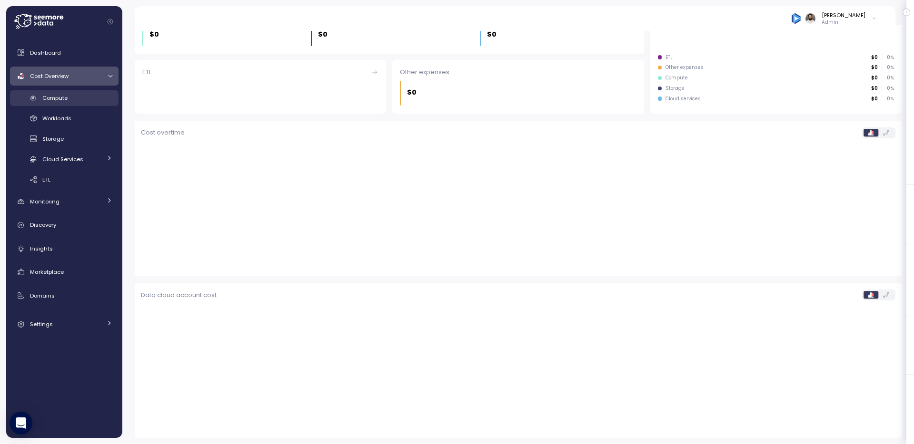
click at [82, 99] on div "Compute" at bounding box center [77, 98] width 70 height 10
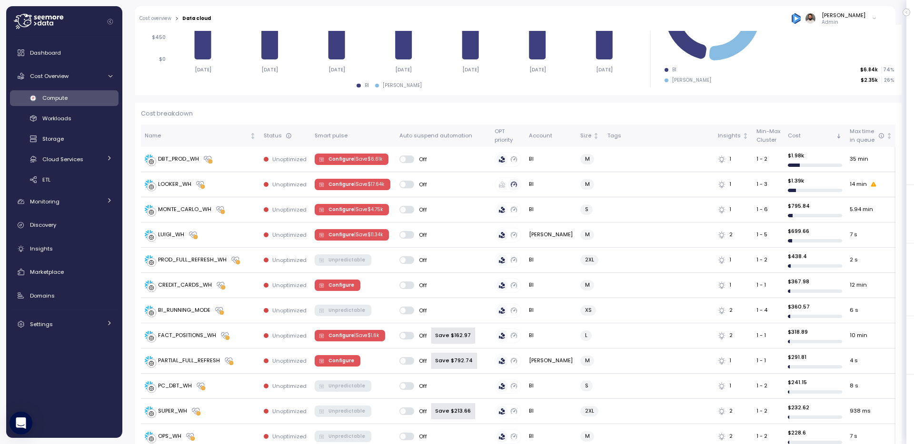
scroll to position [221, 0]
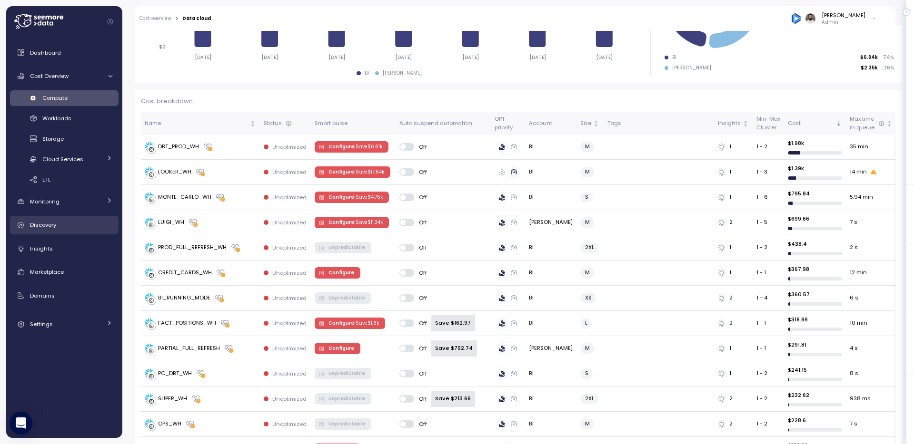
click at [73, 229] on div "Discovery" at bounding box center [71, 225] width 82 height 10
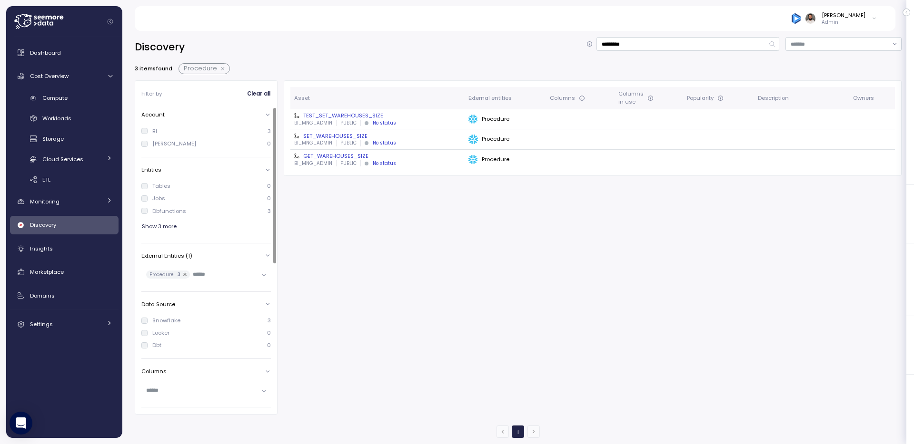
click at [223, 69] on button "button" at bounding box center [223, 69] width 12 height 8
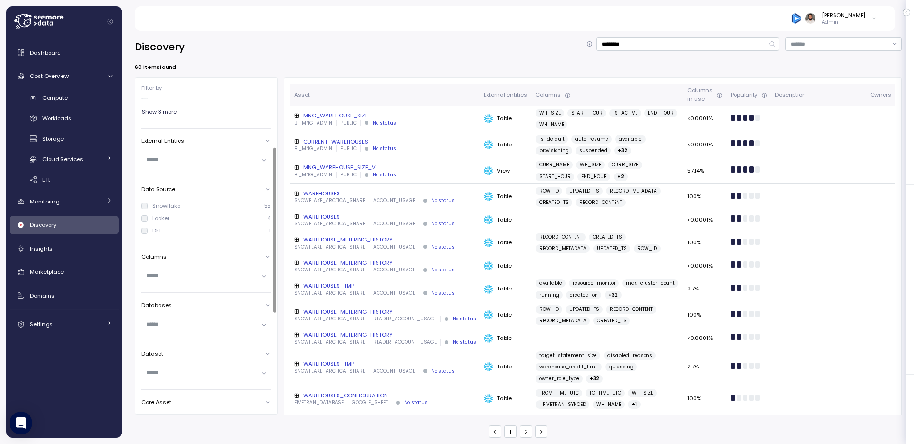
scroll to position [113, 0]
click at [176, 157] on div at bounding box center [205, 154] width 129 height 14
click at [261, 75] on div "Discovery ********* 60 items found Filter by Account BI 44 LUIGI 12 Entities Ta…" at bounding box center [518, 237] width 767 height 401
click at [689, 37] on input "*********" at bounding box center [687, 44] width 183 height 14
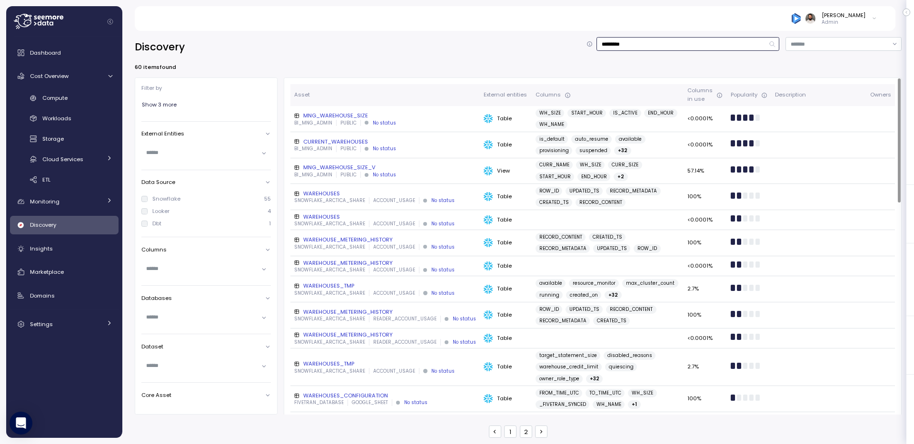
click at [689, 37] on input "*********" at bounding box center [687, 44] width 183 height 14
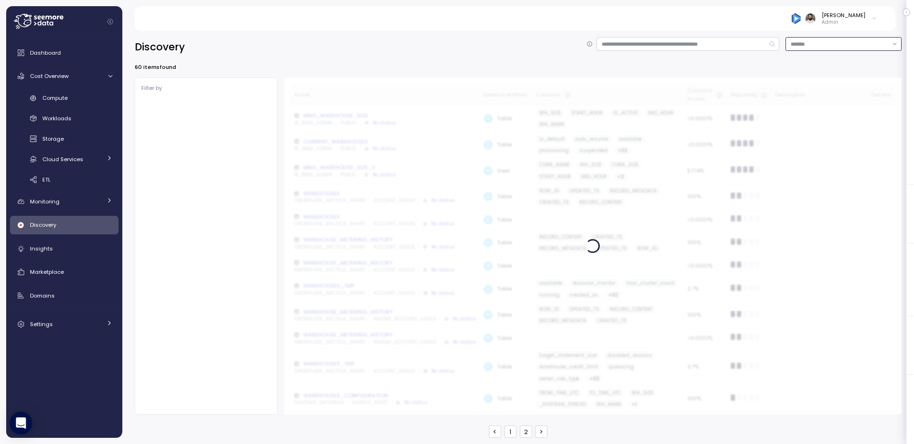
click at [839, 38] on input at bounding box center [843, 44] width 116 height 14
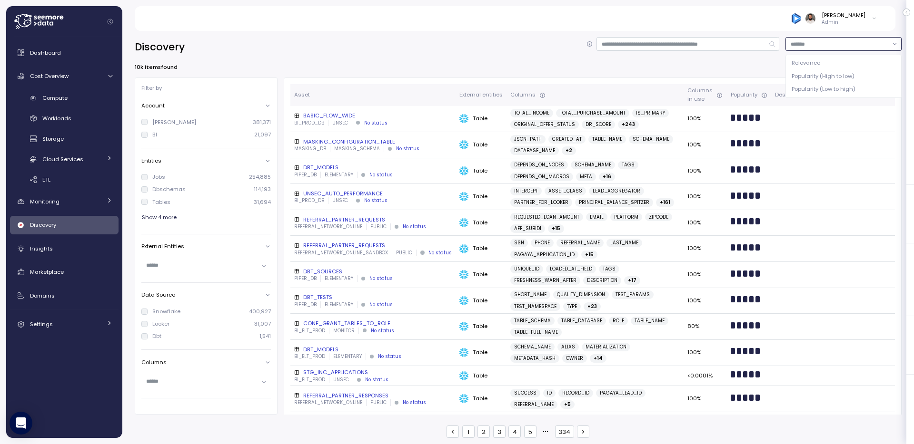
click at [806, 79] on span "Popularity (High to low)" at bounding box center [822, 76] width 63 height 9
type input "**********"
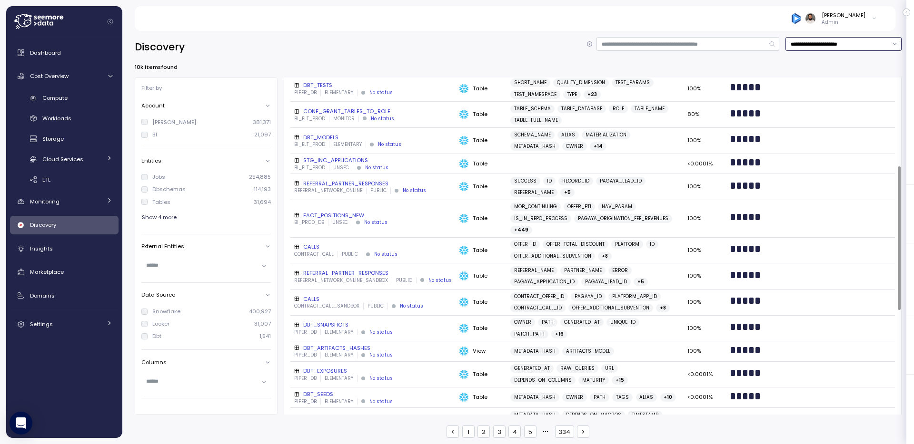
scroll to position [220, 0]
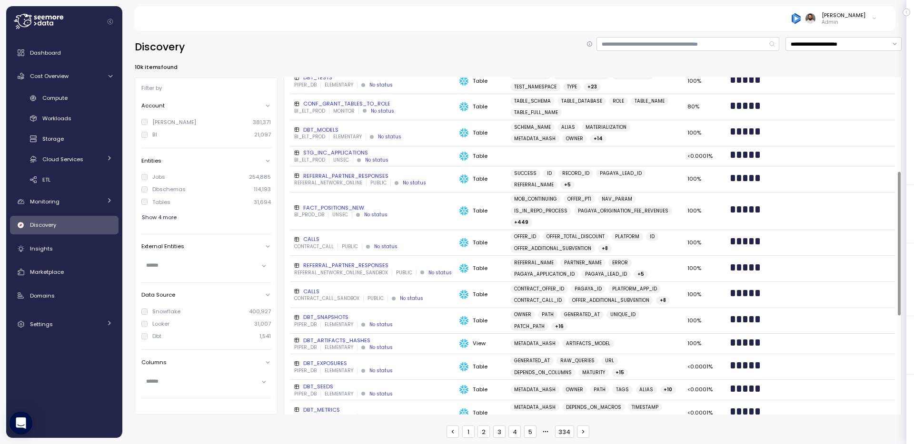
click at [398, 212] on div "BI_PROD_DB UNSEC No status" at bounding box center [372, 215] width 157 height 7
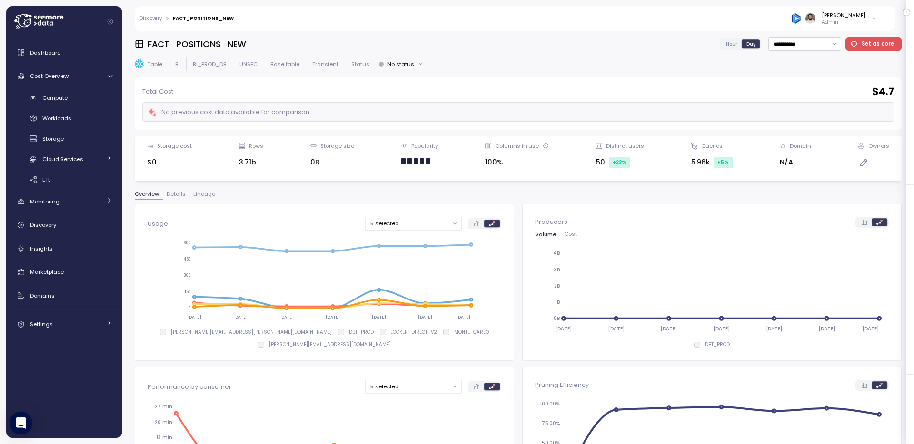
click at [210, 192] on span "Lineage" at bounding box center [204, 194] width 22 height 5
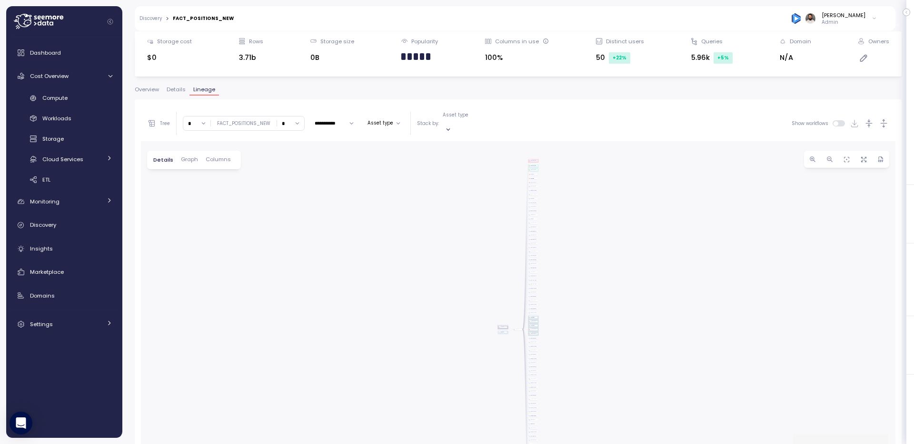
scroll to position [128, 0]
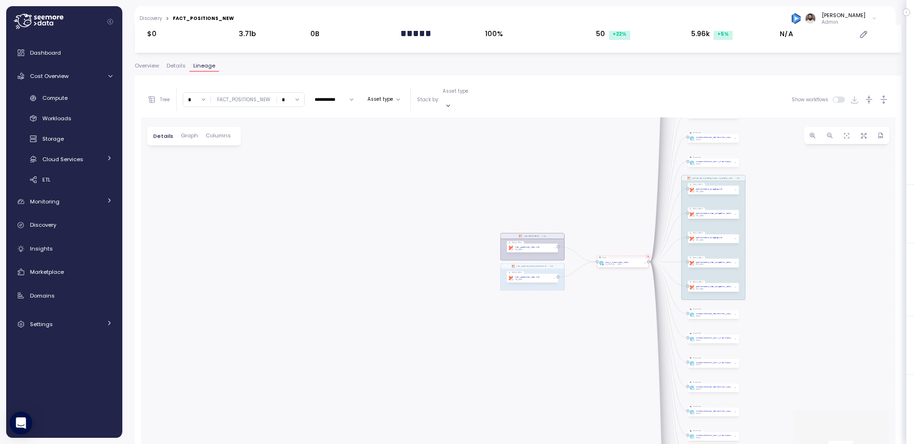
click at [197, 98] on input "*" at bounding box center [196, 100] width 27 height 14
click at [198, 158] on div "2" at bounding box center [197, 154] width 23 height 13
type input "*"
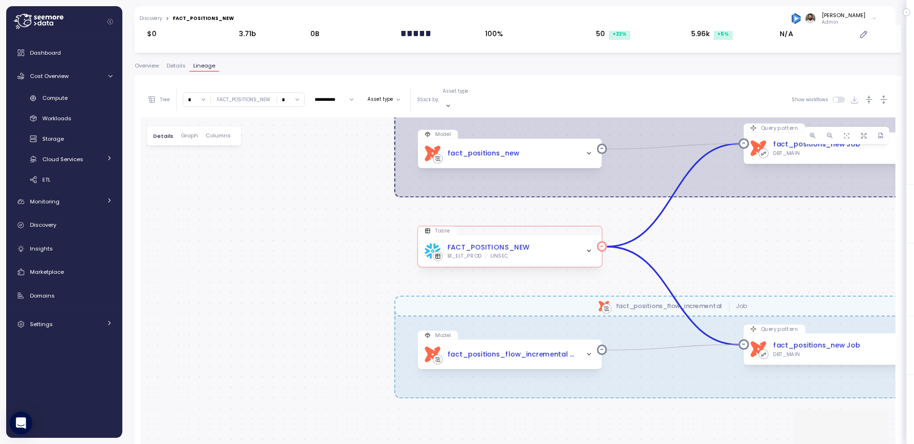
click at [587, 250] on icon "button" at bounding box center [588, 251] width 3 height 2
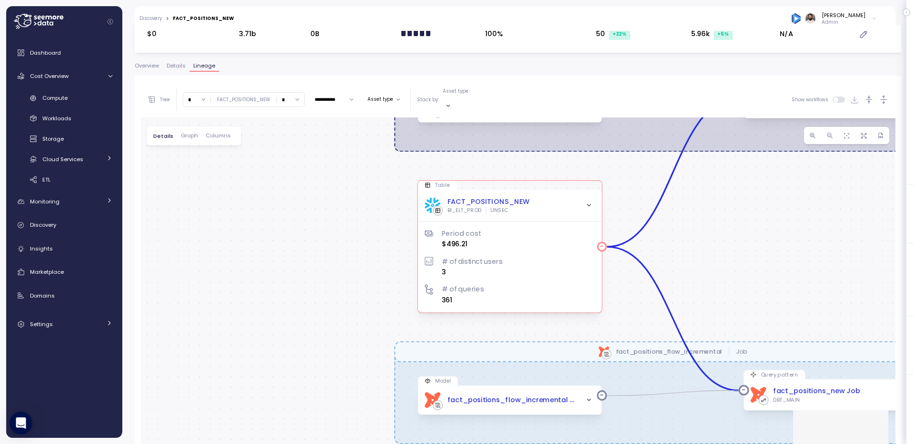
click at [501, 197] on div "FACT_POSITIONS_NEW" at bounding box center [488, 202] width 82 height 10
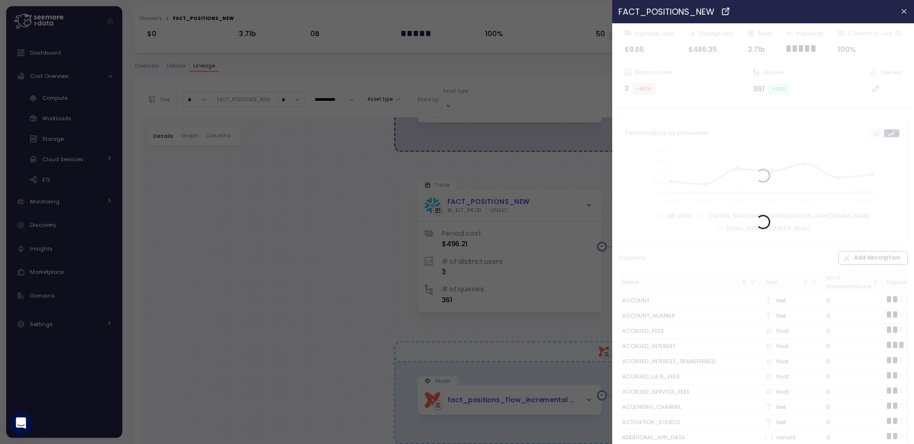
click at [100, 91] on div at bounding box center [457, 222] width 914 height 444
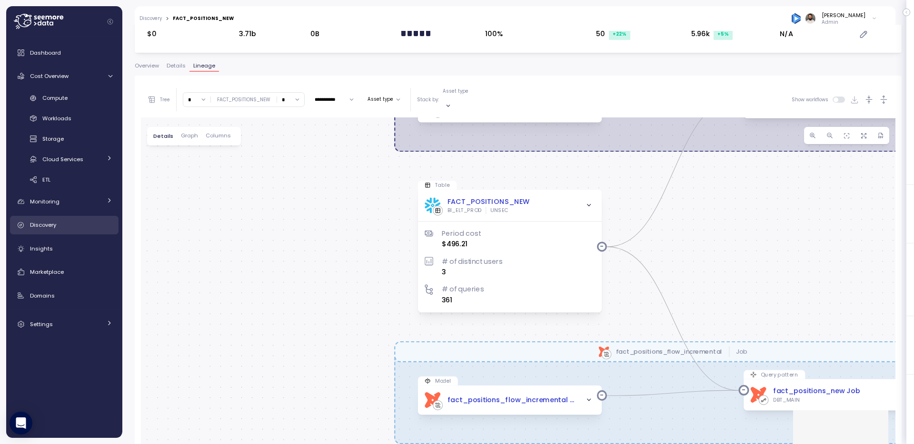
click at [73, 220] on div "Discovery" at bounding box center [71, 225] width 82 height 10
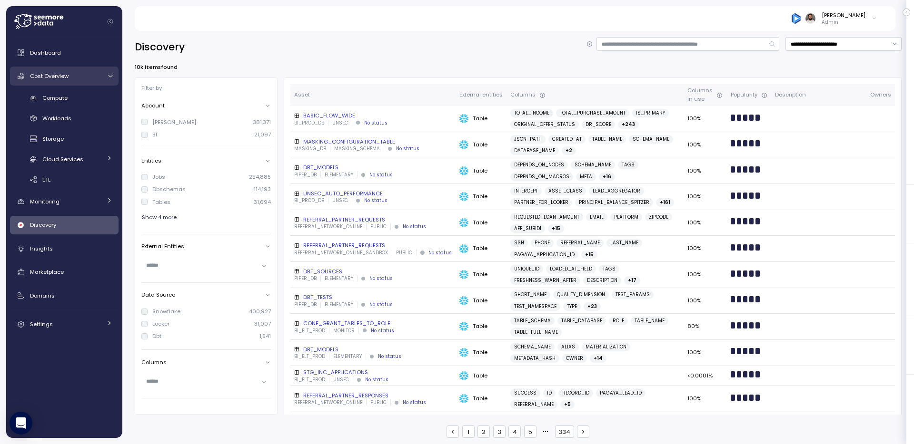
click at [99, 81] on link "Cost Overview" at bounding box center [64, 76] width 108 height 19
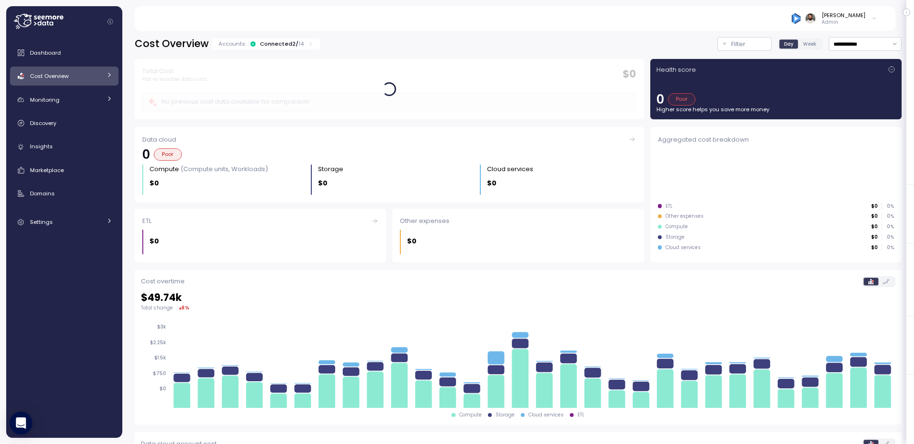
click at [98, 82] on link "Cost Overview" at bounding box center [64, 76] width 108 height 19
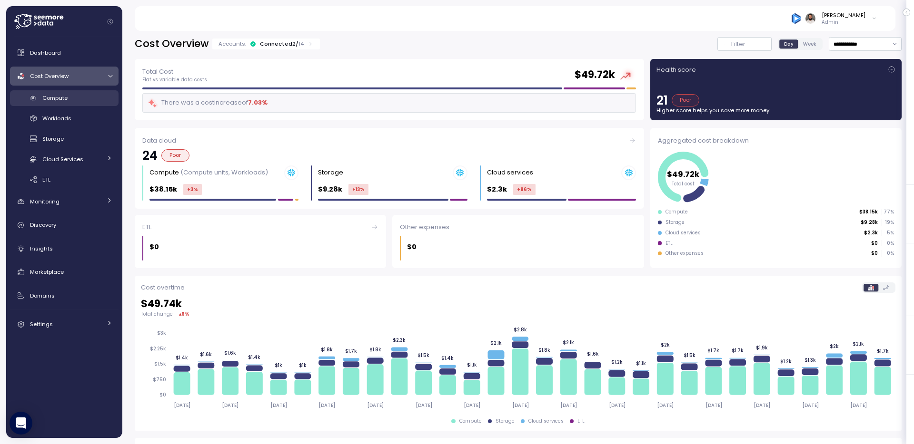
click at [93, 98] on div "Compute" at bounding box center [77, 98] width 70 height 10
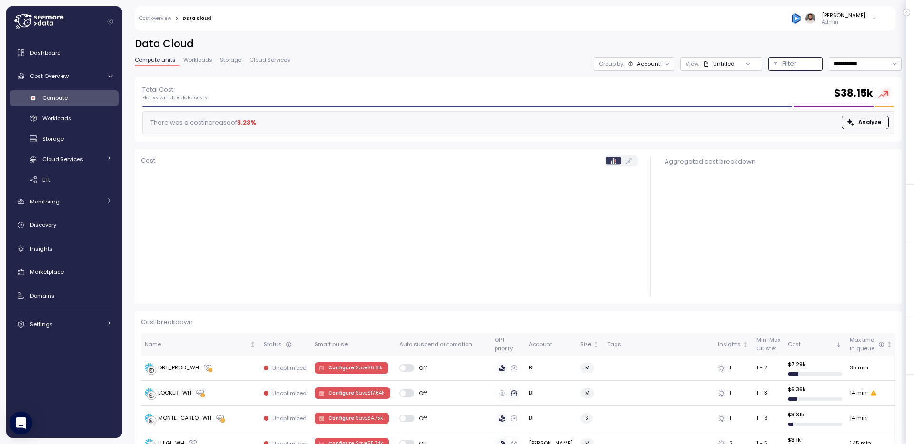
click at [789, 66] on p "Filter" at bounding box center [789, 64] width 14 height 10
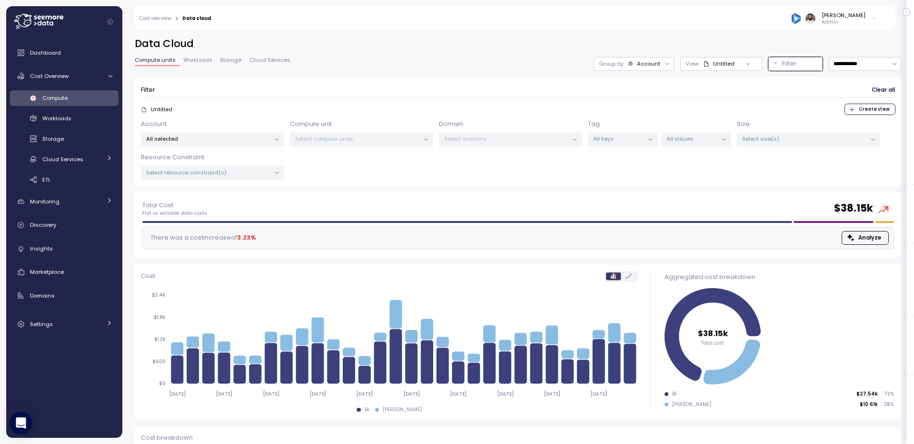
click at [698, 147] on div "Account All selected Compute unit Select compute units Domain Select domains Ta…" at bounding box center [518, 149] width 754 height 61
click at [698, 142] on p "All values" at bounding box center [691, 139] width 51 height 8
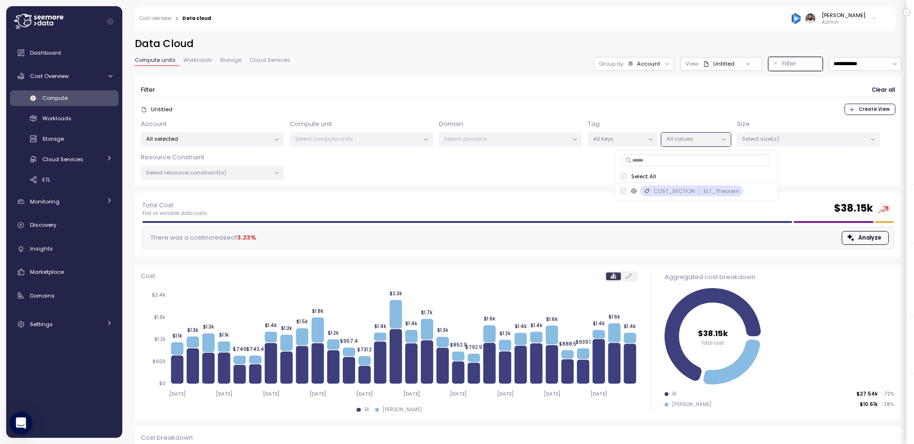
click at [698, 163] on input at bounding box center [695, 160] width 149 height 11
click at [69, 117] on span "Workloads" at bounding box center [56, 119] width 29 height 8
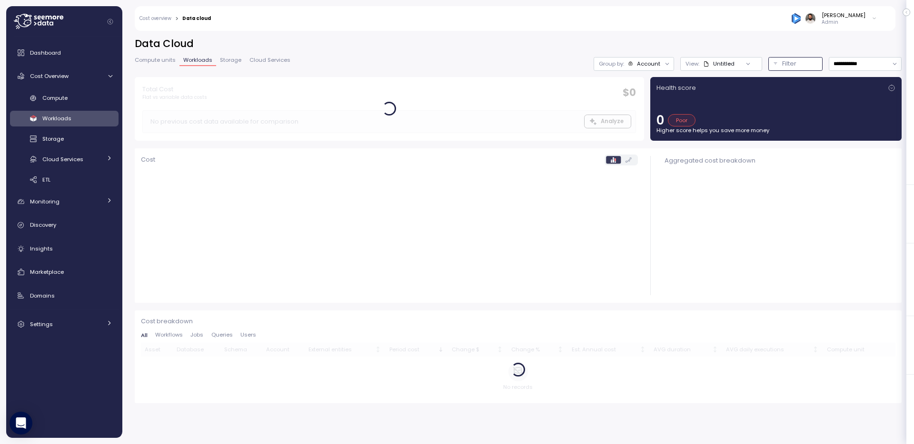
click at [784, 63] on p "Filter" at bounding box center [789, 64] width 14 height 10
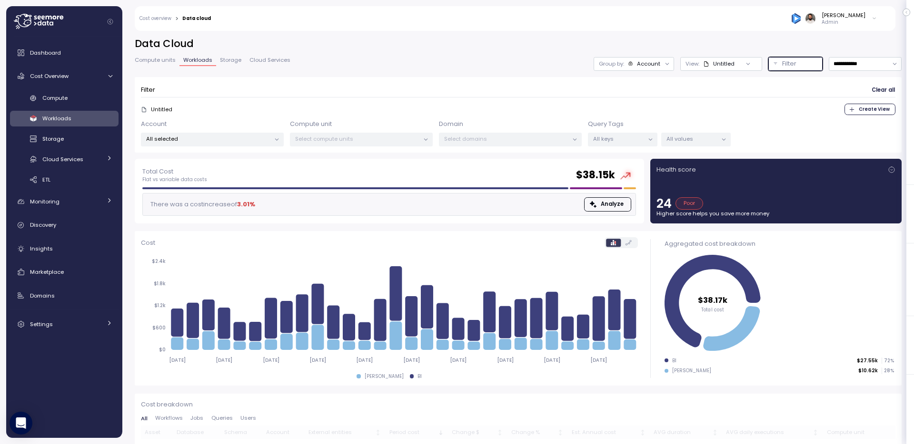
click at [675, 134] on div "All values" at bounding box center [695, 140] width 69 height 14
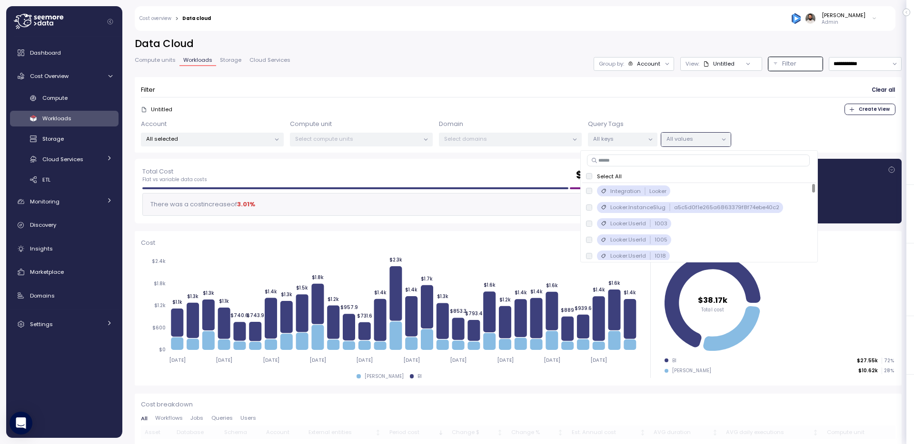
click at [668, 167] on div "Select All Integration Looker only Looker.InstanceSlug a5c5d0f1e265a6863379f8f7…" at bounding box center [698, 206] width 237 height 112
click at [668, 157] on input at bounding box center [698, 160] width 223 height 11
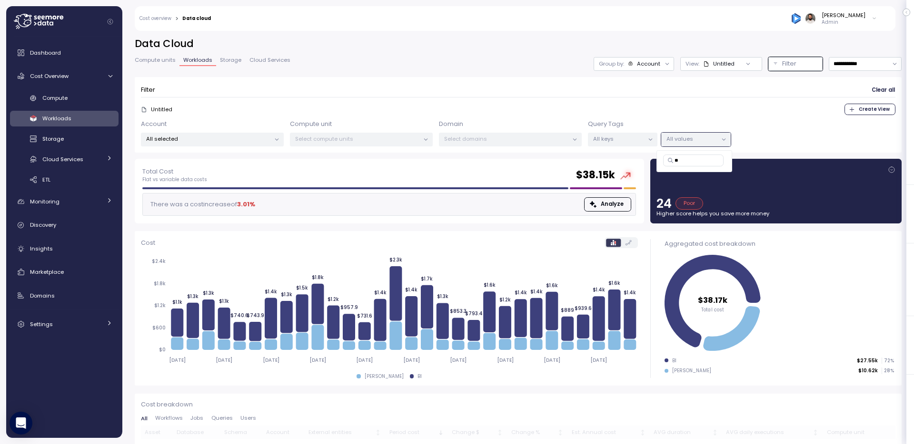
type input "*"
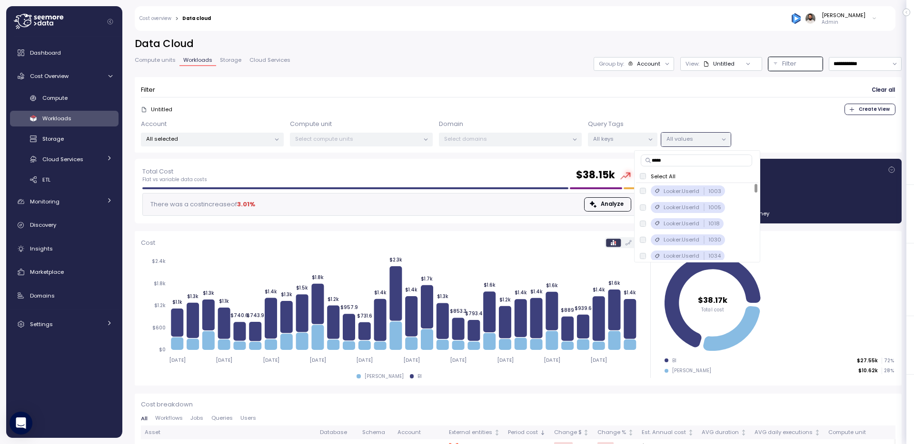
type input "******"
click at [691, 158] on input "******" at bounding box center [695, 160] width 111 height 11
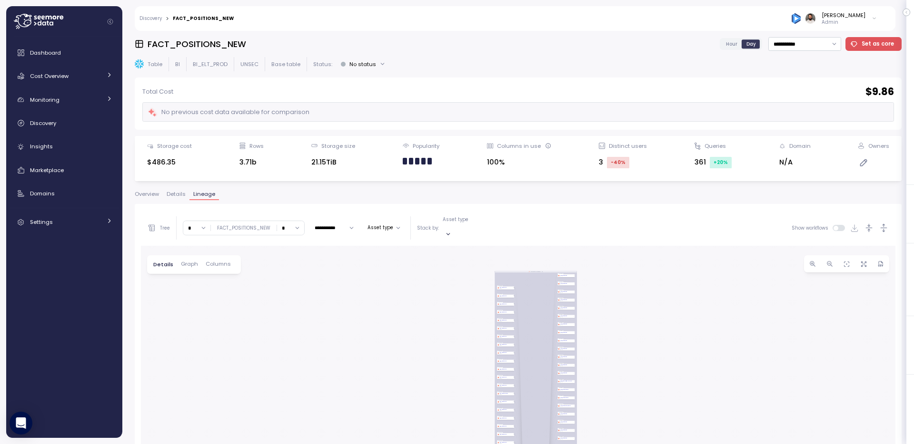
click at [153, 193] on span "Overview" at bounding box center [147, 194] width 24 height 5
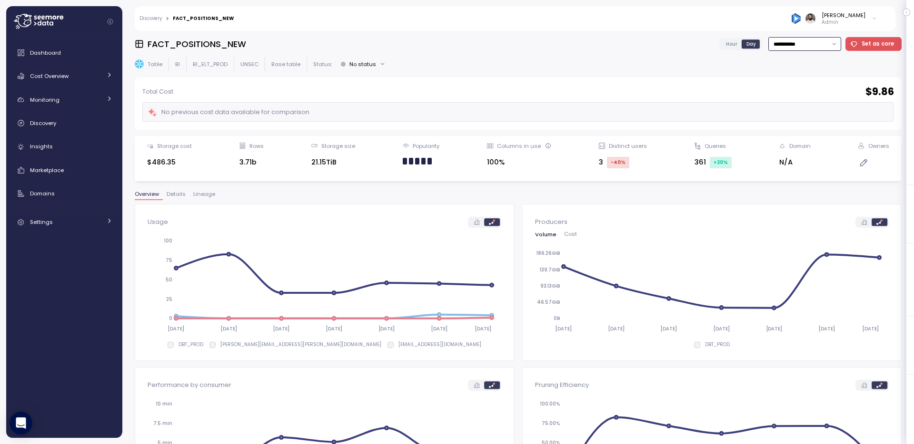
click at [822, 47] on input "**********" at bounding box center [804, 44] width 73 height 14
click at [820, 99] on div "Last 14 days" at bounding box center [806, 102] width 70 height 13
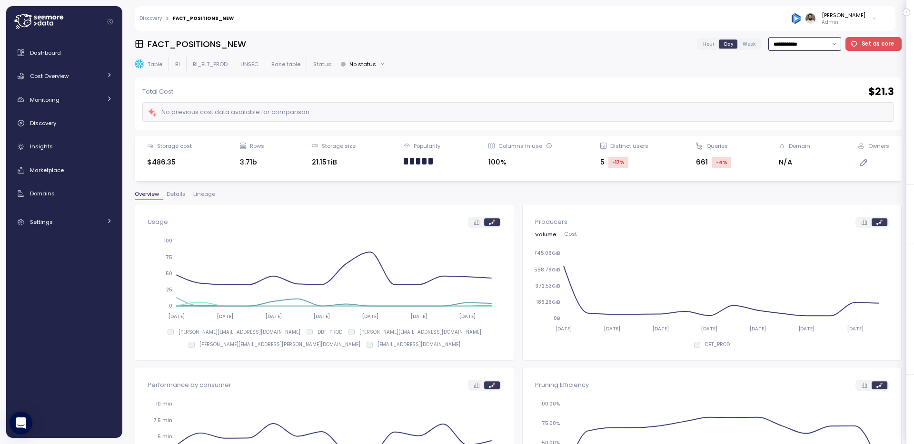
click at [816, 49] on input "**********" at bounding box center [804, 44] width 73 height 14
click at [811, 118] on div "Last 30 days" at bounding box center [806, 115] width 70 height 13
type input "**********"
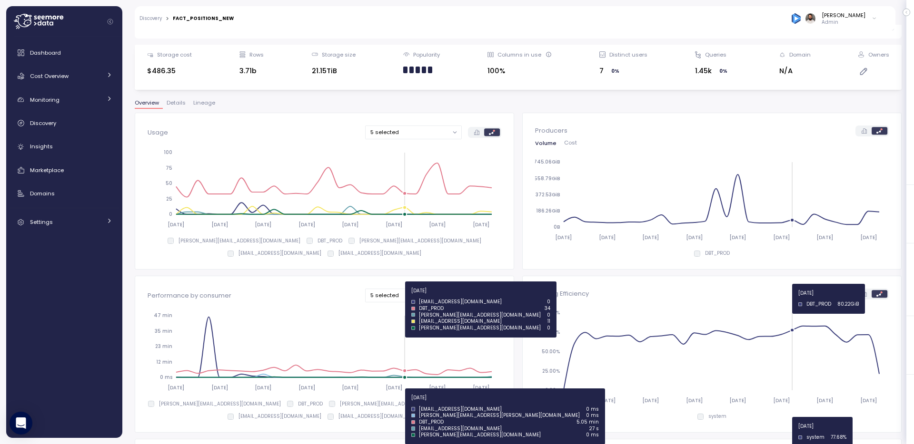
scroll to position [7, 0]
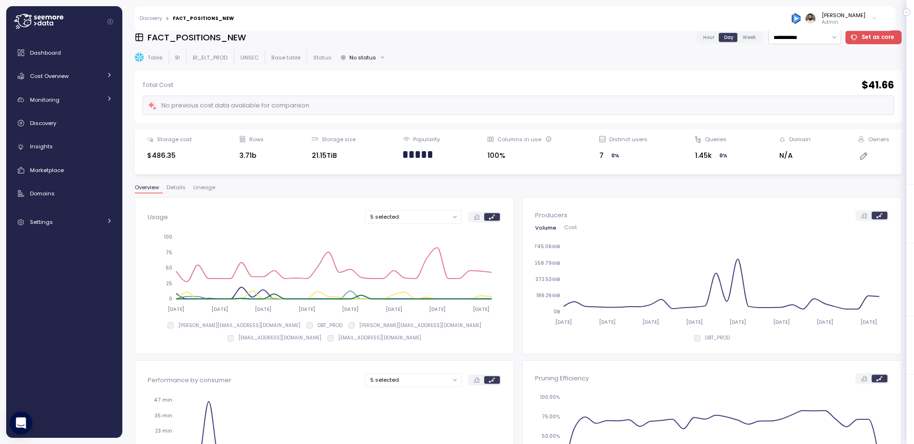
click at [181, 190] on span "Details" at bounding box center [176, 187] width 19 height 5
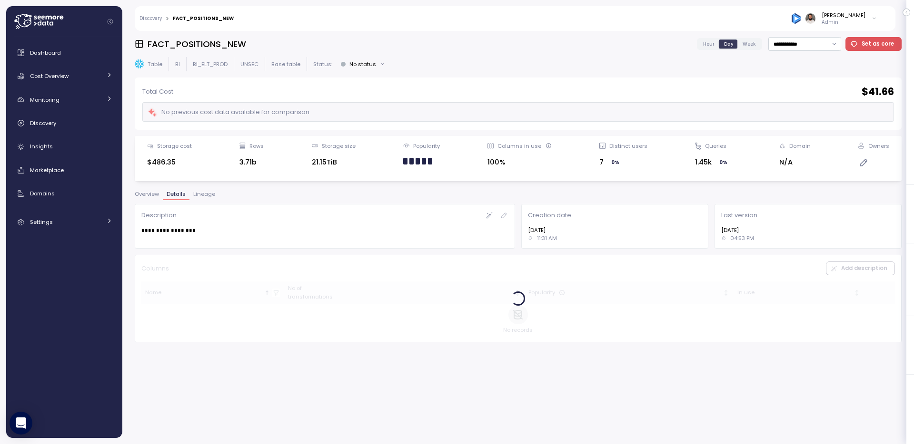
click at [205, 197] on span "Lineage" at bounding box center [204, 194] width 22 height 5
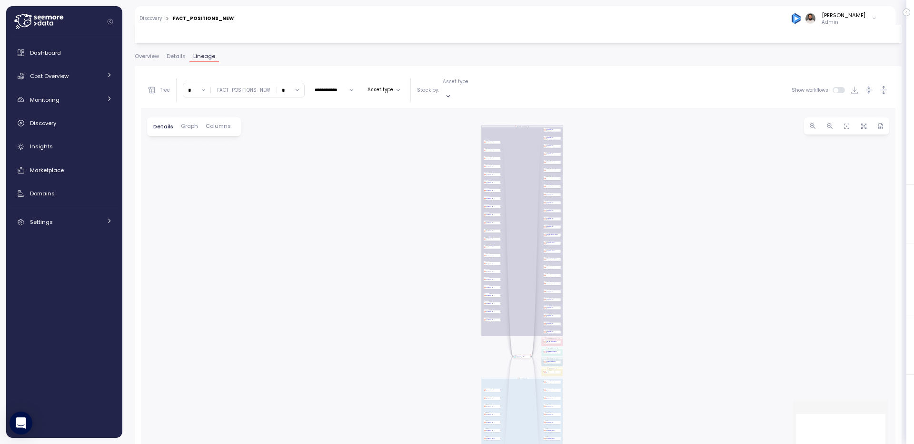
scroll to position [43, 0]
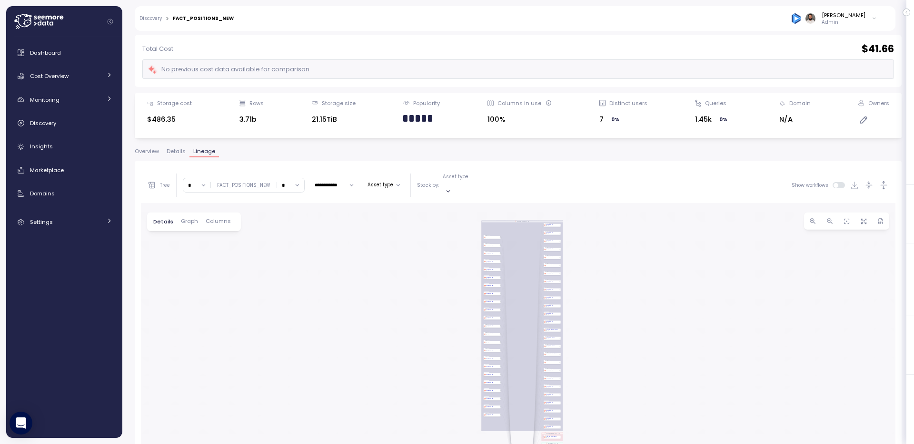
click at [157, 152] on span "Overview" at bounding box center [147, 151] width 24 height 5
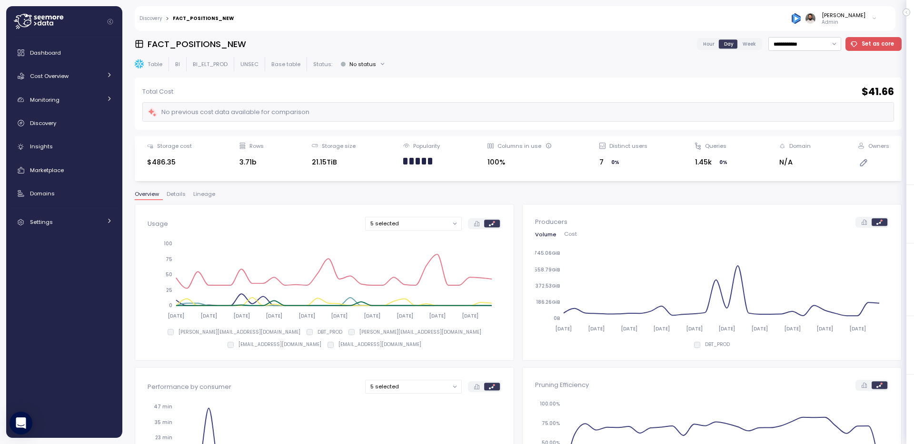
click at [418, 161] on div at bounding box center [417, 161] width 4 height 7
click at [174, 195] on span "Details" at bounding box center [176, 194] width 19 height 5
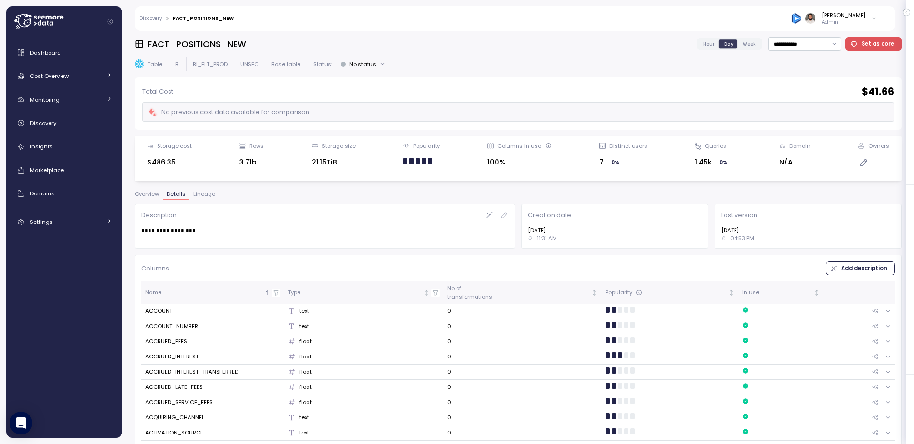
click at [147, 200] on button "Overview" at bounding box center [149, 196] width 28 height 8
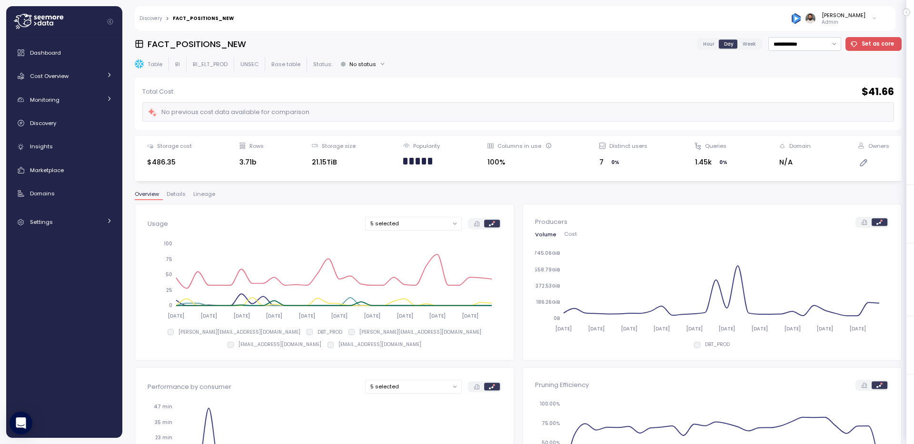
click at [210, 45] on h3 "FACT_POSITIONS_NEW" at bounding box center [197, 44] width 98 height 12
copy h3 "FACT_POSITIONS_NEW"
click at [98, 81] on link "Cost Overview" at bounding box center [64, 76] width 108 height 19
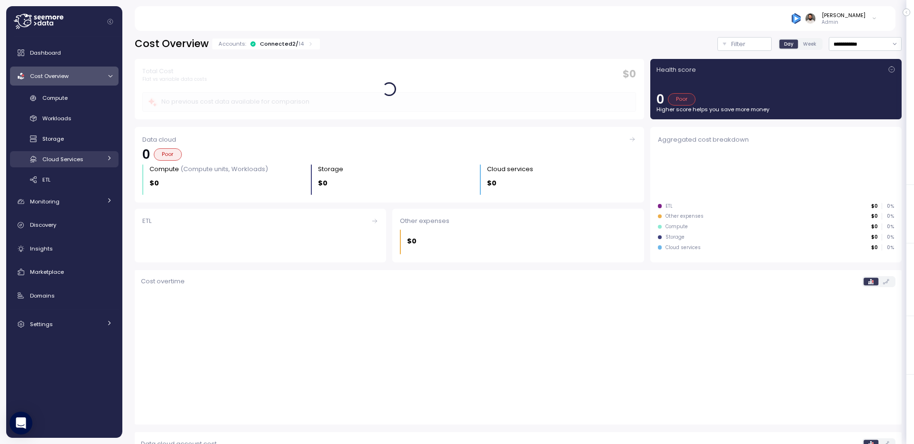
click at [89, 156] on div "Cloud Services" at bounding box center [71, 160] width 59 height 10
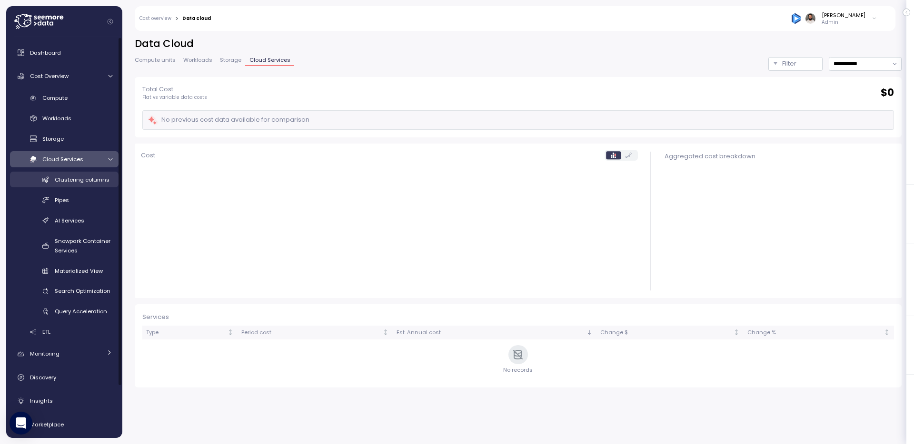
click at [89, 183] on span "Clustering columns" at bounding box center [82, 180] width 55 height 8
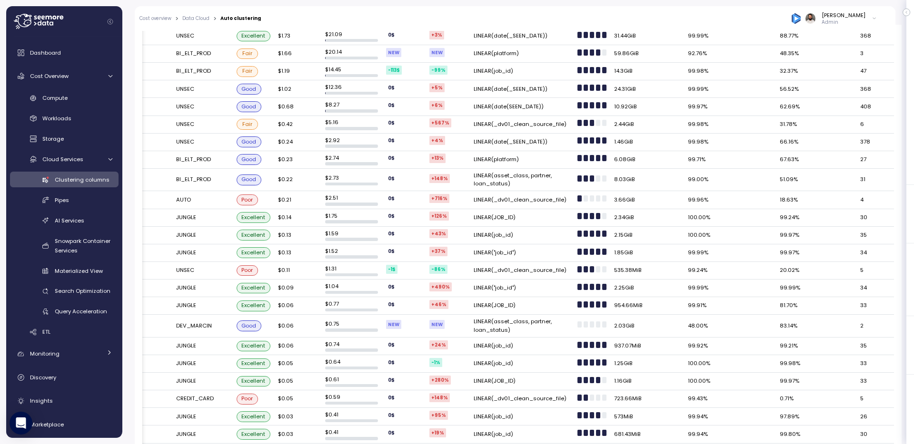
scroll to position [0, 351]
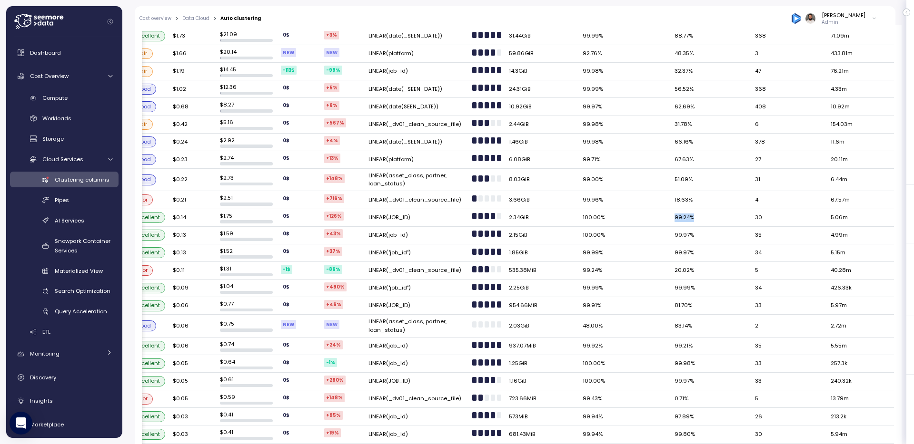
drag, startPoint x: 659, startPoint y: 219, endPoint x: 703, endPoint y: 219, distance: 43.3
click at [702, 219] on td "99.24%" at bounding box center [710, 218] width 80 height 18
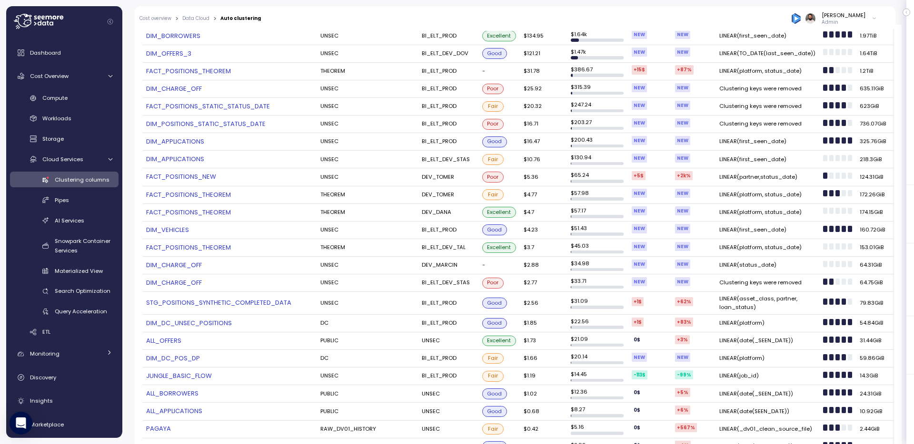
scroll to position [367, 0]
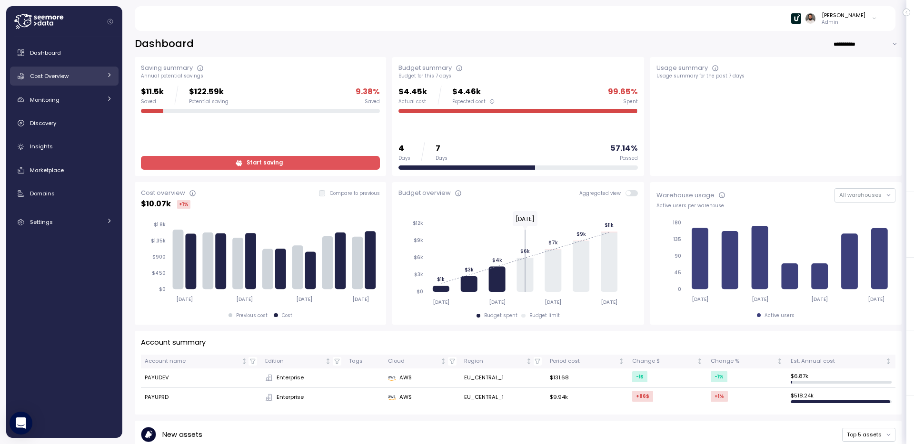
click at [78, 67] on link "Cost Overview" at bounding box center [64, 76] width 108 height 19
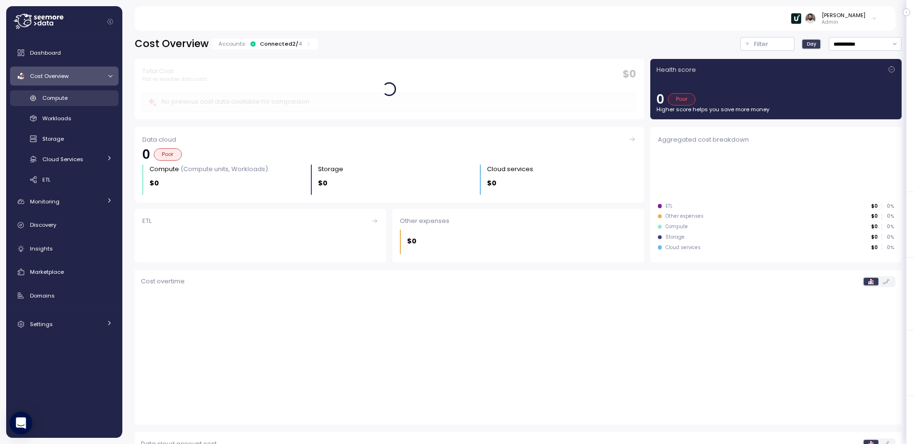
click at [83, 100] on div "Compute" at bounding box center [77, 98] width 70 height 10
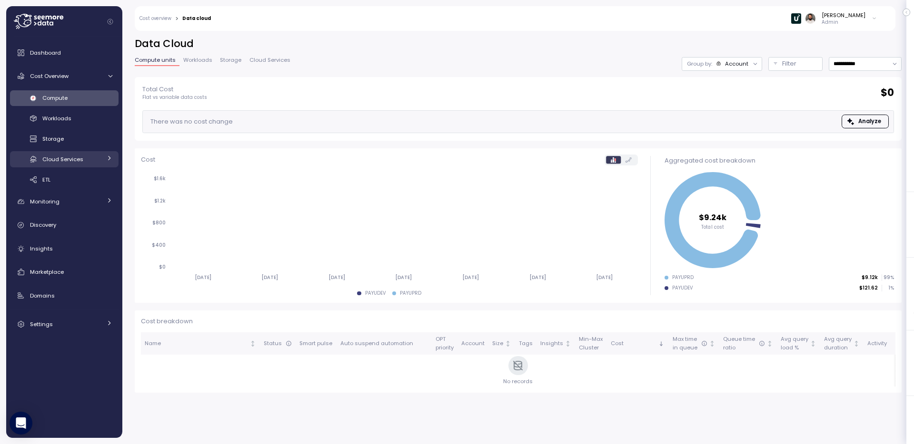
click at [90, 158] on div "Cloud Services" at bounding box center [71, 160] width 59 height 10
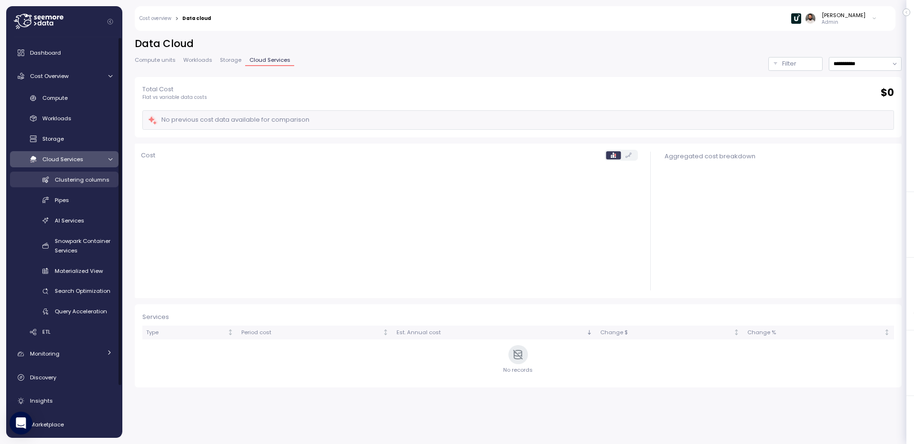
click at [93, 180] on span "Clustering columns" at bounding box center [82, 180] width 55 height 8
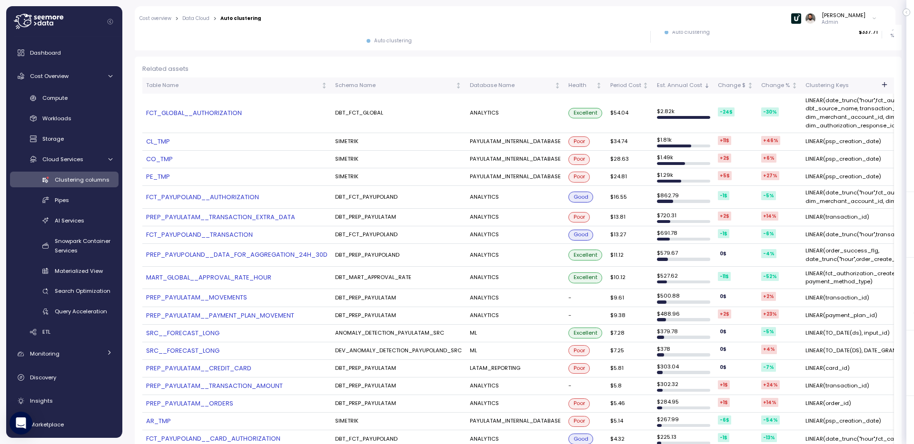
scroll to position [229, 0]
click at [60, 101] on span "Compute" at bounding box center [54, 98] width 25 height 8
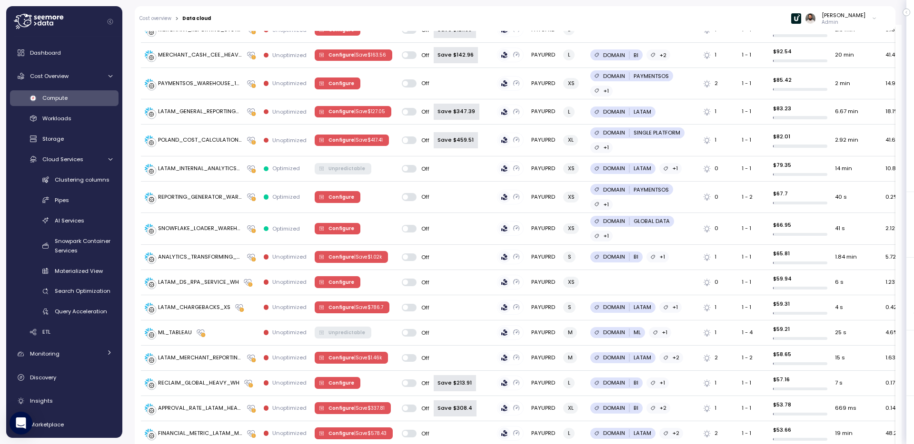
scroll to position [1286, 0]
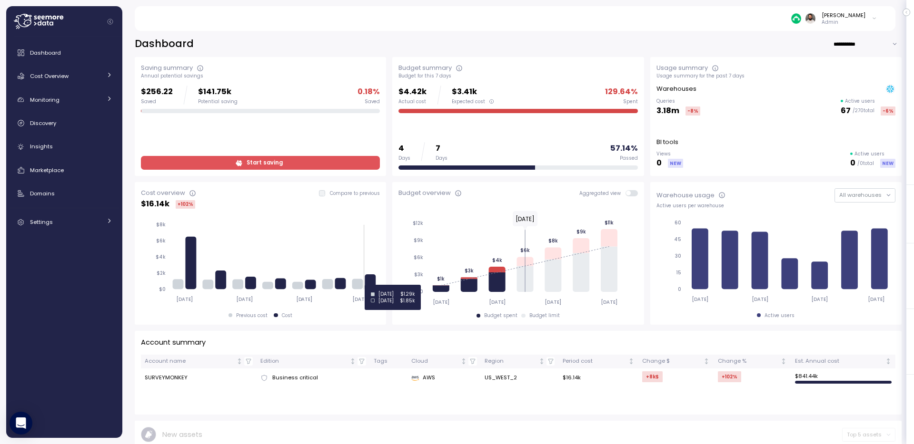
click at [374, 285] on icon at bounding box center [370, 282] width 11 height 15
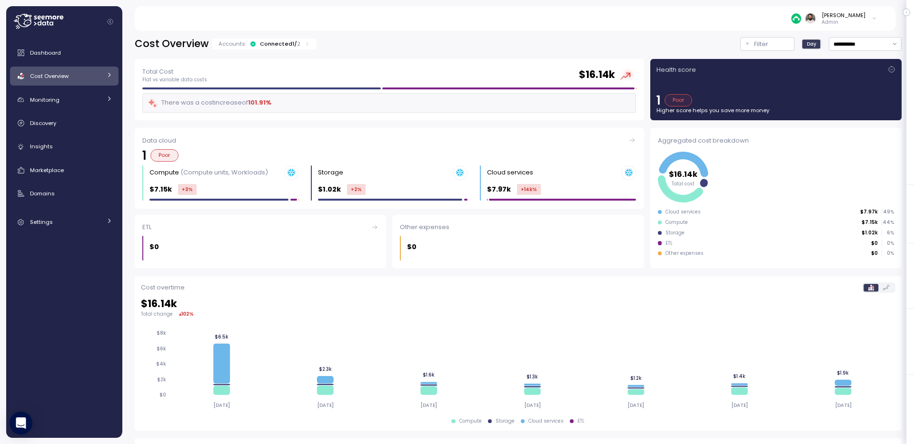
click at [270, 49] on div "Cost Overview Accounts: Connected 1 / 2" at bounding box center [226, 44] width 182 height 14
click at [270, 41] on div "Connected 1 / 2" at bounding box center [280, 44] width 40 height 8
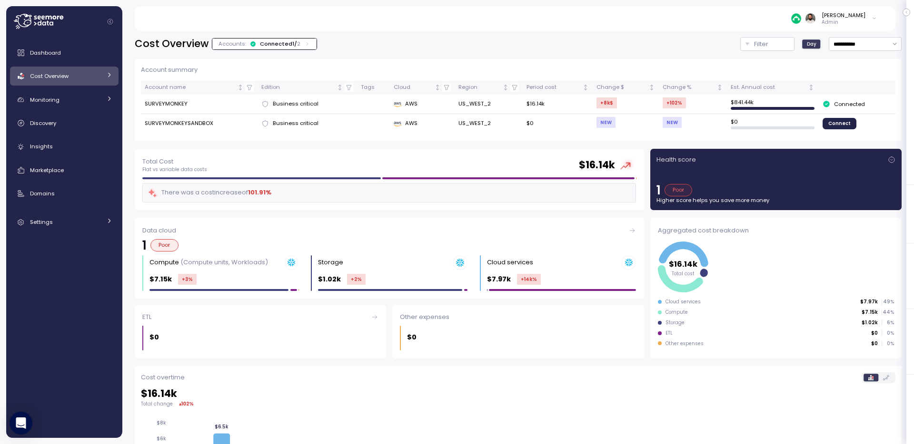
click at [172, 105] on td "SURVEYMONKEY" at bounding box center [199, 105] width 117 height 20
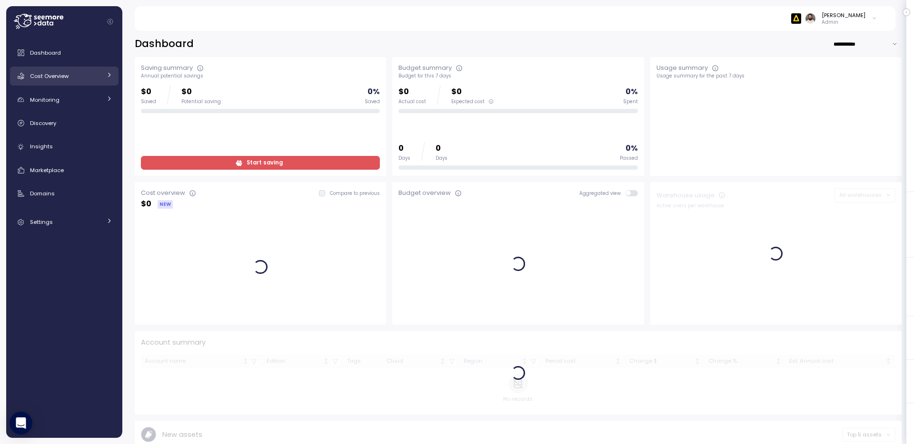
click at [44, 85] on link "Cost Overview" at bounding box center [64, 76] width 108 height 19
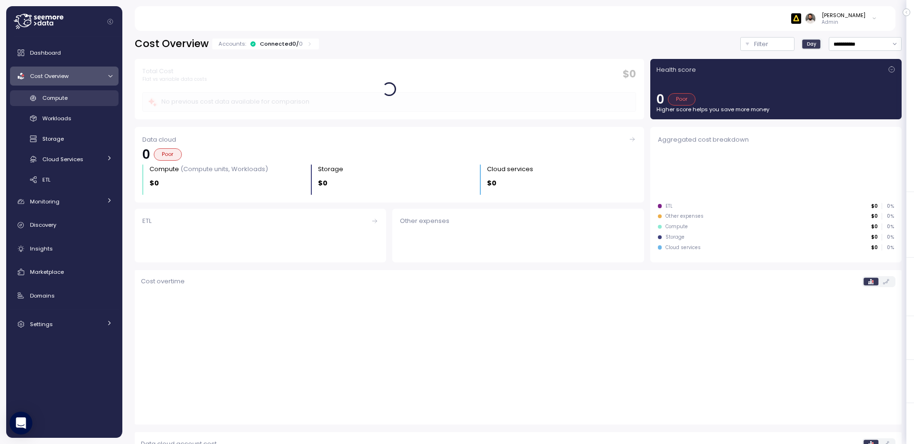
click at [82, 96] on div "Compute" at bounding box center [77, 98] width 70 height 10
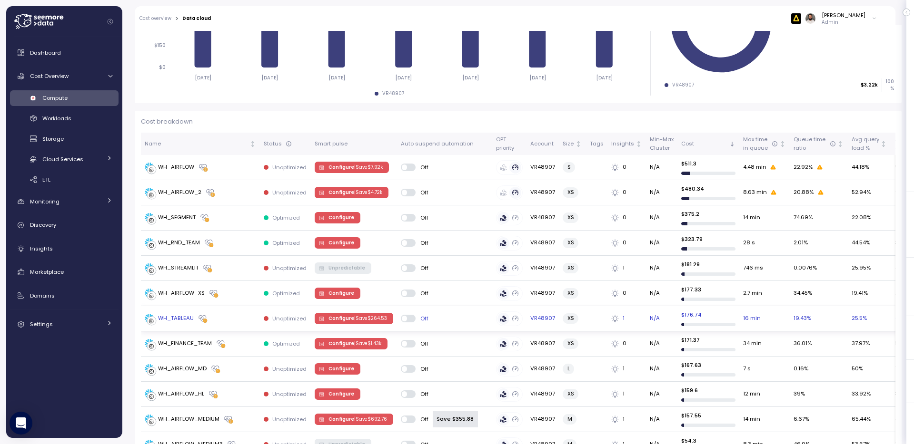
scroll to position [204, 0]
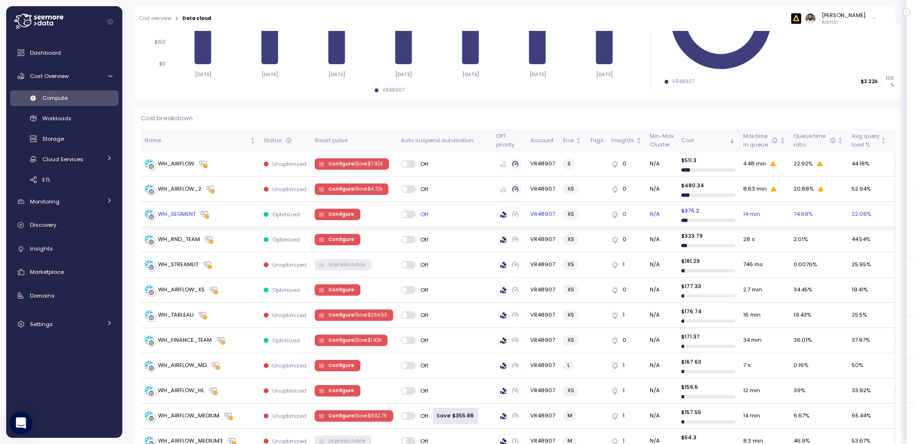
click at [232, 220] on td "WH_SEGMENT" at bounding box center [200, 214] width 119 height 25
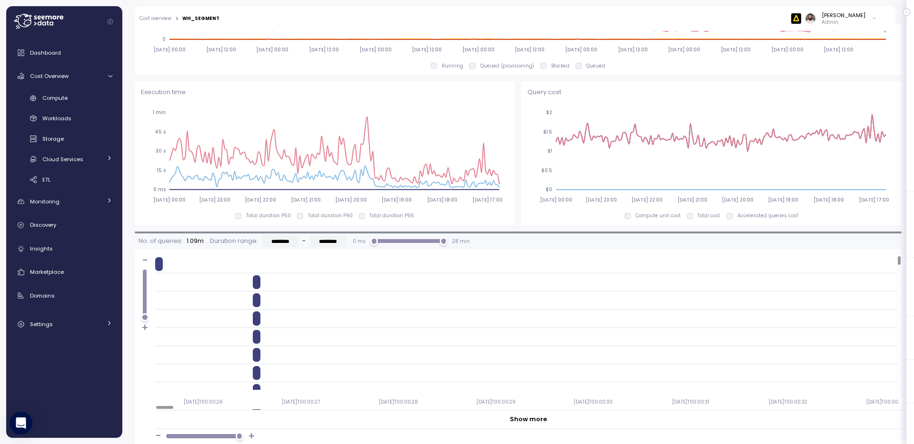
scroll to position [607, 0]
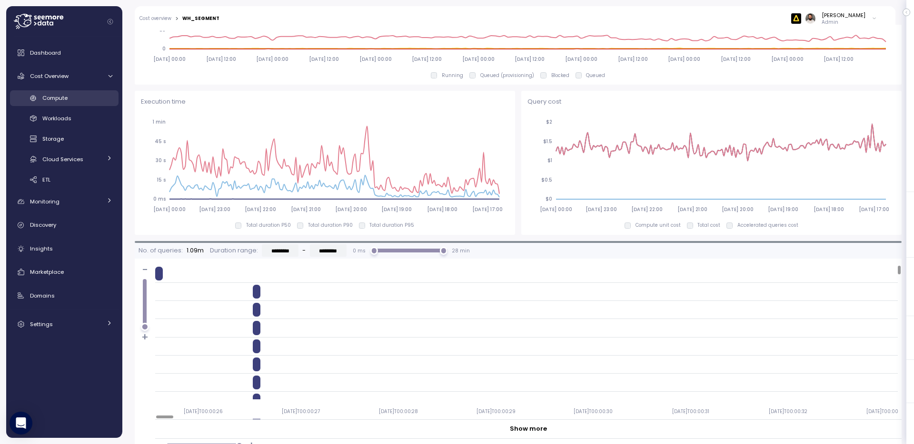
click at [58, 93] on div "Compute" at bounding box center [77, 98] width 70 height 10
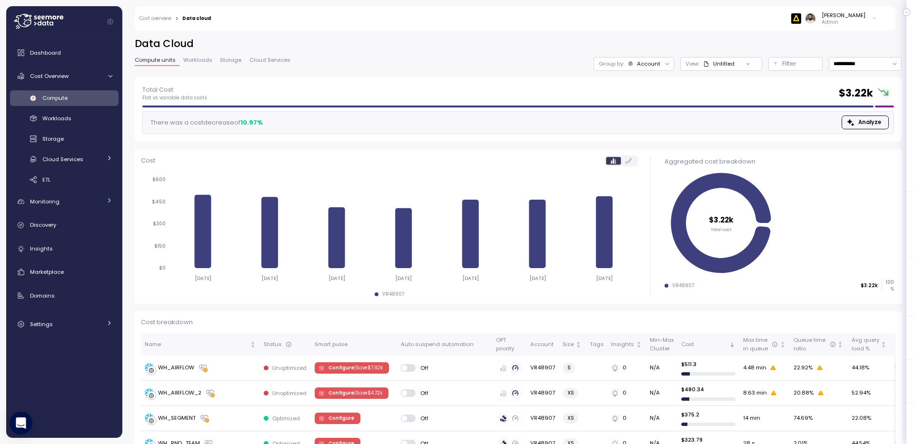
click at [654, 65] on div "Account" at bounding box center [648, 64] width 23 height 8
click at [649, 109] on div "Compute unit" at bounding box center [633, 117] width 65 height 16
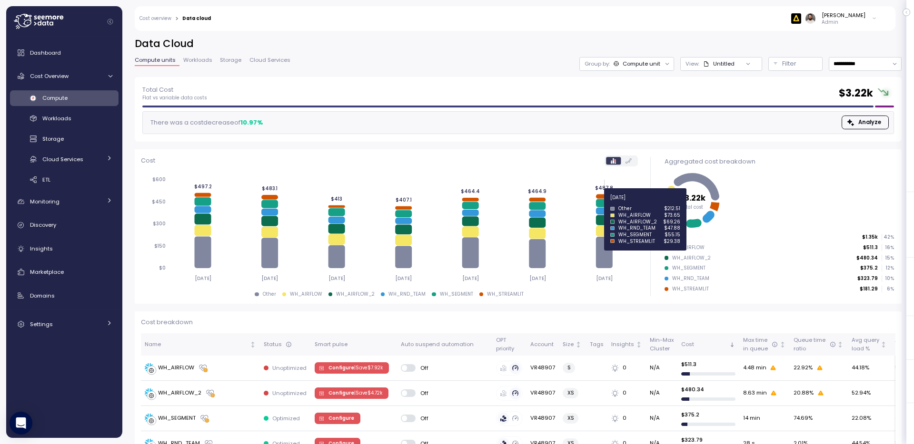
click at [605, 203] on icon at bounding box center [604, 203] width 17 height 8
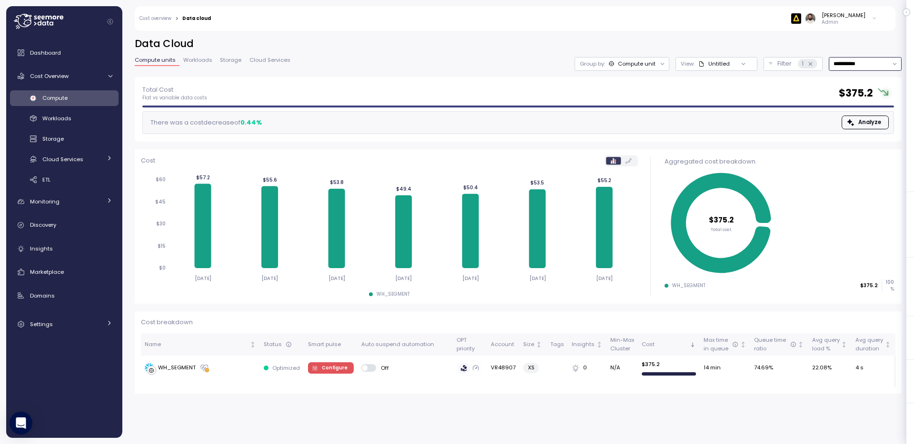
click at [855, 66] on input "**********" at bounding box center [864, 64] width 73 height 14
click at [855, 123] on span "Last 14 days" at bounding box center [849, 122] width 33 height 9
type input "**********"
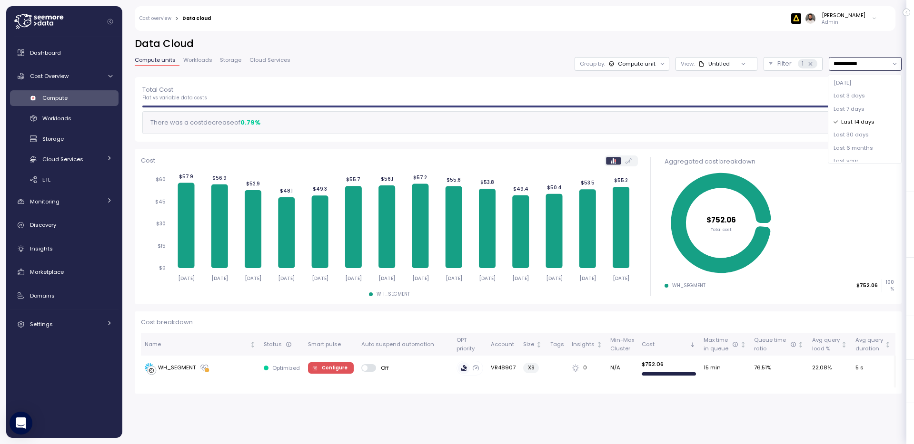
click at [633, 68] on div "Group by: Compute unit" at bounding box center [621, 64] width 95 height 14
click at [807, 63] on icon at bounding box center [810, 64] width 6 height 6
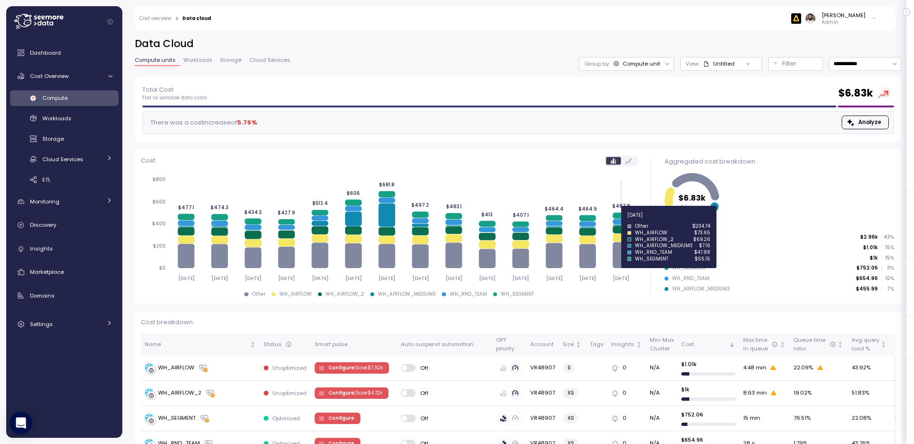
click at [620, 221] on icon at bounding box center [620, 221] width 17 height 5
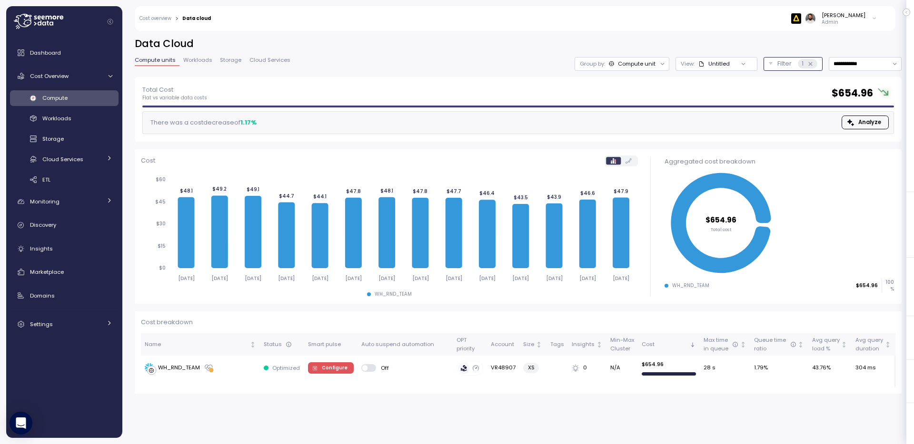
click at [810, 63] on icon at bounding box center [810, 64] width 6 height 6
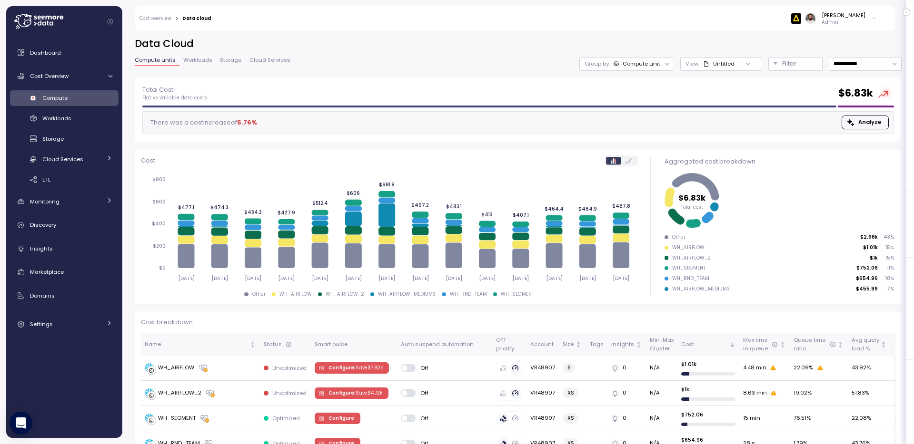
click at [692, 248] on div "WH_AIRFLOW" at bounding box center [688, 248] width 32 height 7
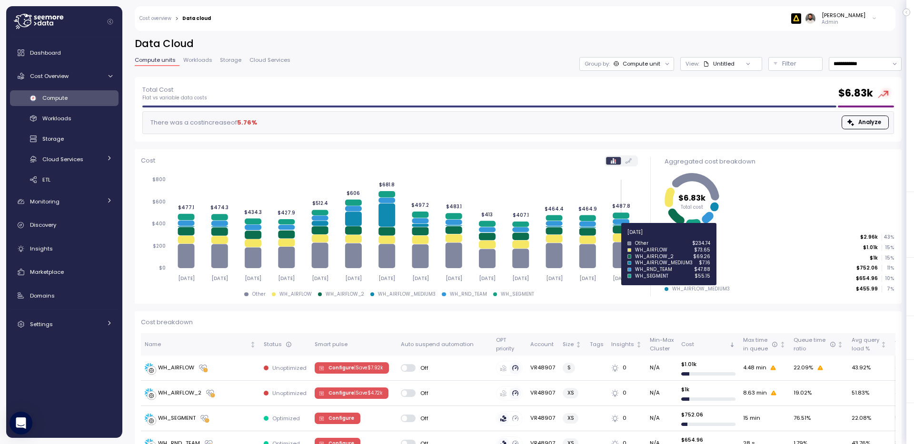
click at [615, 237] on icon at bounding box center [620, 238] width 17 height 8
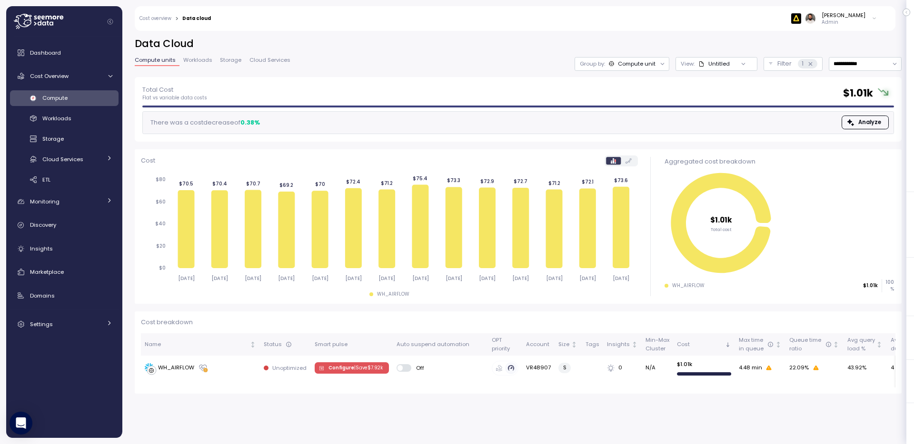
click at [689, 289] on div "WH_AIRFLOW" at bounding box center [688, 286] width 32 height 7
click at [811, 65] on icon at bounding box center [810, 64] width 6 height 6
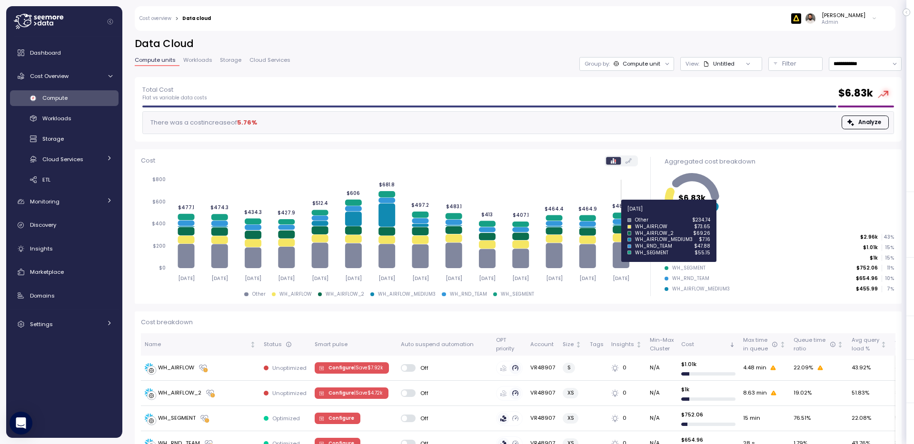
click at [620, 215] on icon at bounding box center [620, 216] width 17 height 6
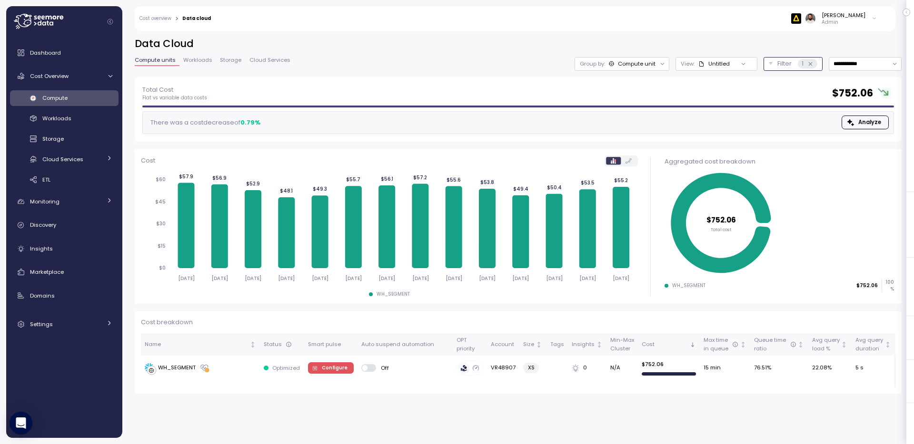
click at [815, 62] on div "1" at bounding box center [807, 64] width 20 height 10
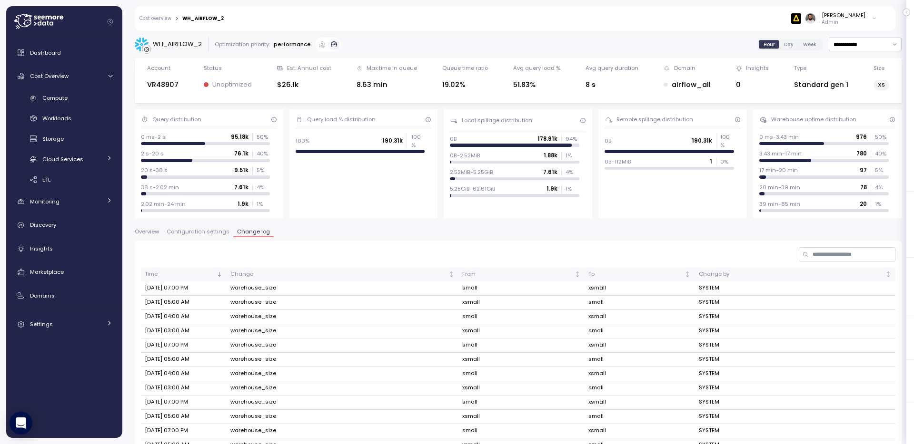
scroll to position [76, 0]
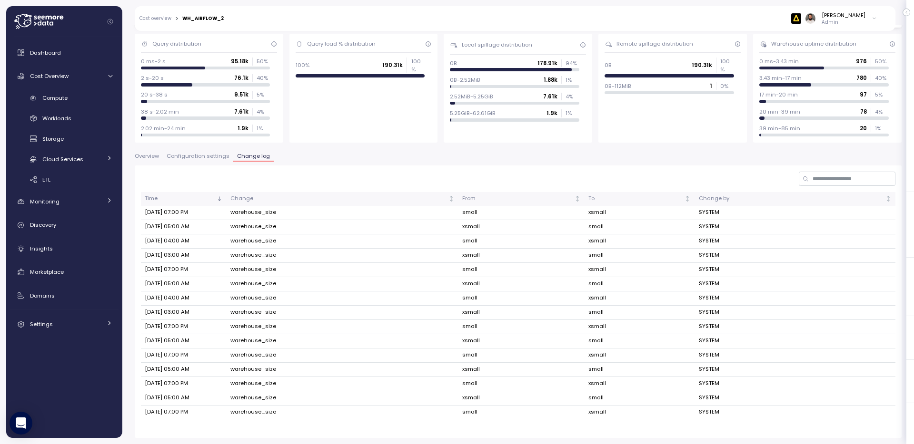
click at [217, 156] on span "Configuration settings" at bounding box center [198, 156] width 63 height 5
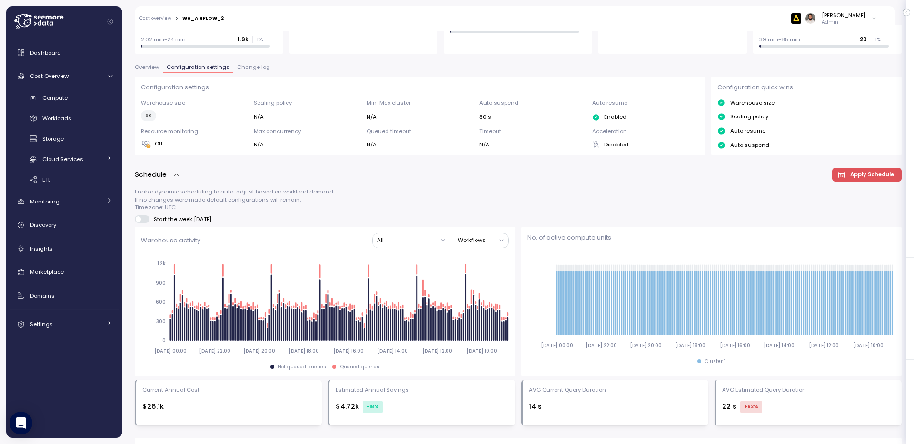
scroll to position [35, 0]
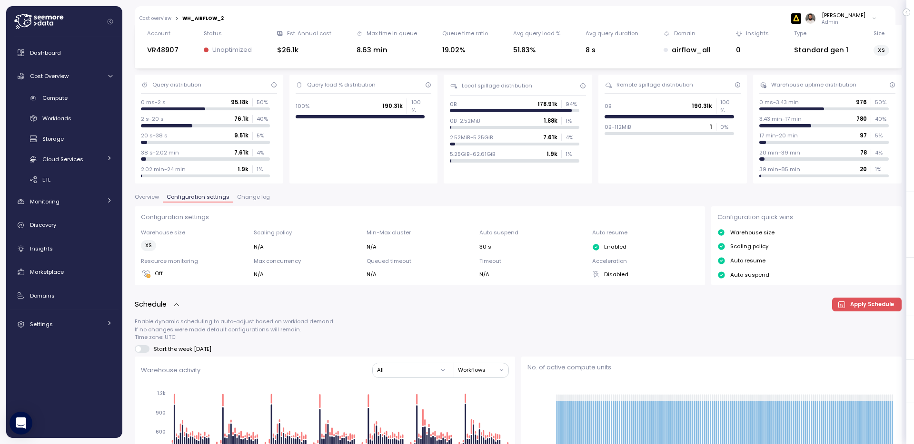
click at [258, 202] on button "Change log" at bounding box center [253, 199] width 40 height 8
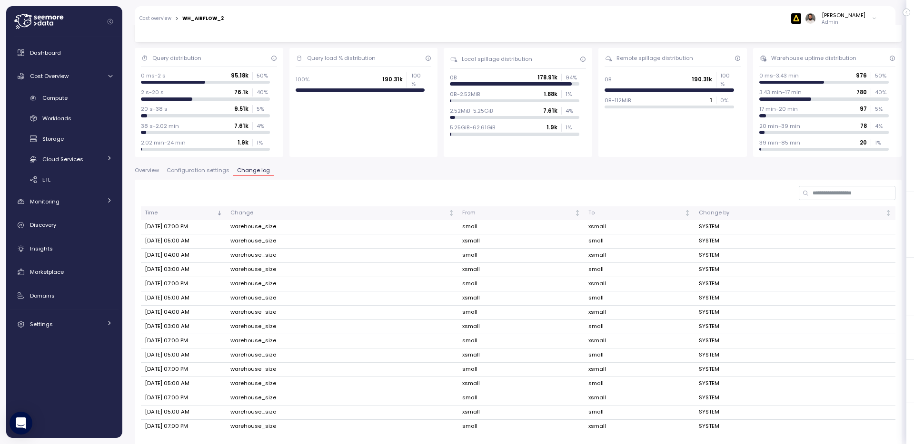
scroll to position [62, 0]
drag, startPoint x: 174, startPoint y: 258, endPoint x: 222, endPoint y: 258, distance: 47.6
click at [222, 258] on td "Aug 26, 2025 04:00 AM" at bounding box center [184, 255] width 86 height 14
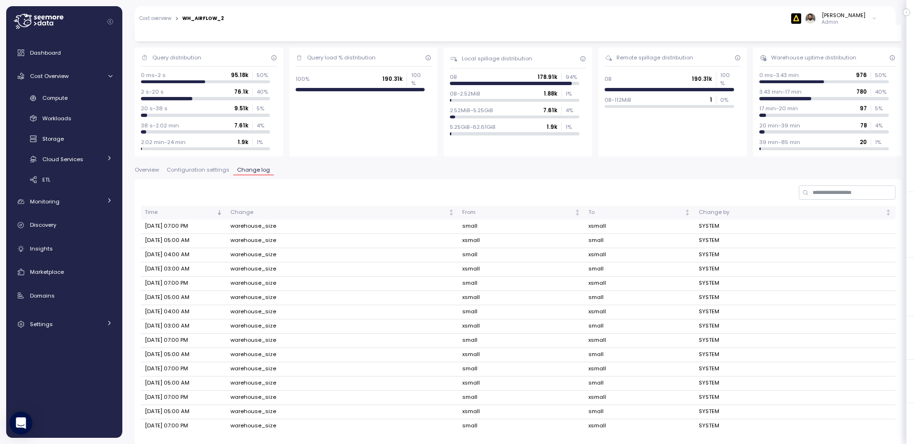
click at [842, 19] on div "Guy Biecher Admin" at bounding box center [843, 18] width 44 height 14
click at [838, 101] on button "Copy account id" at bounding box center [836, 107] width 76 height 13
click at [838, 108] on div "Copy account id" at bounding box center [836, 108] width 67 height 9
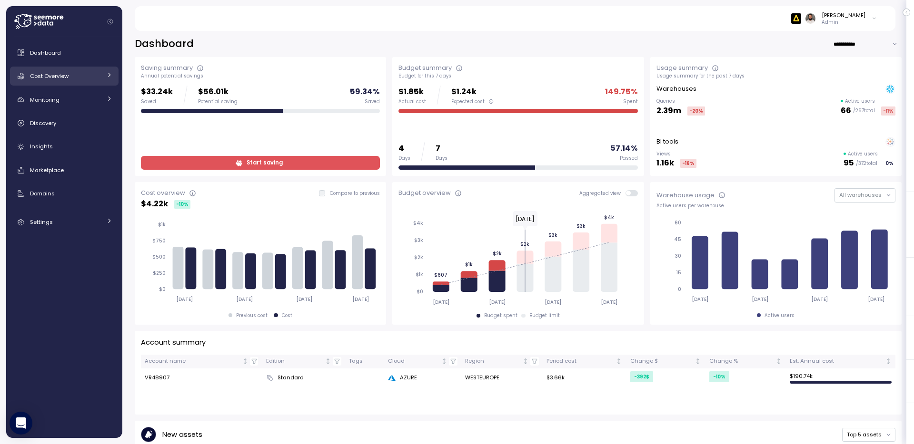
click at [57, 78] on span "Cost Overview" at bounding box center [49, 76] width 39 height 8
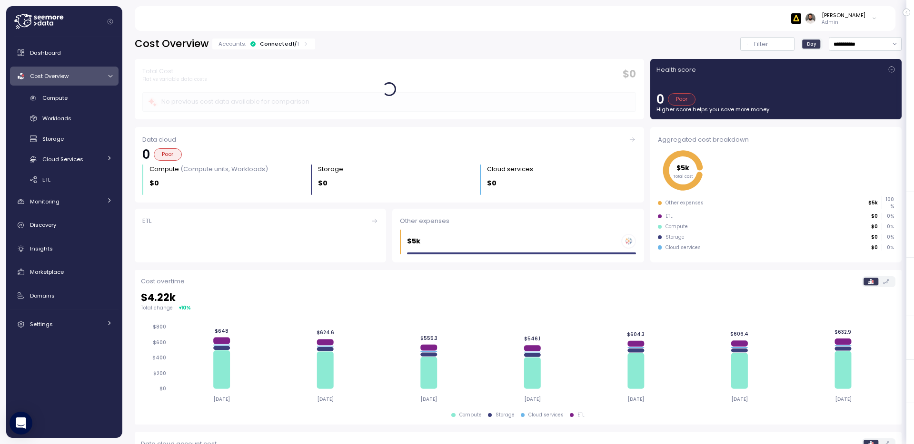
click at [274, 46] on div "Connected 1 / 1" at bounding box center [279, 44] width 39 height 8
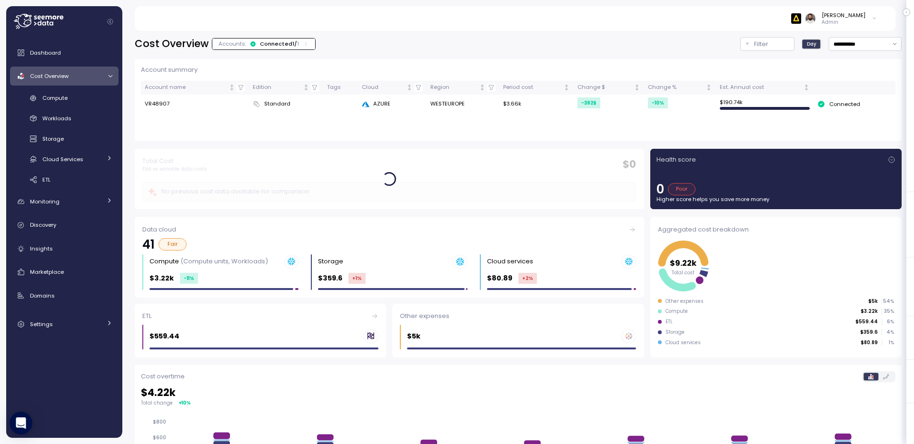
click at [274, 46] on div "Connected 1 / 1" at bounding box center [279, 44] width 39 height 8
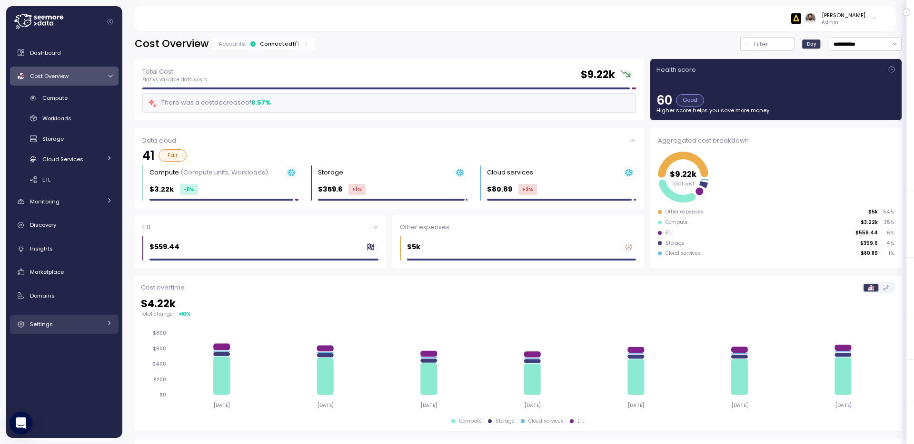
click at [40, 320] on div "Settings" at bounding box center [65, 325] width 71 height 10
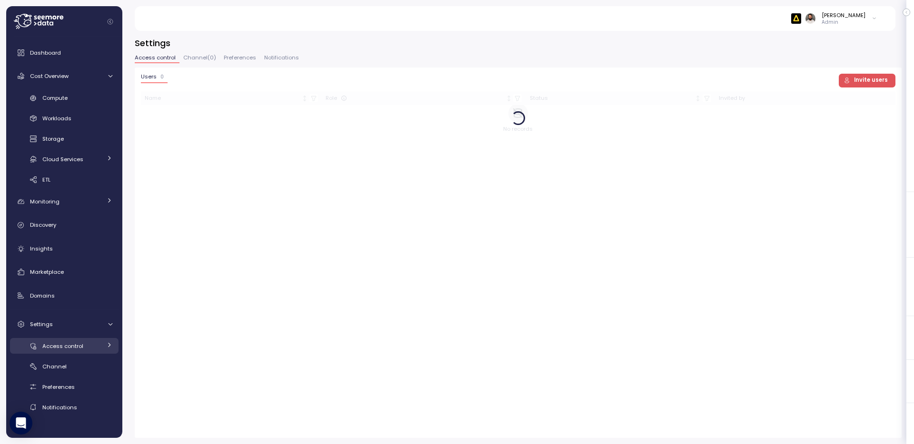
click at [49, 348] on span "Access control" at bounding box center [62, 347] width 41 height 8
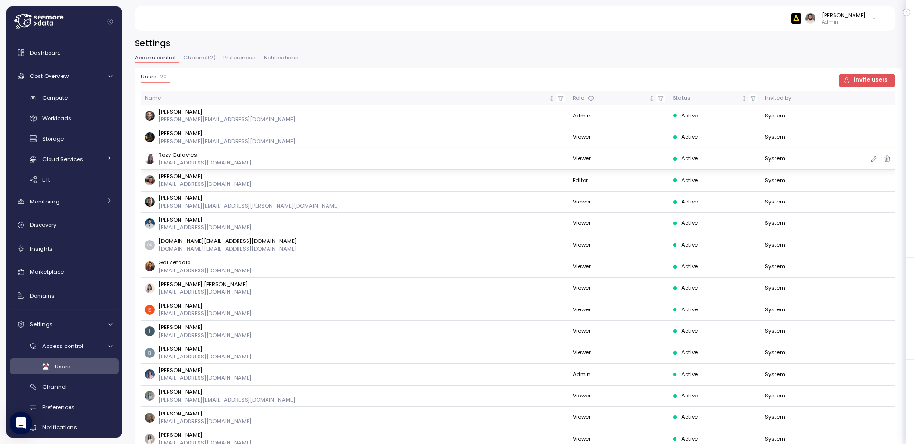
scroll to position [98, 0]
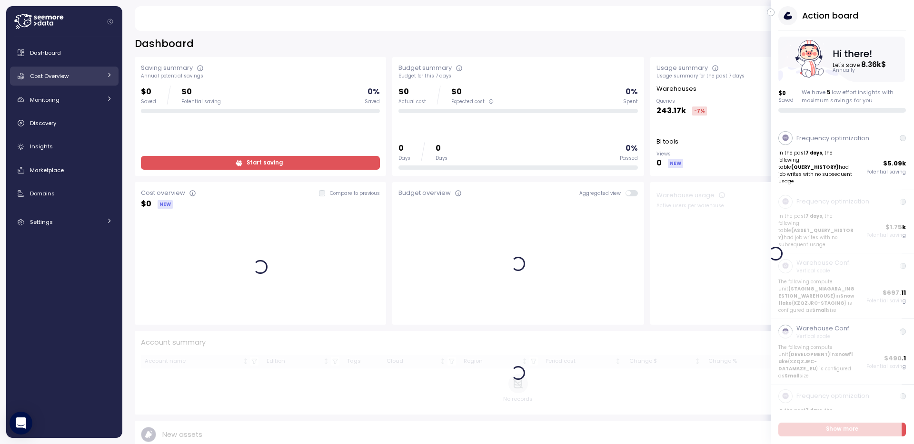
click at [86, 82] on link "Cost Overview" at bounding box center [64, 76] width 108 height 19
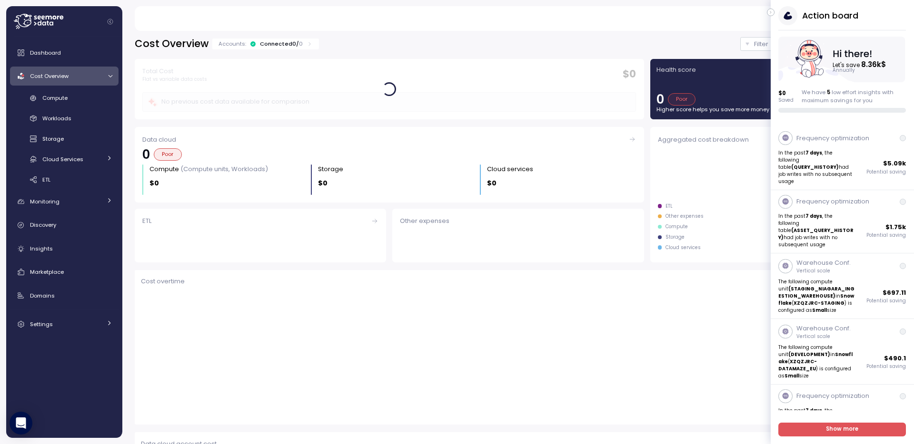
click at [302, 44] on div "Accounts: Connected 0 / 0" at bounding box center [265, 44] width 94 height 8
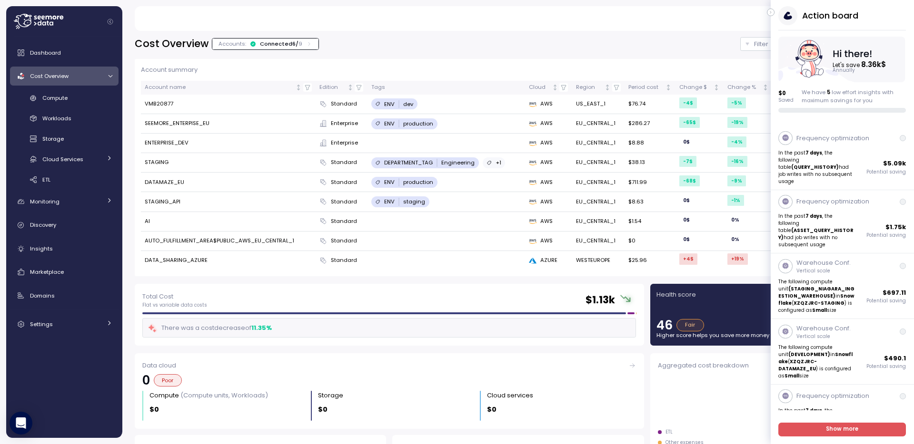
click at [769, 14] on icon "button" at bounding box center [770, 12] width 4 height 11
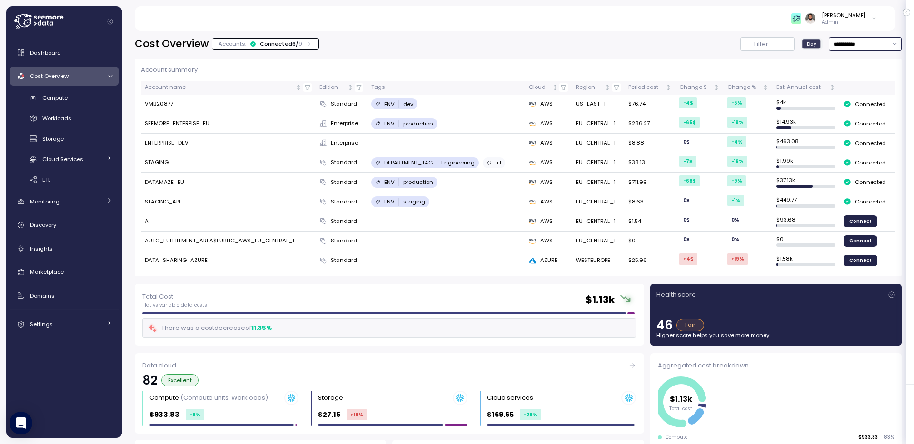
click at [859, 37] on input "**********" at bounding box center [864, 44] width 73 height 14
click at [708, 69] on p "Account summary" at bounding box center [518, 70] width 754 height 10
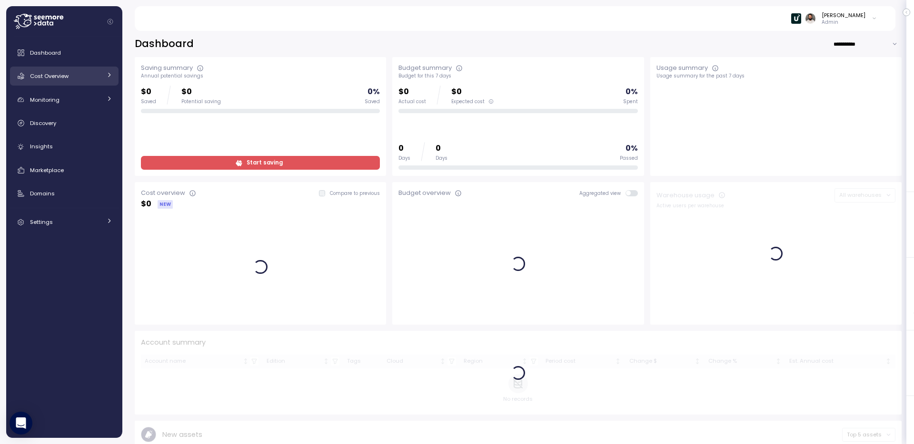
click at [99, 77] on div "Cost Overview" at bounding box center [65, 76] width 71 height 10
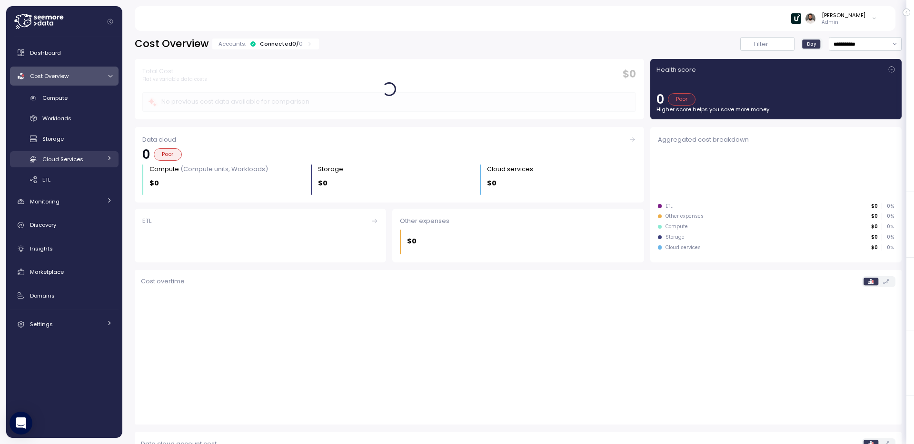
click at [85, 160] on div "Cloud Services" at bounding box center [71, 160] width 59 height 10
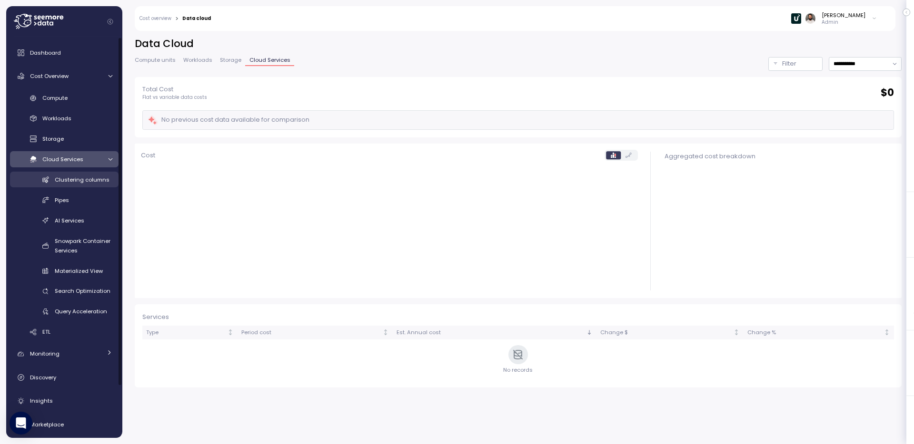
click at [86, 182] on span "Clustering columns" at bounding box center [82, 180] width 55 height 8
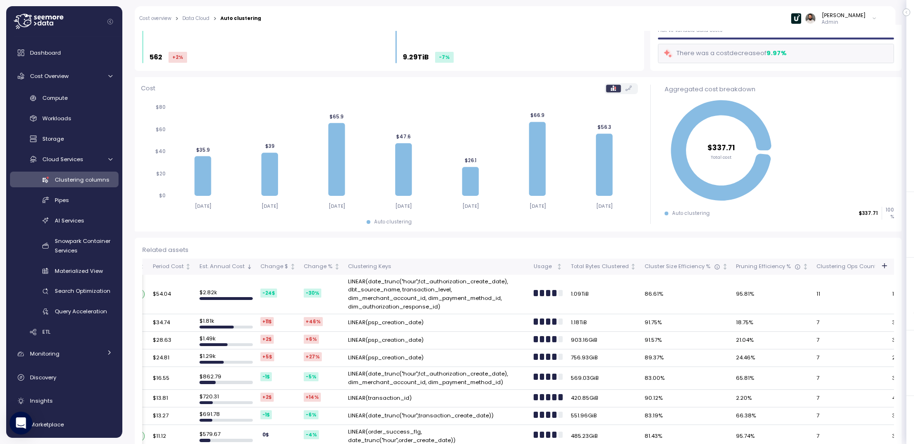
scroll to position [0, 517]
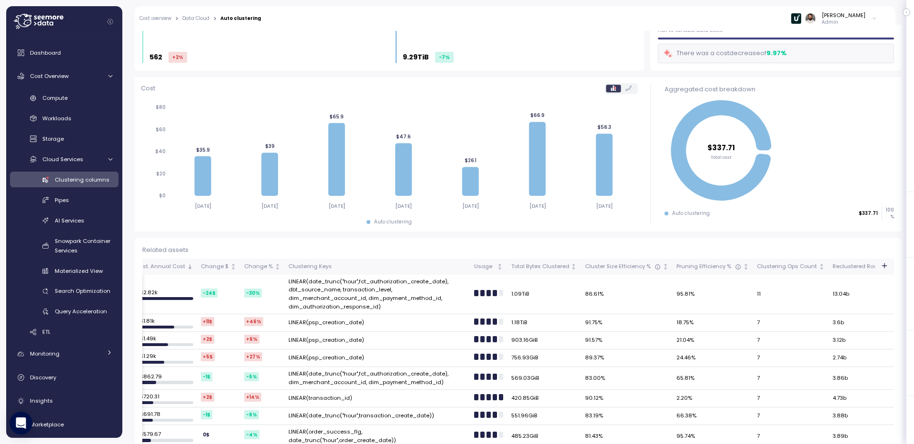
click at [295, 284] on td "LINEAR(date_trunc("hour",fct_authorization_create_date), dbt_source_name, trans…" at bounding box center [378, 294] width 186 height 39
click at [318, 283] on td "LINEAR(date_trunc("hour",fct_authorization_create_date), dbt_source_name, trans…" at bounding box center [378, 294] width 186 height 39
click at [345, 285] on td "LINEAR(date_trunc("hour",fct_authorization_create_date), dbt_source_name, trans…" at bounding box center [378, 294] width 186 height 39
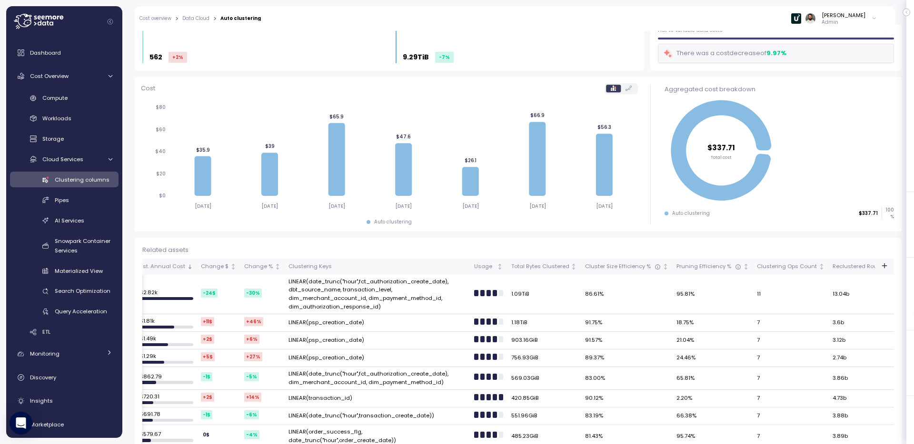
click at [345, 285] on td "LINEAR(date_trunc("hour",fct_authorization_create_date), dbt_source_name, trans…" at bounding box center [378, 294] width 186 height 39
click at [371, 284] on td "LINEAR(date_trunc("hour",fct_authorization_create_date), dbt_source_name, trans…" at bounding box center [378, 294] width 186 height 39
drag, startPoint x: 277, startPoint y: 290, endPoint x: 362, endPoint y: 292, distance: 84.2
click at [362, 292] on td "LINEAR(date_trunc("hour",fct_authorization_create_date), dbt_source_name, trans…" at bounding box center [378, 294] width 186 height 39
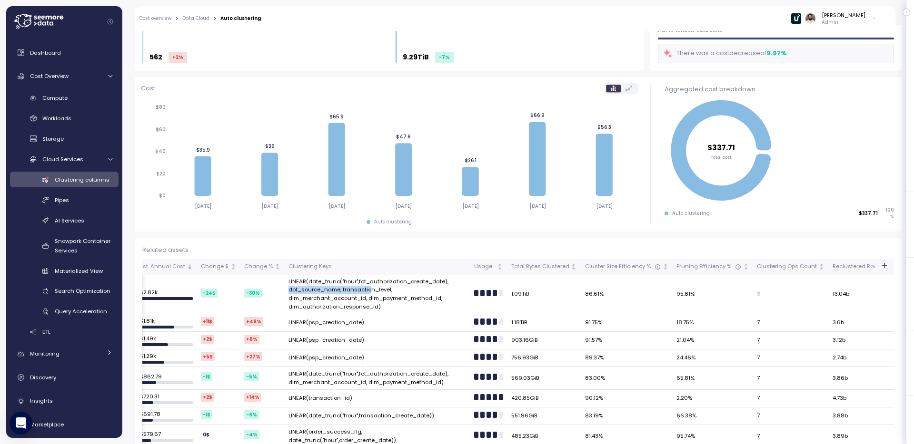
click at [362, 292] on td "LINEAR(date_trunc("hour",fct_authorization_create_date), dbt_source_name, trans…" at bounding box center [378, 294] width 186 height 39
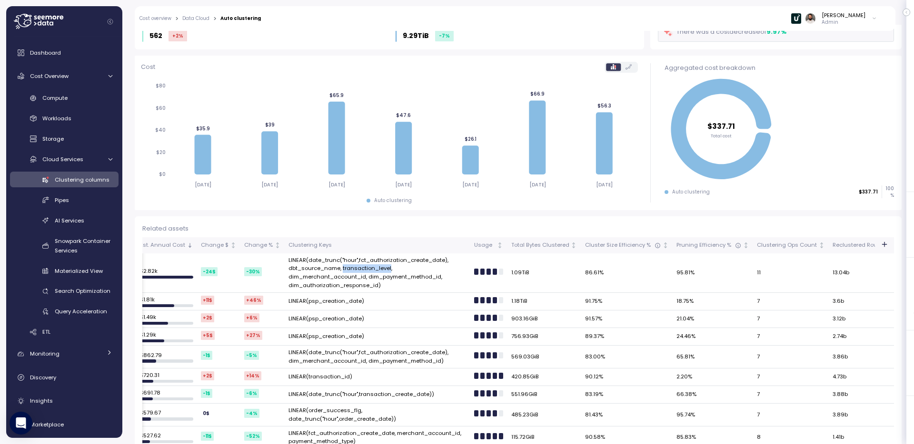
scroll to position [70, 0]
click at [339, 277] on td "LINEAR(date_trunc("hour",fct_authorization_create_date), dbt_source_name, trans…" at bounding box center [378, 272] width 186 height 39
click at [386, 276] on td "LINEAR(date_trunc("hour",fct_authorization_create_date), dbt_source_name, trans…" at bounding box center [378, 272] width 186 height 39
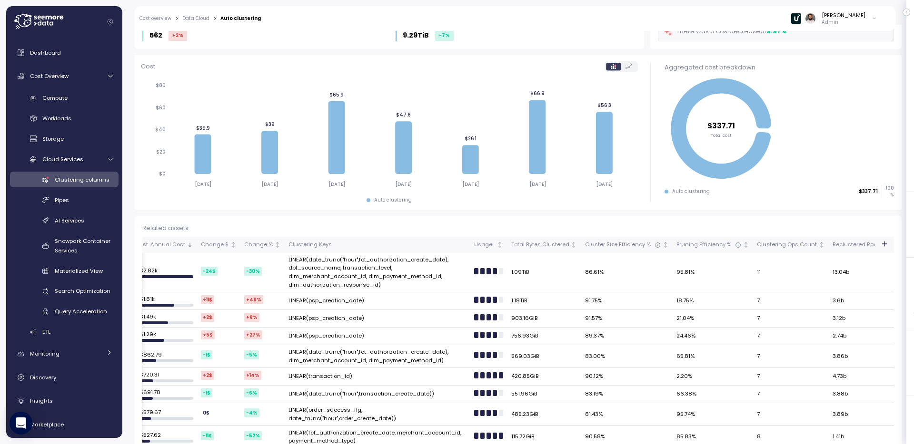
click at [346, 284] on td "LINEAR(date_trunc("hour",fct_authorization_create_date), dbt_source_name, trans…" at bounding box center [378, 272] width 186 height 39
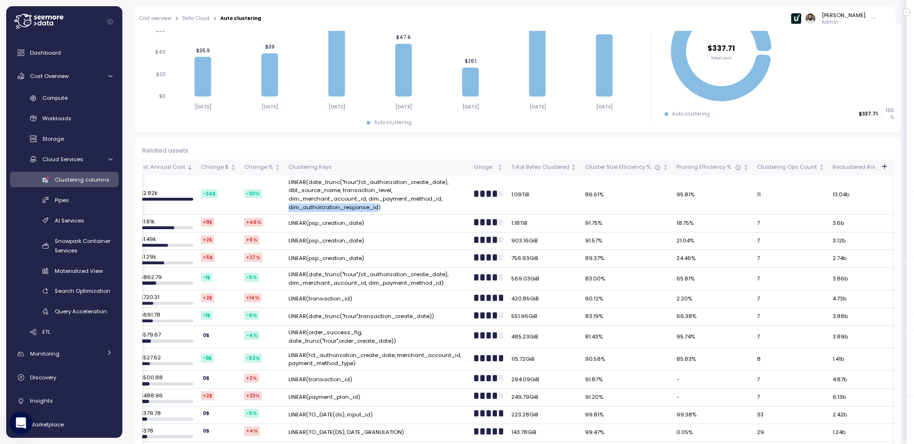
scroll to position [0, 508]
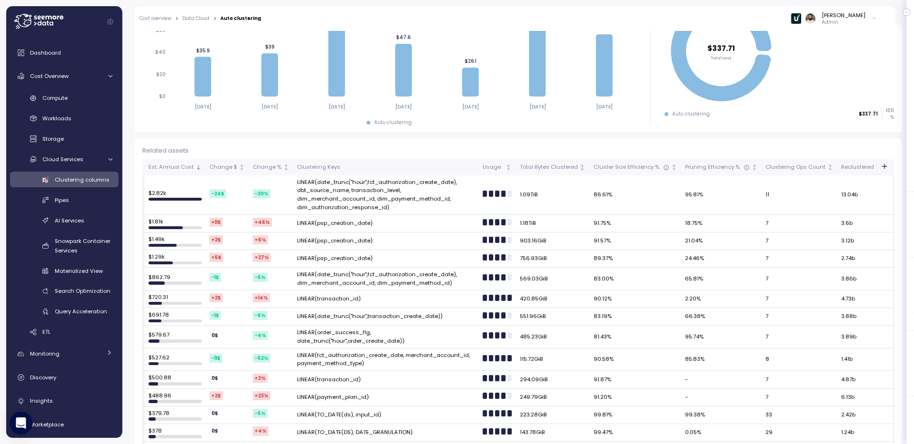
drag, startPoint x: 678, startPoint y: 191, endPoint x: 706, endPoint y: 191, distance: 28.1
click at [706, 191] on td "95.81%" at bounding box center [721, 195] width 80 height 39
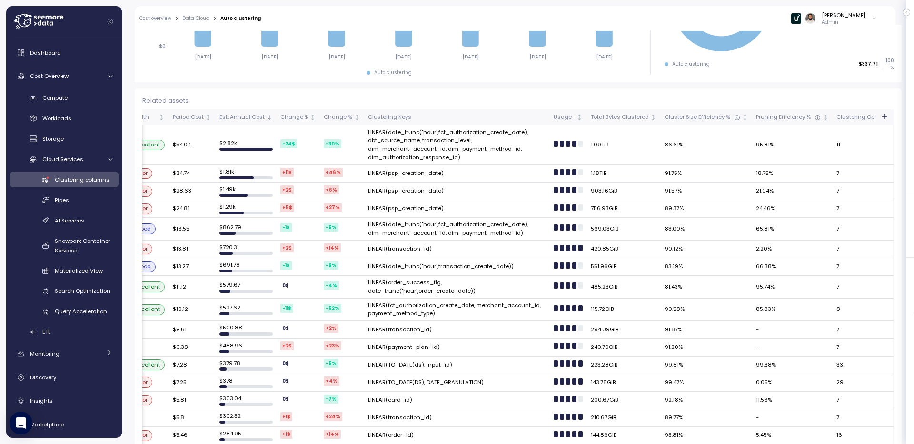
scroll to position [0, 459]
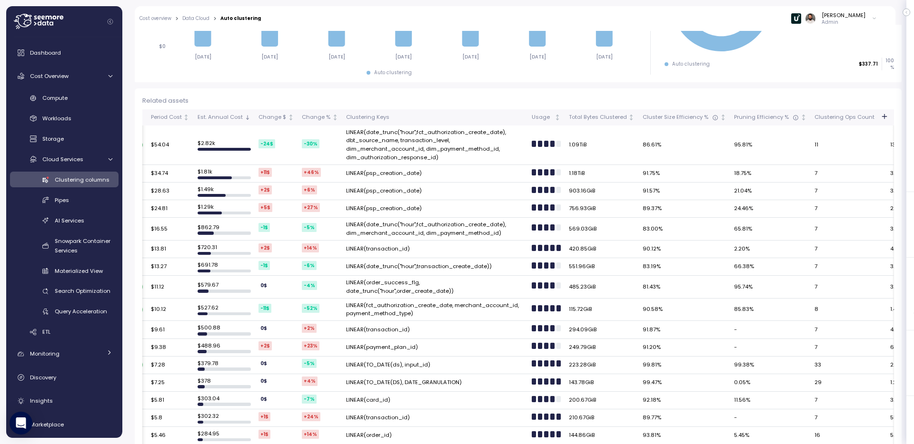
drag, startPoint x: 716, startPoint y: 144, endPoint x: 752, endPoint y: 148, distance: 36.4
click at [748, 146] on tr "FCT_GLOBAL__AUTHORIZATION DBT_FCT_GLOBAL ANALYTICS Excellent $54.04 $ 2.82k -24…" at bounding box center [326, 145] width 1286 height 39
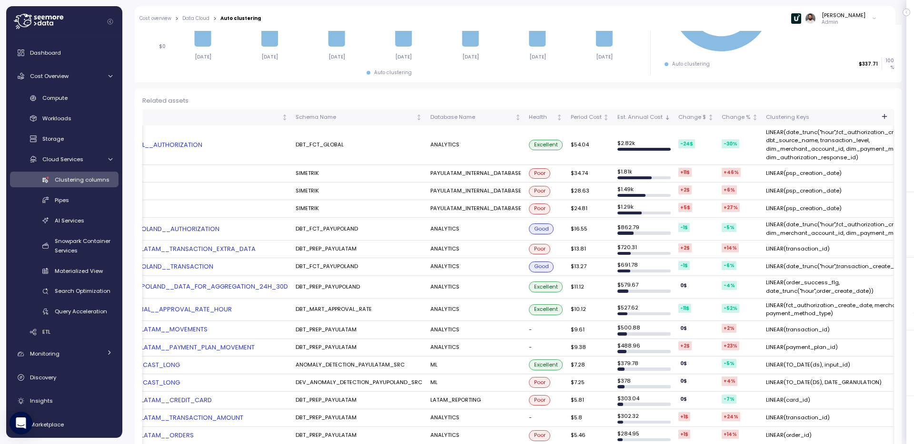
scroll to position [0, 0]
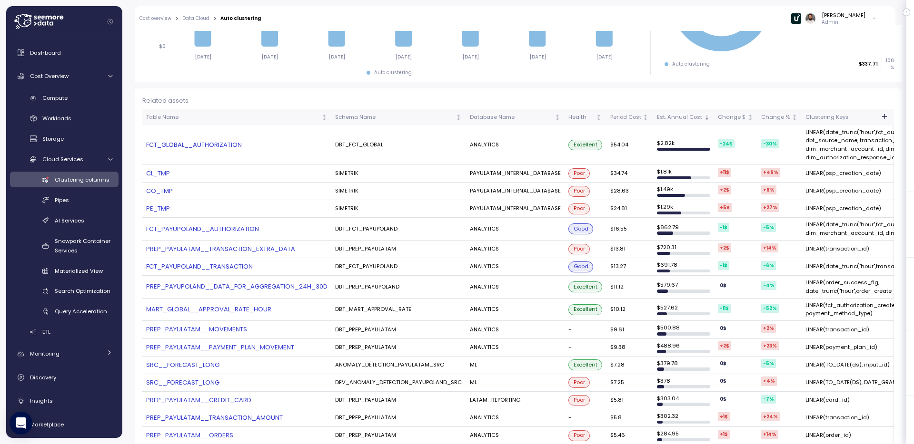
click at [216, 148] on link "FCT_GLOBAL__AUTHORIZATION" at bounding box center [236, 145] width 181 height 10
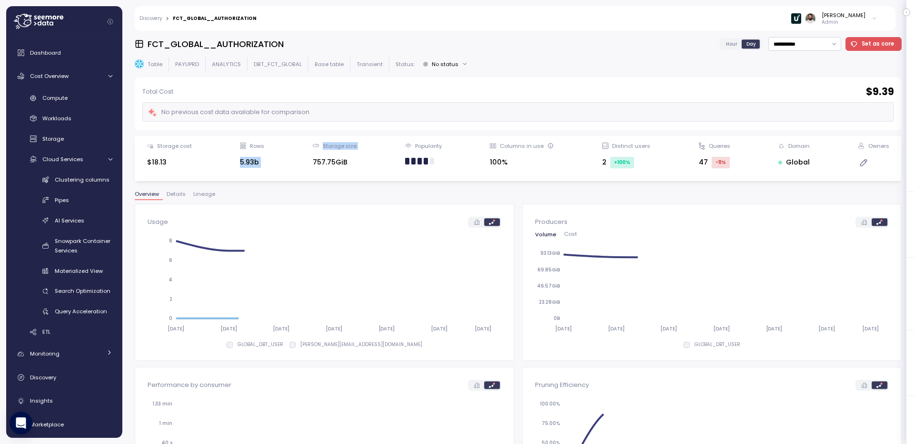
drag, startPoint x: 247, startPoint y: 167, endPoint x: 293, endPoint y: 167, distance: 45.7
click at [293, 167] on div "Storage cost $18.13 Rows 5.93b Storage size 757.75GiB Popularity Columns in use…" at bounding box center [518, 158] width 754 height 33
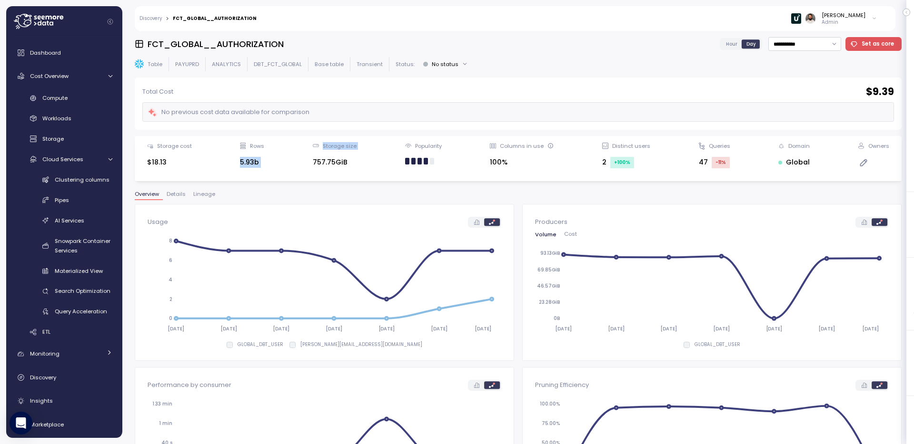
click at [260, 167] on div "5.93b" at bounding box center [252, 162] width 24 height 11
drag, startPoint x: 242, startPoint y: 165, endPoint x: 286, endPoint y: 165, distance: 44.7
click at [286, 165] on div "Storage cost $18.13 Rows 5.93b Storage size 757.75GiB Popularity Columns in use…" at bounding box center [518, 158] width 754 height 33
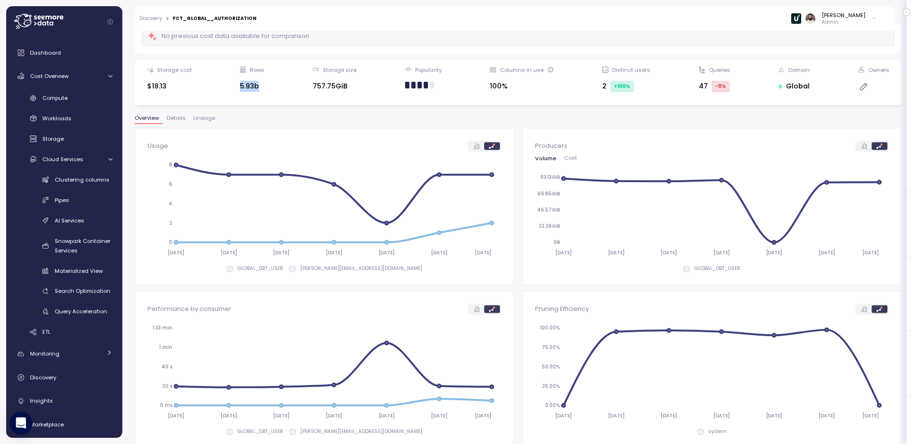
scroll to position [250, 0]
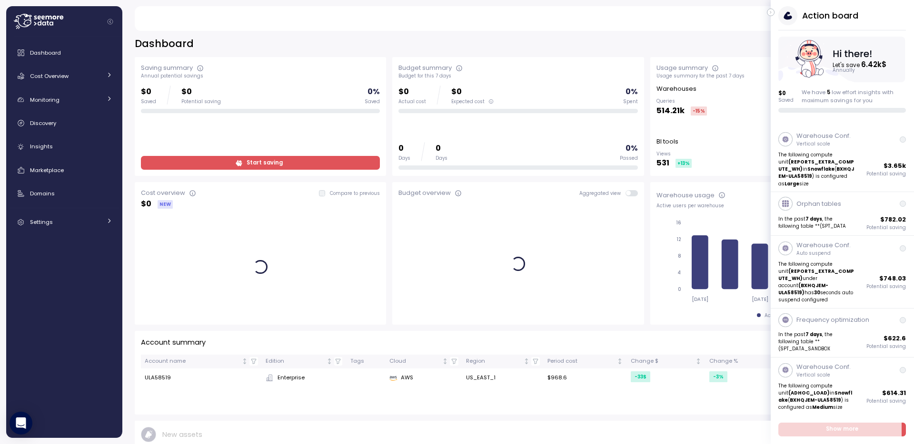
click at [771, 9] on icon "button" at bounding box center [770, 12] width 4 height 11
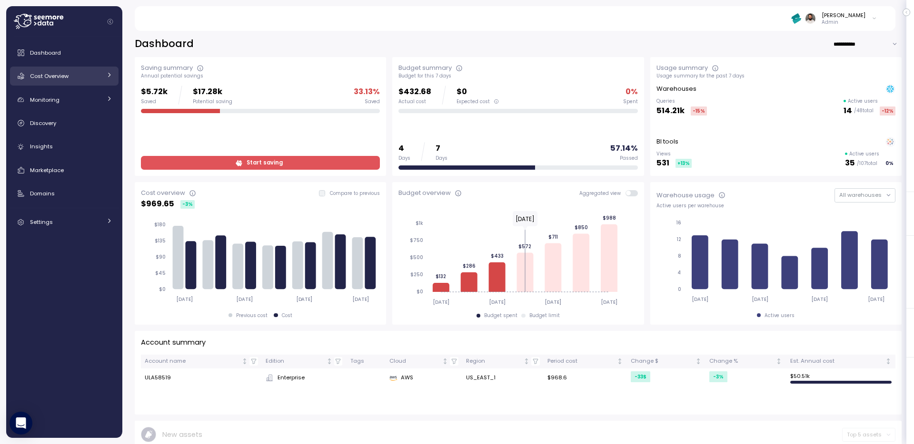
click at [85, 76] on div "Cost Overview" at bounding box center [65, 76] width 71 height 10
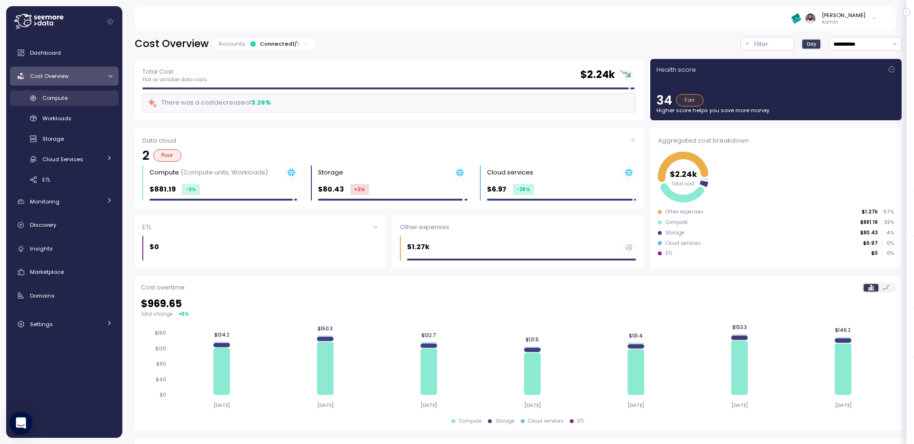
click at [81, 100] on div "Compute" at bounding box center [77, 98] width 70 height 10
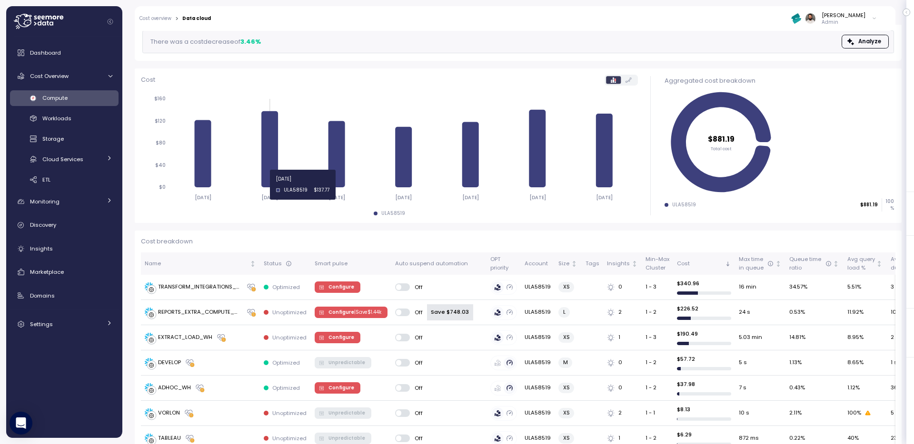
scroll to position [82, 0]
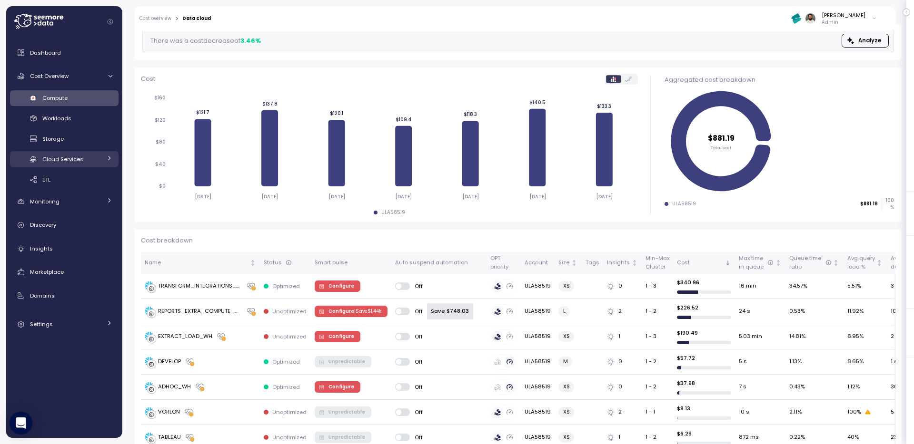
click at [97, 155] on div "Cloud Services" at bounding box center [71, 160] width 59 height 10
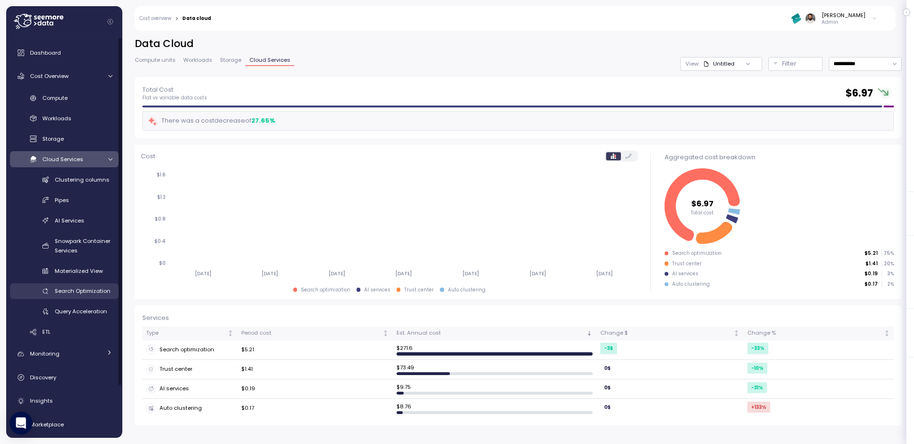
click at [85, 291] on span "Search Optimization" at bounding box center [83, 291] width 56 height 8
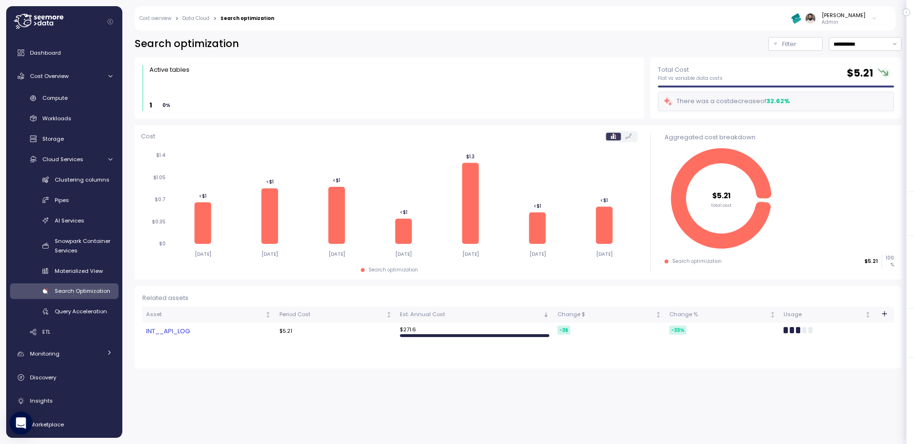
click at [185, 331] on link "INT__API_LOG" at bounding box center [208, 332] width 125 height 10
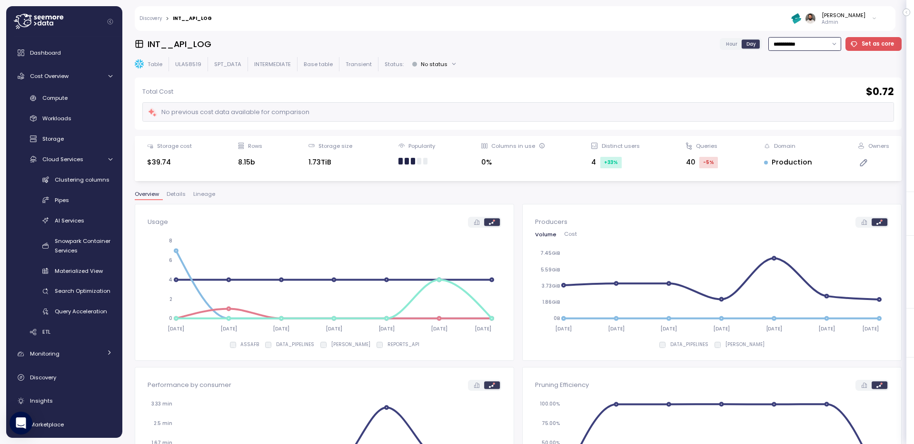
click at [822, 50] on input "**********" at bounding box center [804, 44] width 73 height 14
click at [807, 113] on span "Last 30 days" at bounding box center [792, 115] width 35 height 9
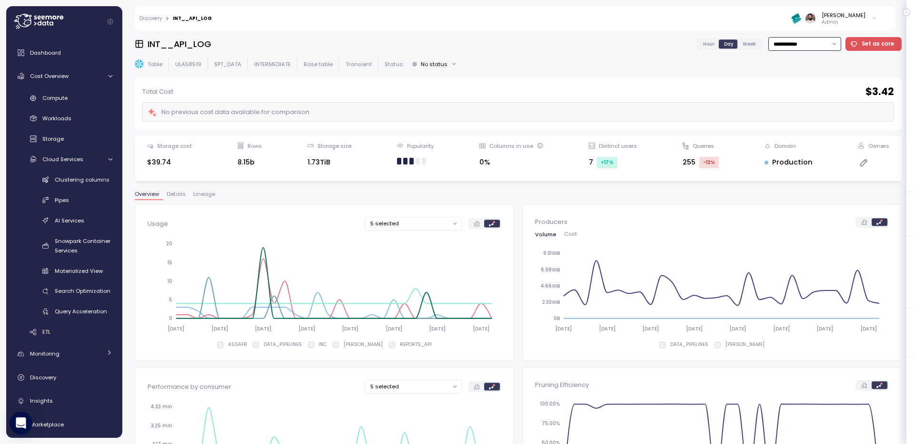
click at [811, 45] on input "**********" at bounding box center [804, 44] width 73 height 14
click at [805, 125] on span "Last 6 months" at bounding box center [794, 128] width 39 height 9
type input "**********"
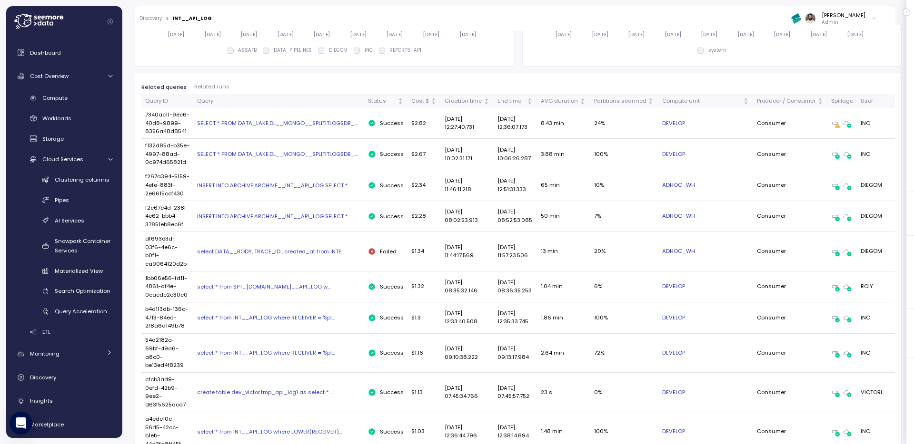
scroll to position [460, 0]
click at [598, 102] on div "Partitions scanned" at bounding box center [620, 99] width 52 height 9
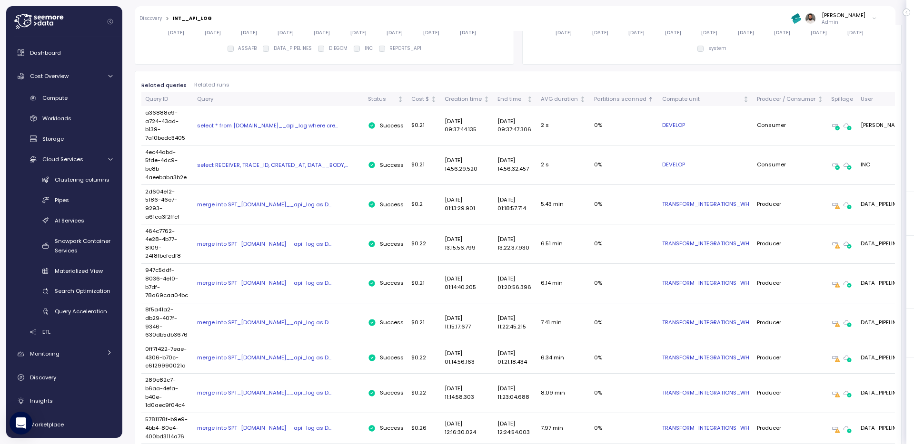
click at [316, 126] on div "select * from intermediate.int__api_log where cre..." at bounding box center [278, 126] width 163 height 8
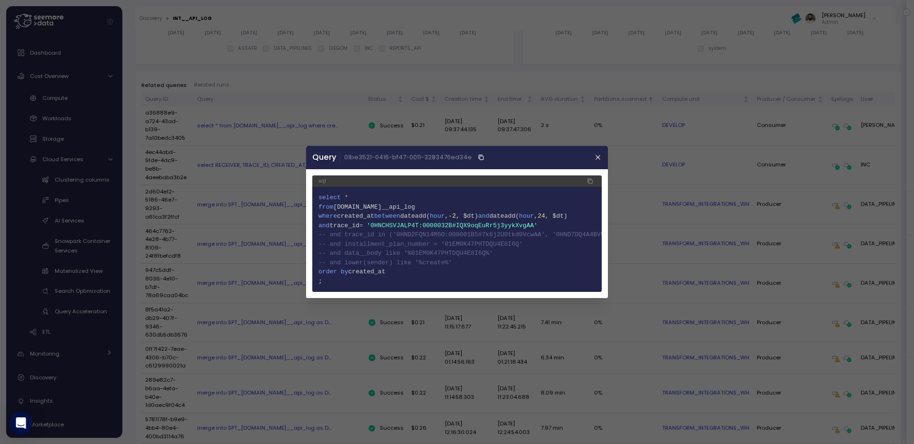
click at [356, 224] on span "trace_id" at bounding box center [345, 225] width 30 height 7
drag, startPoint x: 375, startPoint y: 226, endPoint x: 568, endPoint y: 224, distance: 192.2
click at [568, 224] on span "4 and trace_id = '0HNCHSVJALP4T:0000032B#IQX9oqEuRr5j3yykXvgAA'" at bounding box center [456, 226] width 277 height 10
click at [567, 215] on span ", $dt)" at bounding box center [556, 216] width 22 height 7
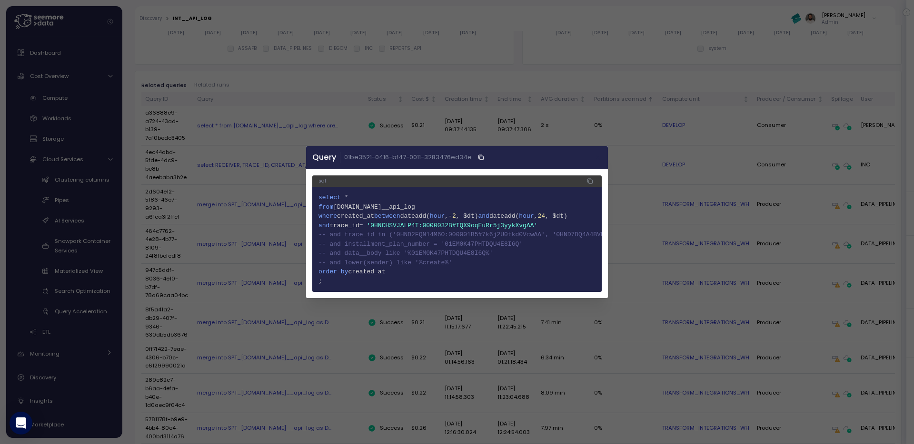
click at [600, 153] on button "button" at bounding box center [597, 157] width 11 height 11
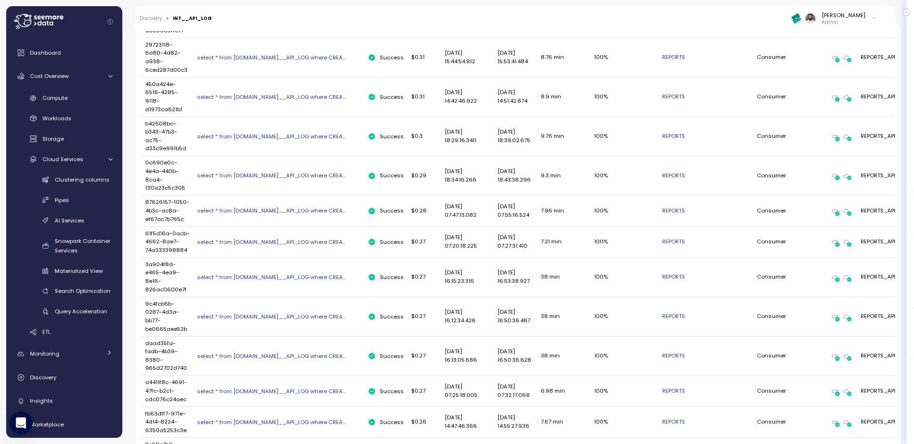
scroll to position [7318, 0]
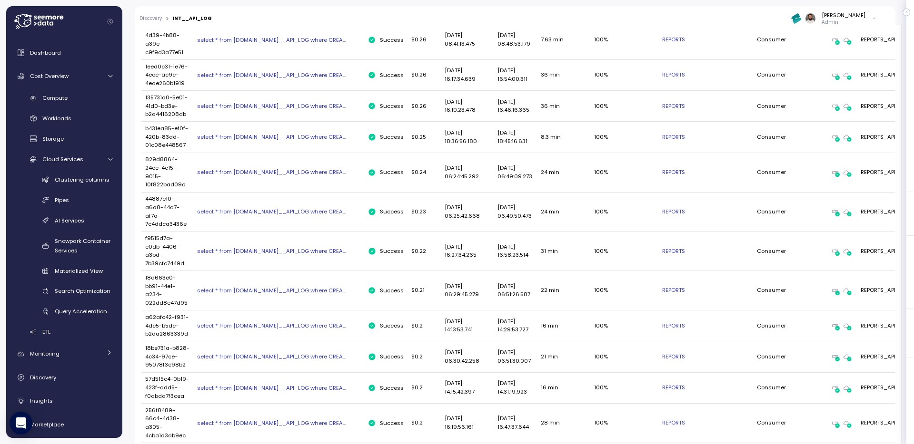
click at [326, 353] on div "select * from INTERMEDIATE.INT__API_LOG where CREA..." at bounding box center [278, 357] width 163 height 8
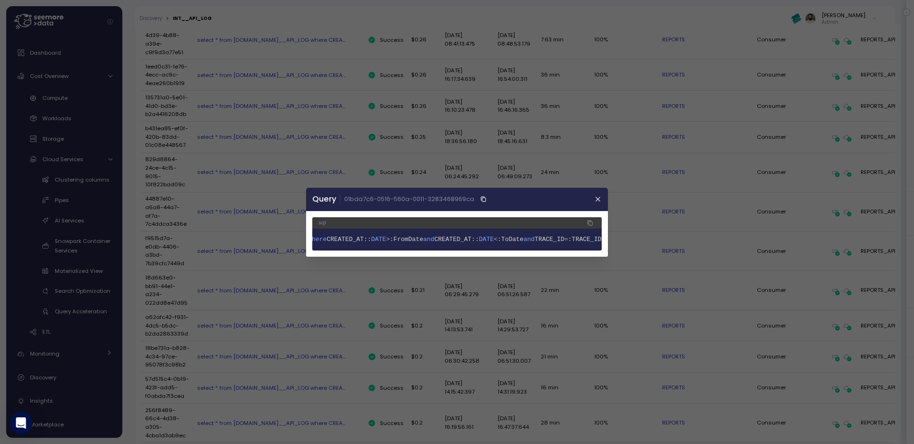
scroll to position [0, 179]
click at [378, 295] on div at bounding box center [457, 222] width 914 height 444
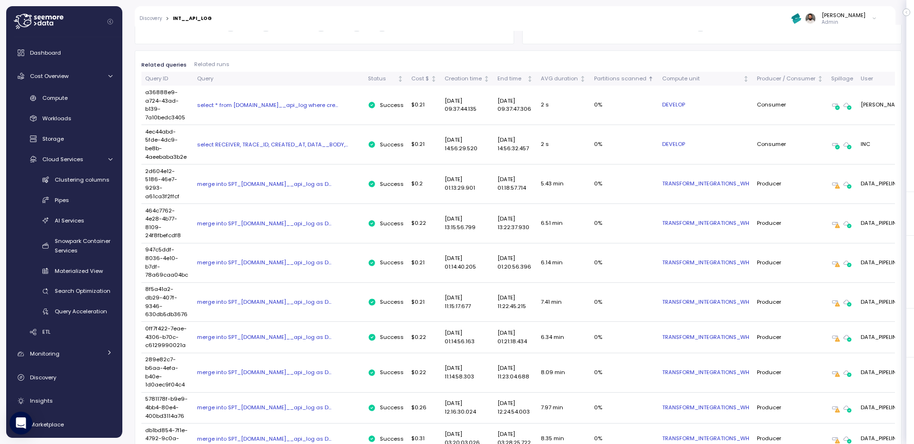
scroll to position [425, 0]
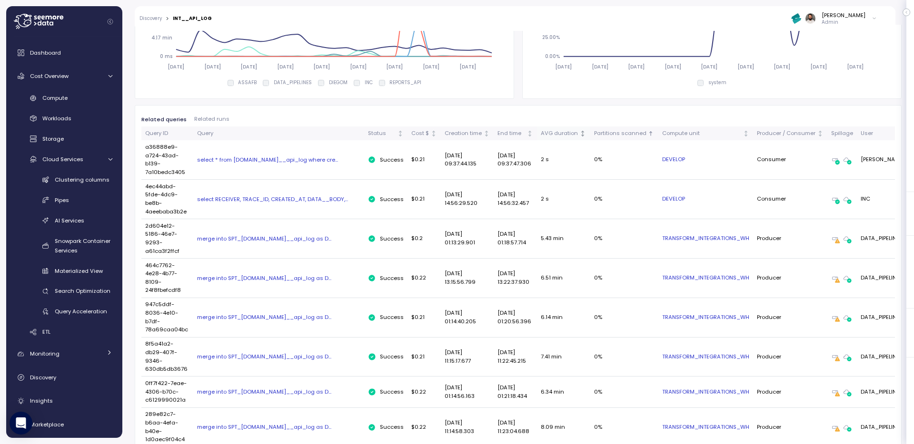
click at [551, 133] on div "AVG duration" at bounding box center [559, 133] width 37 height 9
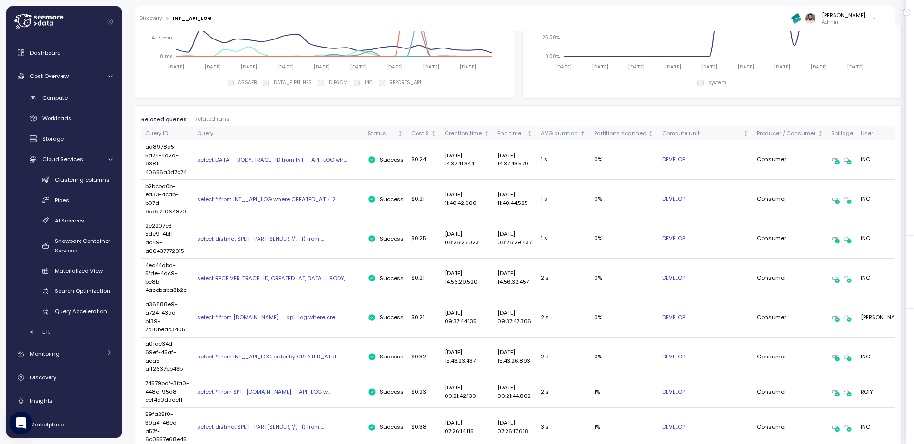
click at [551, 136] on div "AVG duration" at bounding box center [559, 133] width 37 height 9
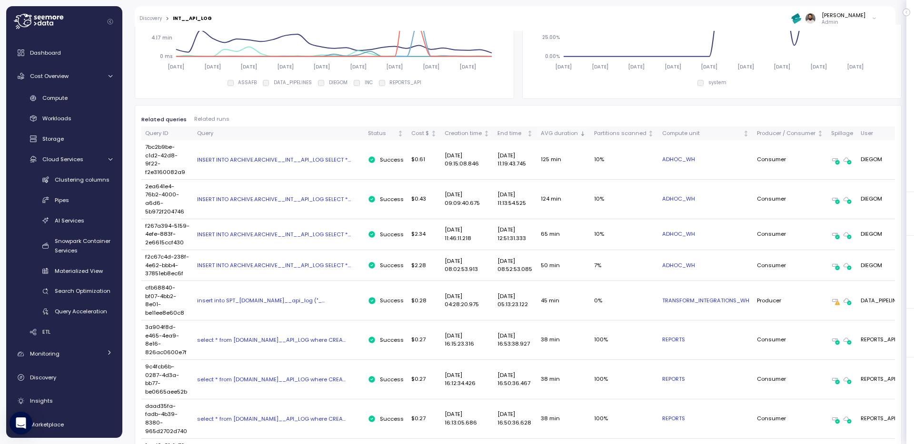
click at [551, 136] on div "AVG duration" at bounding box center [559, 133] width 37 height 9
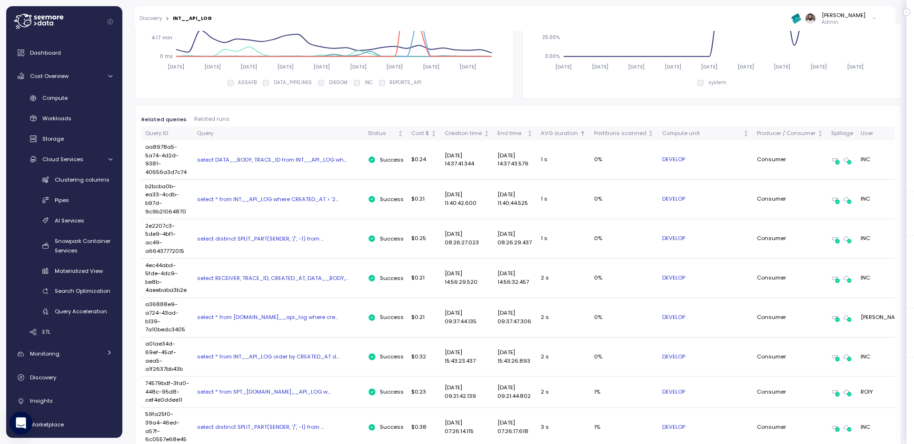
click at [304, 200] on div "select * from INT__API_LOG where CREATED_AT > '2..." at bounding box center [278, 200] width 163 height 8
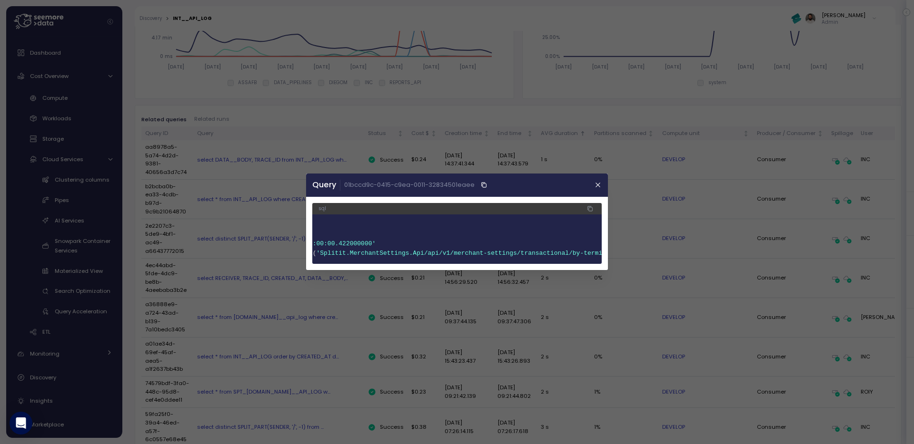
scroll to position [0, 138]
click at [602, 180] on button "button" at bounding box center [597, 185] width 11 height 11
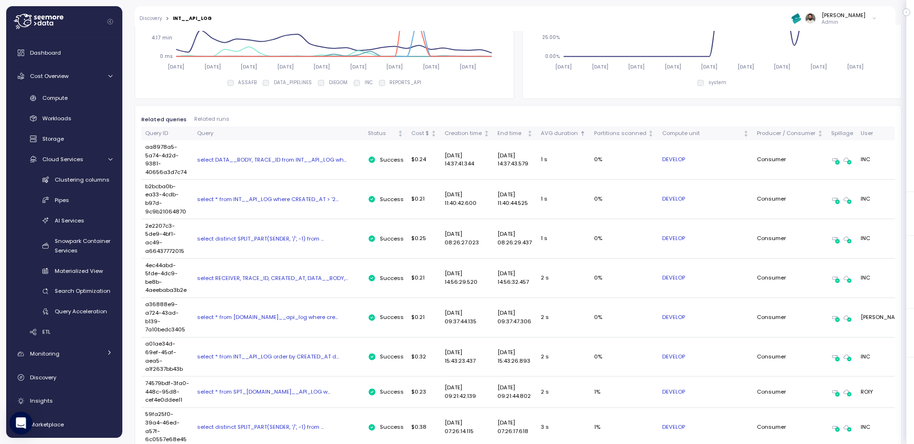
click at [275, 282] on td "select RECEIVER, TRACE_ID, CREATED_AT, DATA__BODY,..." at bounding box center [278, 278] width 171 height 39
click at [276, 276] on div "select RECEIVER, TRACE_ID, CREATED_AT, DATA__BODY,..." at bounding box center [278, 279] width 163 height 8
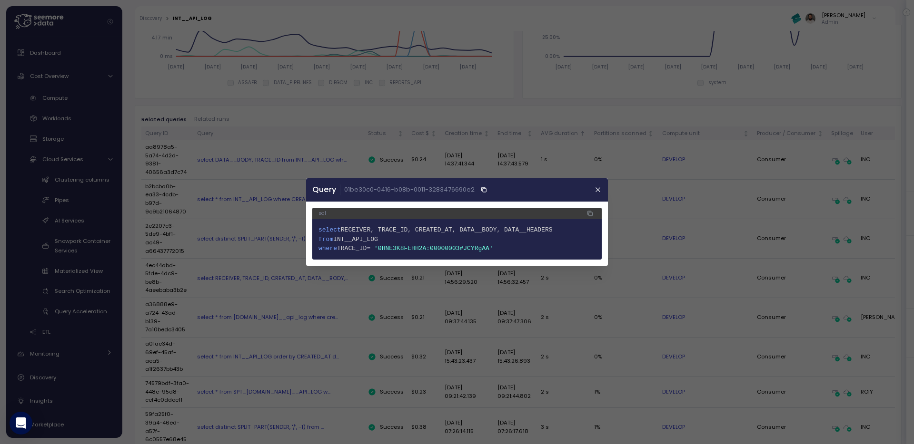
click at [364, 251] on span "TRACE_ID" at bounding box center [352, 248] width 30 height 7
click at [592, 193] on button "button" at bounding box center [597, 190] width 11 height 11
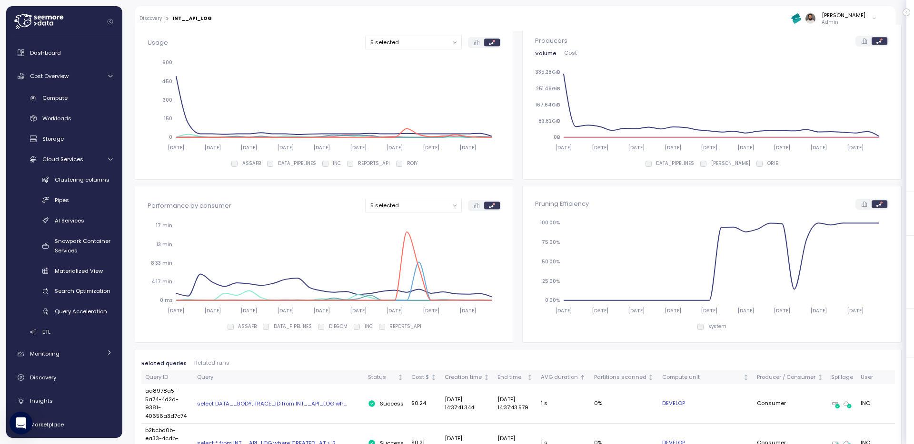
scroll to position [0, 0]
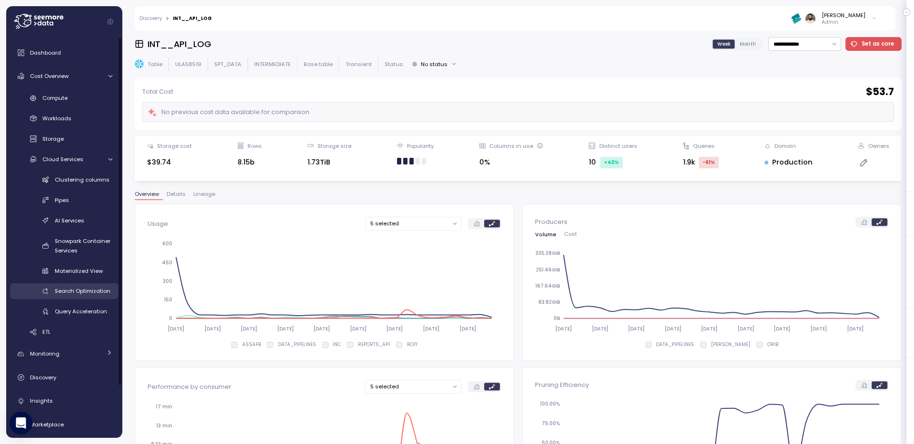
click at [93, 291] on span "Search Optimization" at bounding box center [83, 291] width 56 height 8
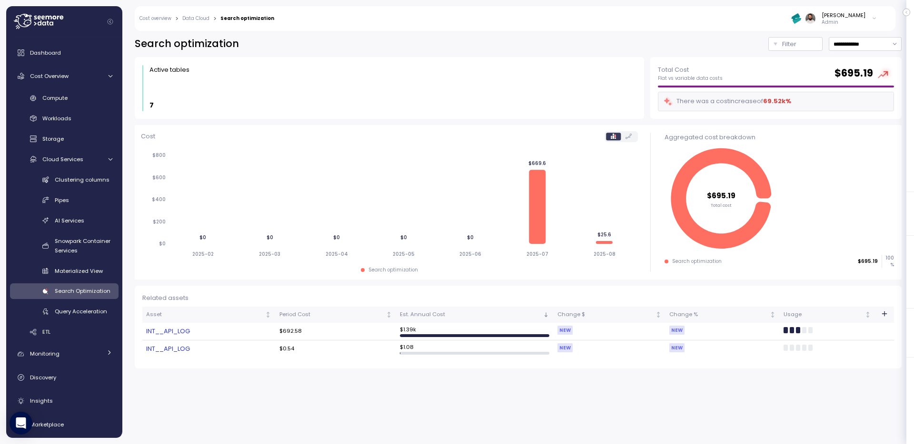
click at [883, 315] on icon "button" at bounding box center [884, 314] width 8 height 8
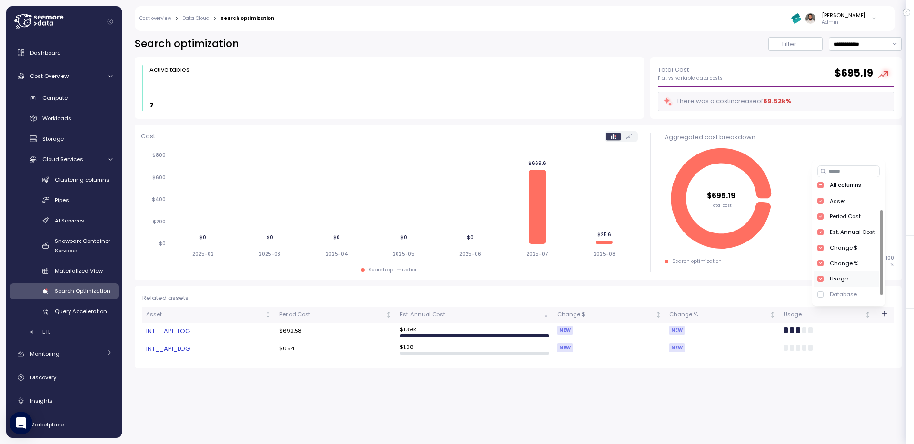
scroll to position [33, 0]
click at [856, 259] on div "Database" at bounding box center [845, 262] width 65 height 16
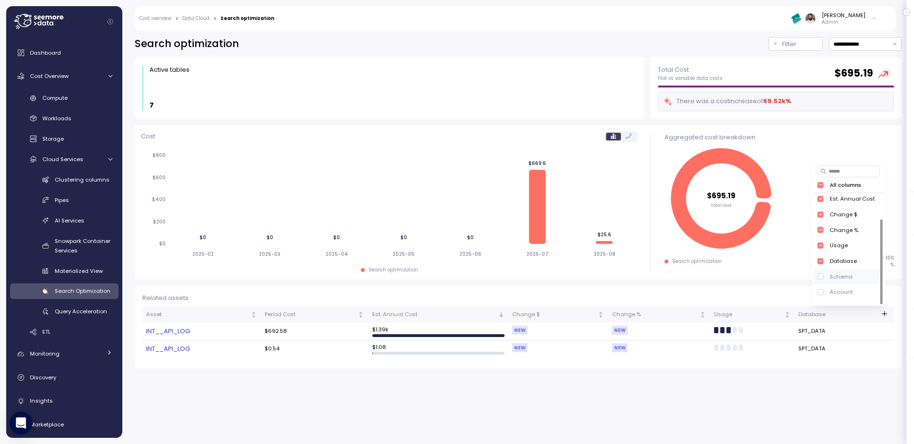
click at [855, 276] on div "Schema" at bounding box center [845, 277] width 65 height 16
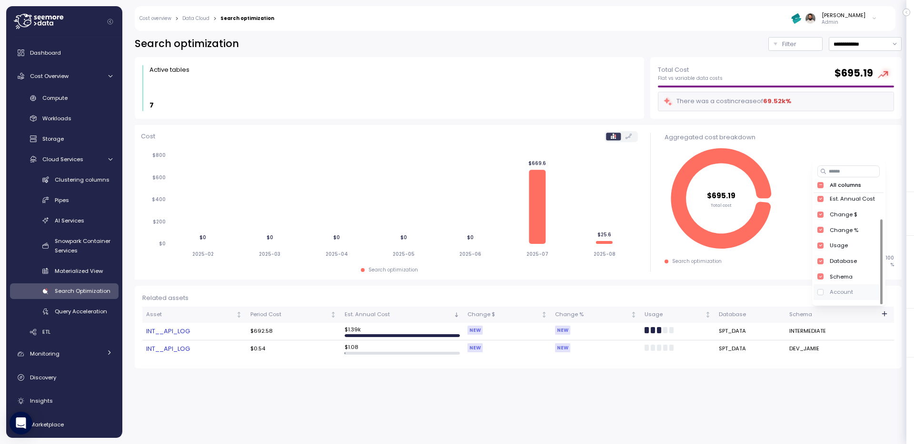
click at [852, 288] on div "Account" at bounding box center [845, 293] width 65 height 16
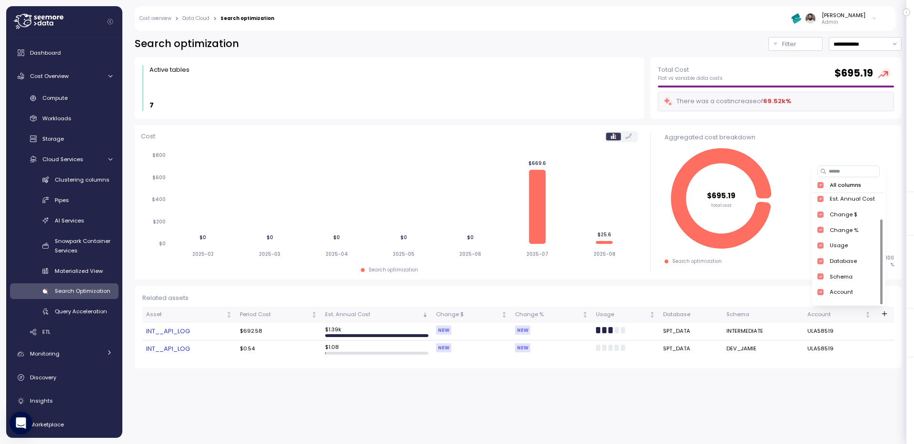
click at [824, 383] on div "**********" at bounding box center [517, 235] width 791 height 420
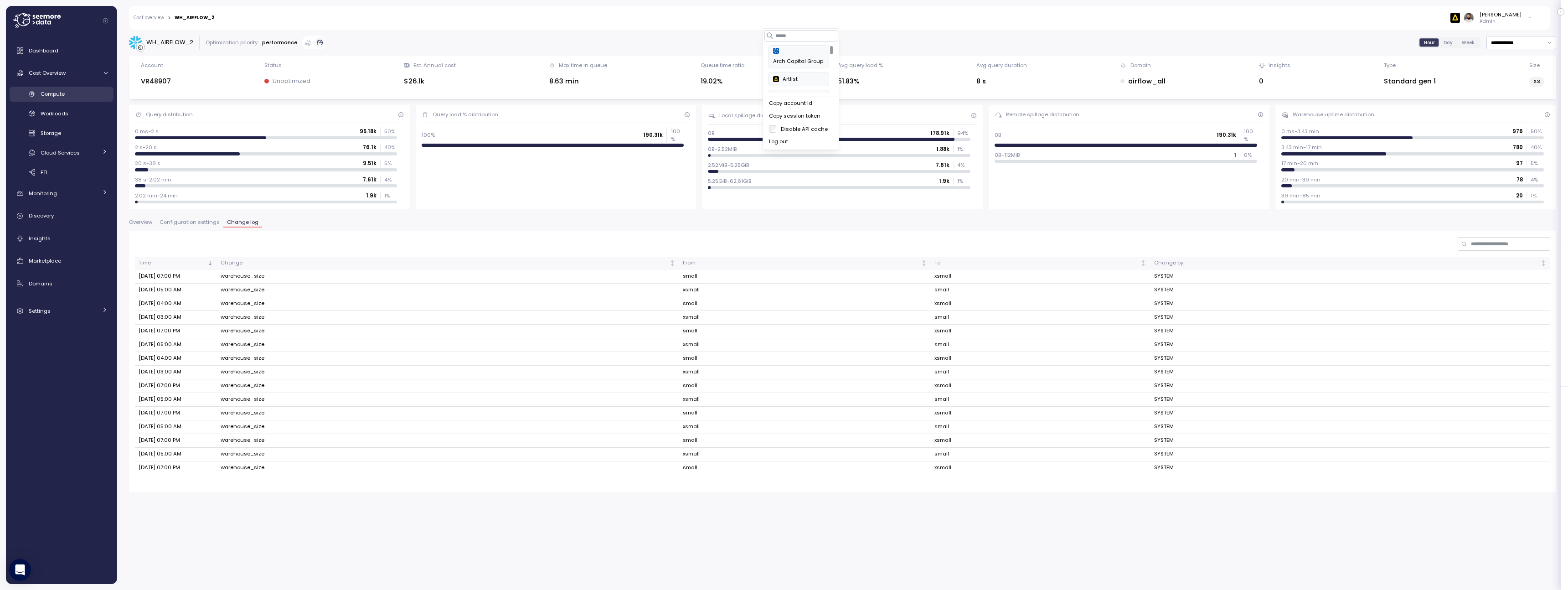
click at [75, 92] on div "Compute" at bounding box center [74, 94] width 67 height 10
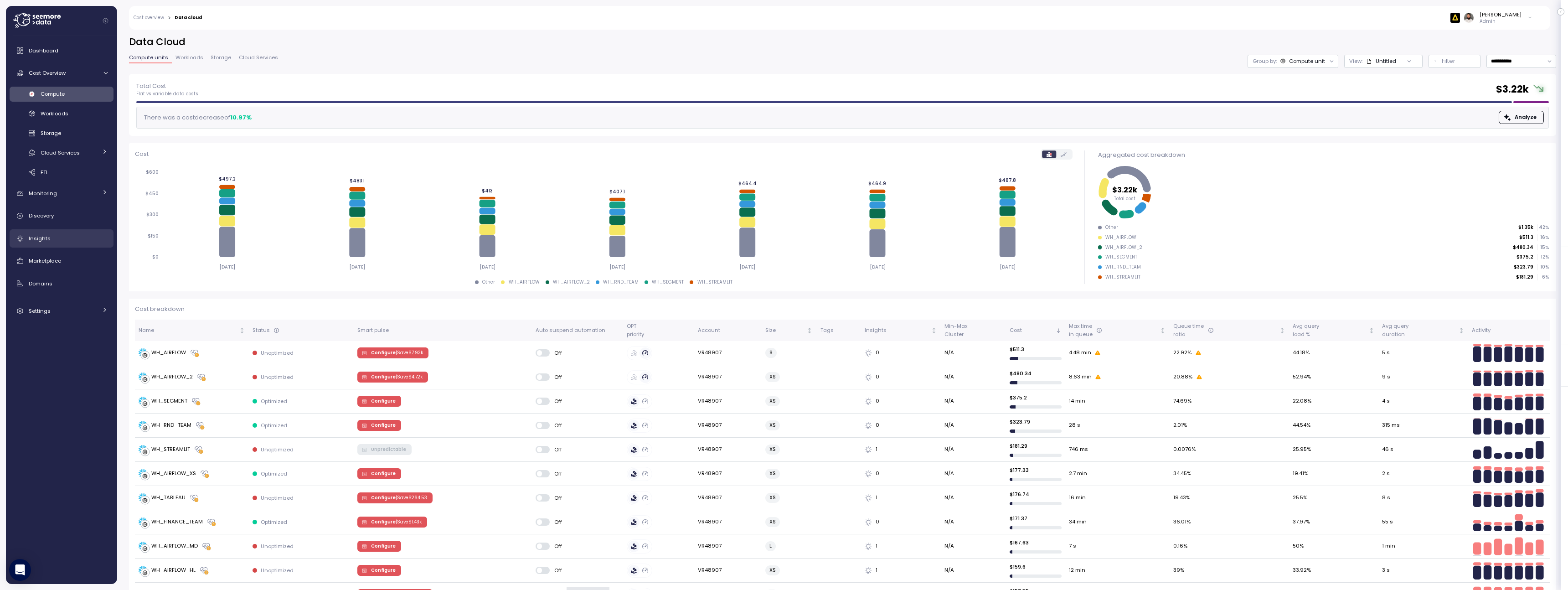
click at [57, 245] on link "Insights" at bounding box center [61, 238] width 103 height 18
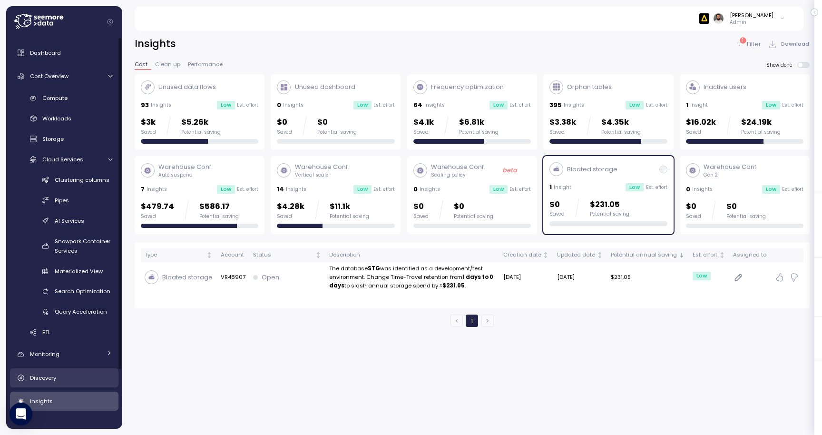
click at [49, 374] on span "Discovery" at bounding box center [43, 378] width 26 height 8
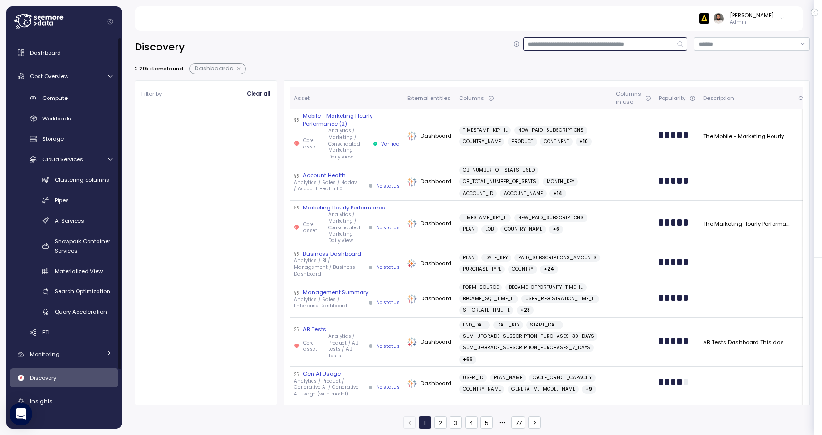
click at [613, 49] on input at bounding box center [605, 44] width 165 height 14
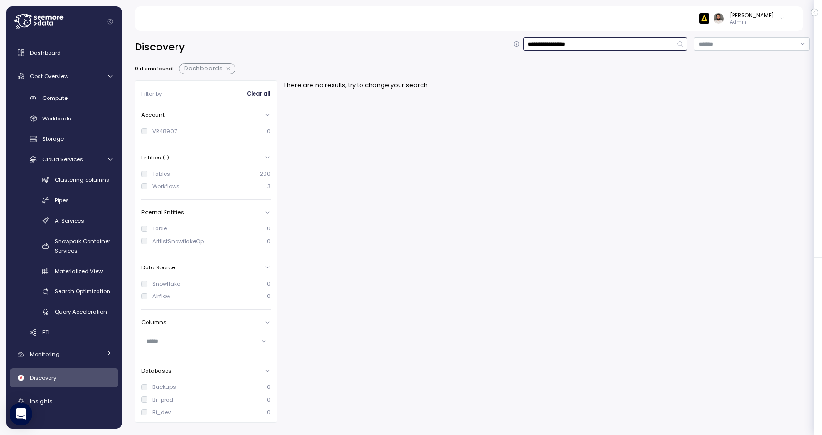
click at [226, 66] on button "button" at bounding box center [229, 69] width 12 height 8
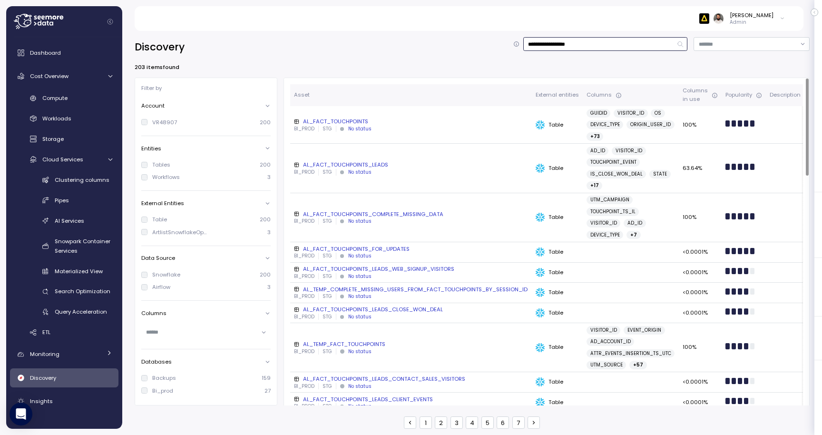
type input "**********"
click at [344, 119] on div "AL_FACT_TOUCHPOINTS" at bounding box center [411, 122] width 234 height 8
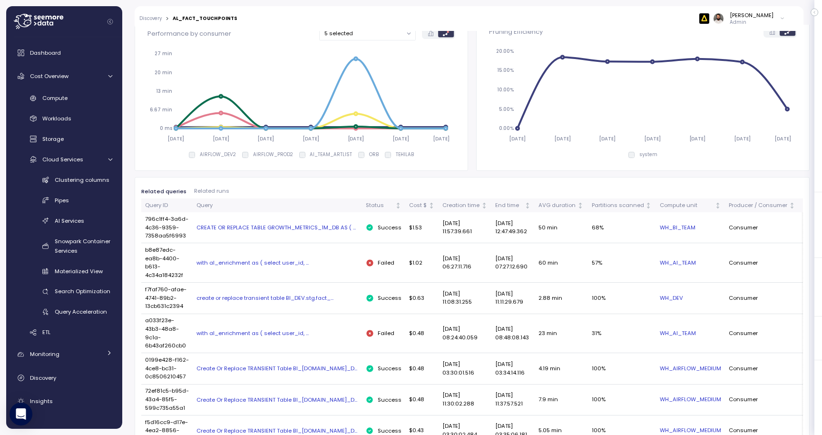
scroll to position [358, 0]
